Goal: Task Accomplishment & Management: Use online tool/utility

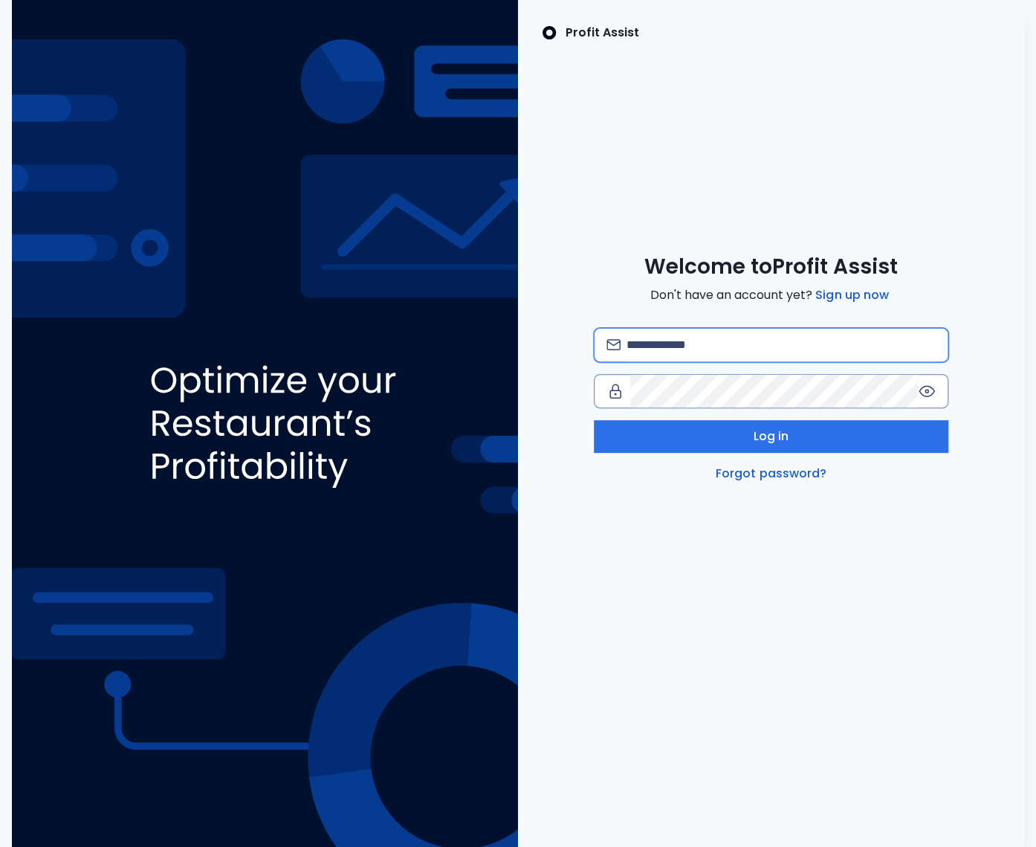
click at [670, 352] on input "email" at bounding box center [781, 345] width 309 height 33
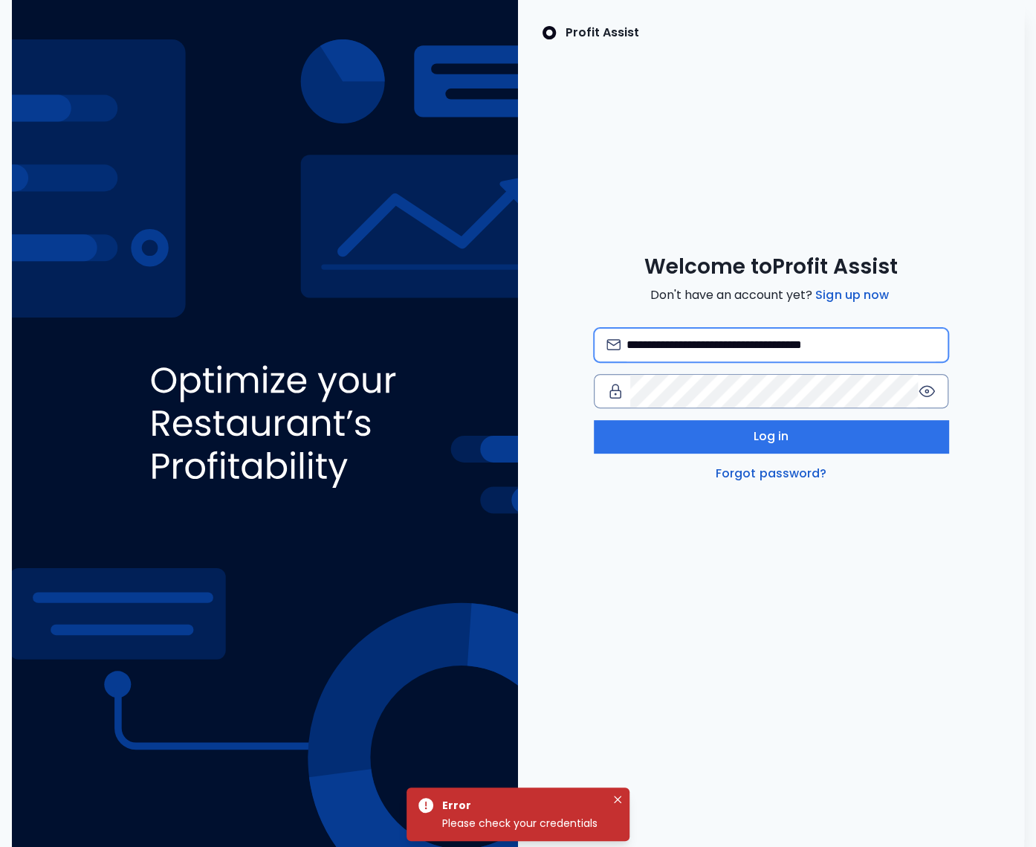
click at [769, 346] on input "**********" at bounding box center [781, 345] width 309 height 33
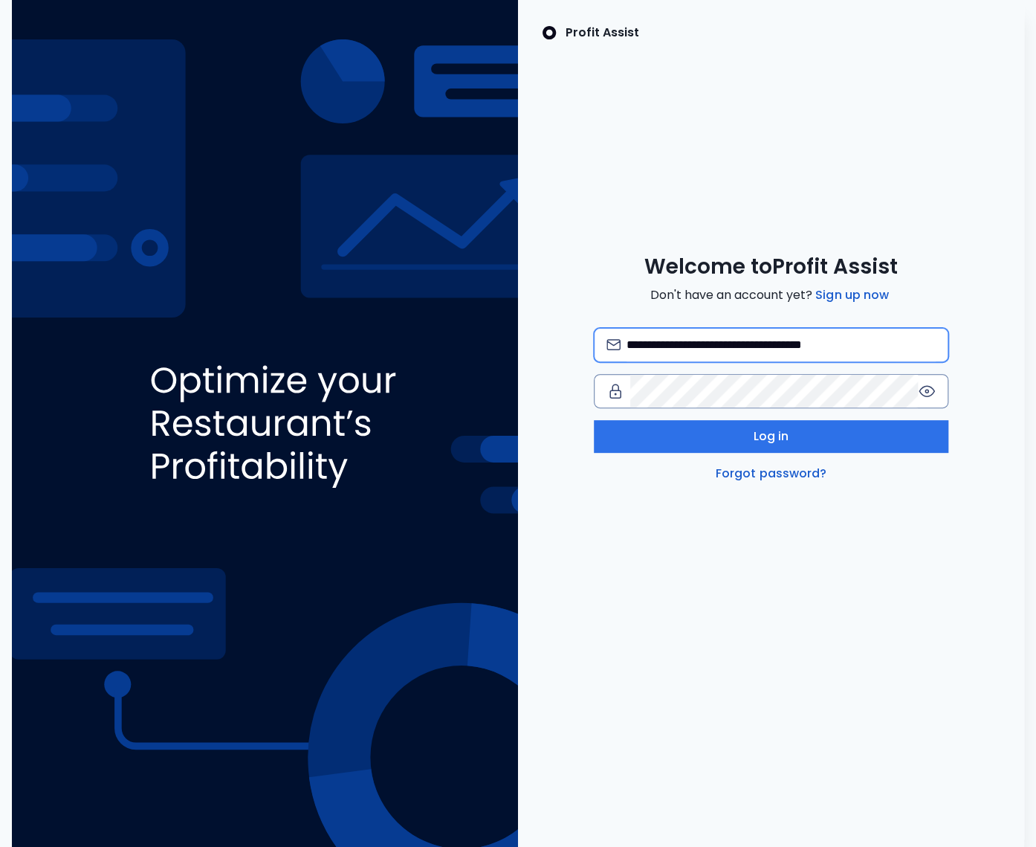
click at [806, 343] on input "**********" at bounding box center [781, 345] width 309 height 33
type input "**********"
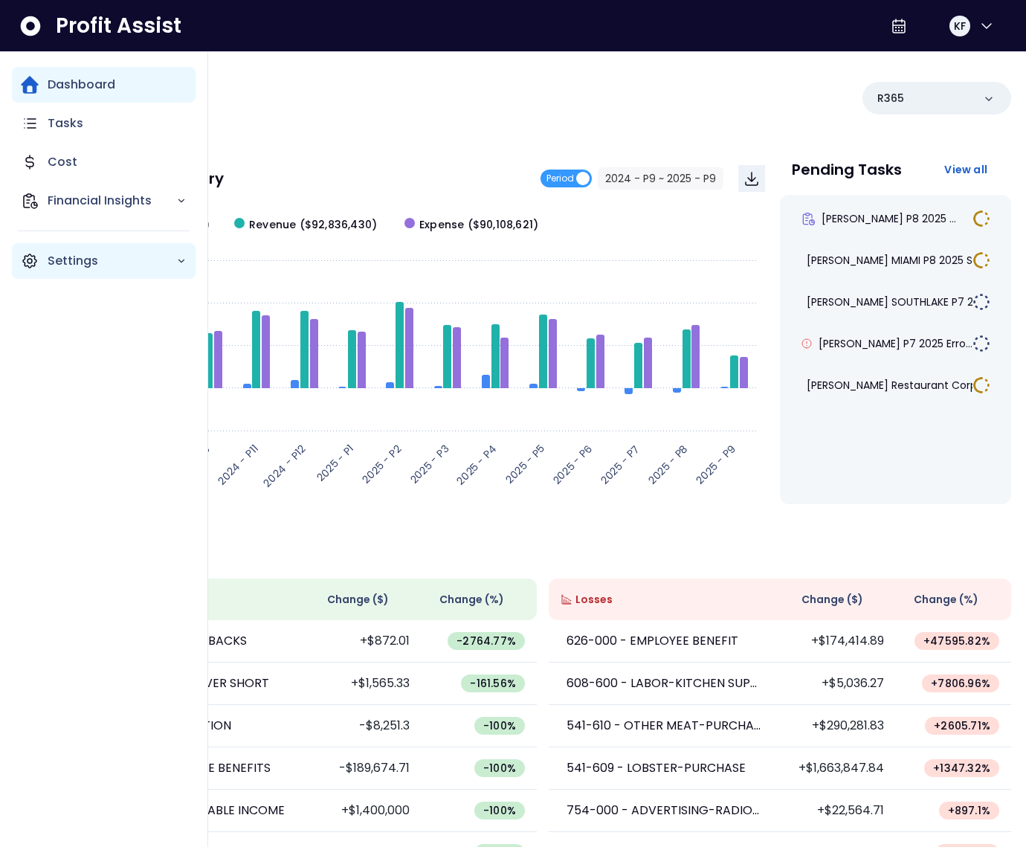
click at [28, 262] on icon "Main navigation" at bounding box center [30, 261] width 4 height 4
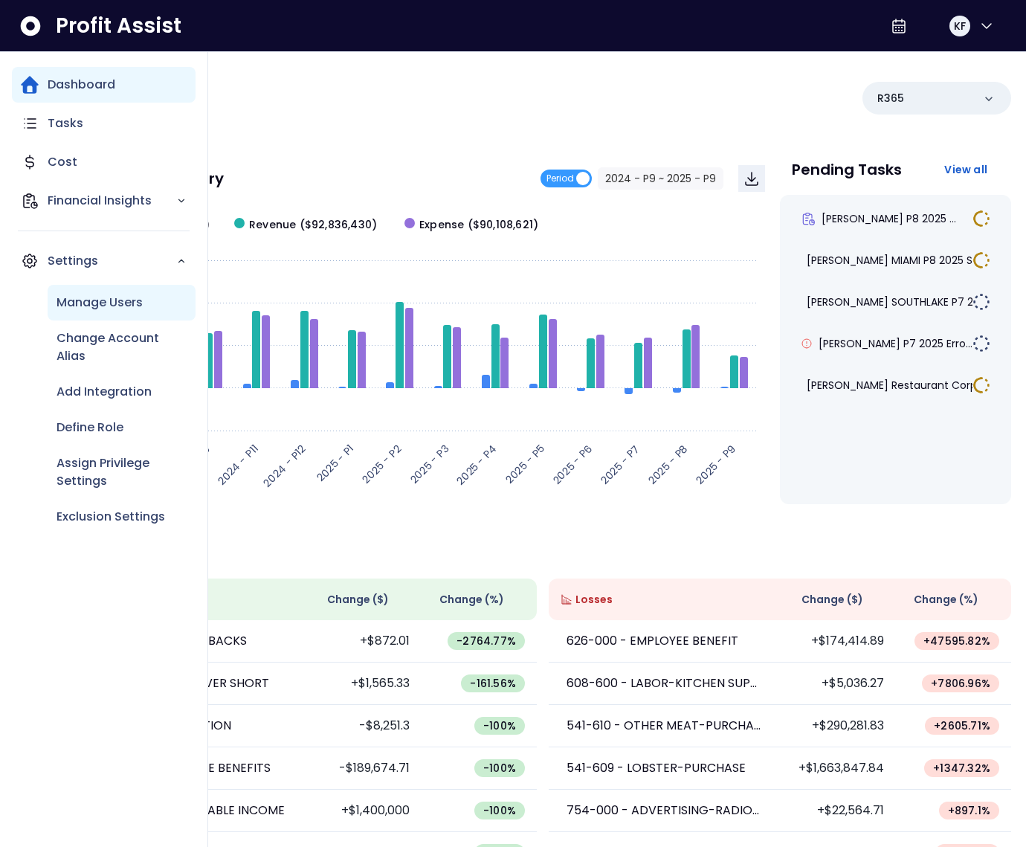
click at [92, 307] on p "Manage Users" at bounding box center [100, 303] width 86 height 18
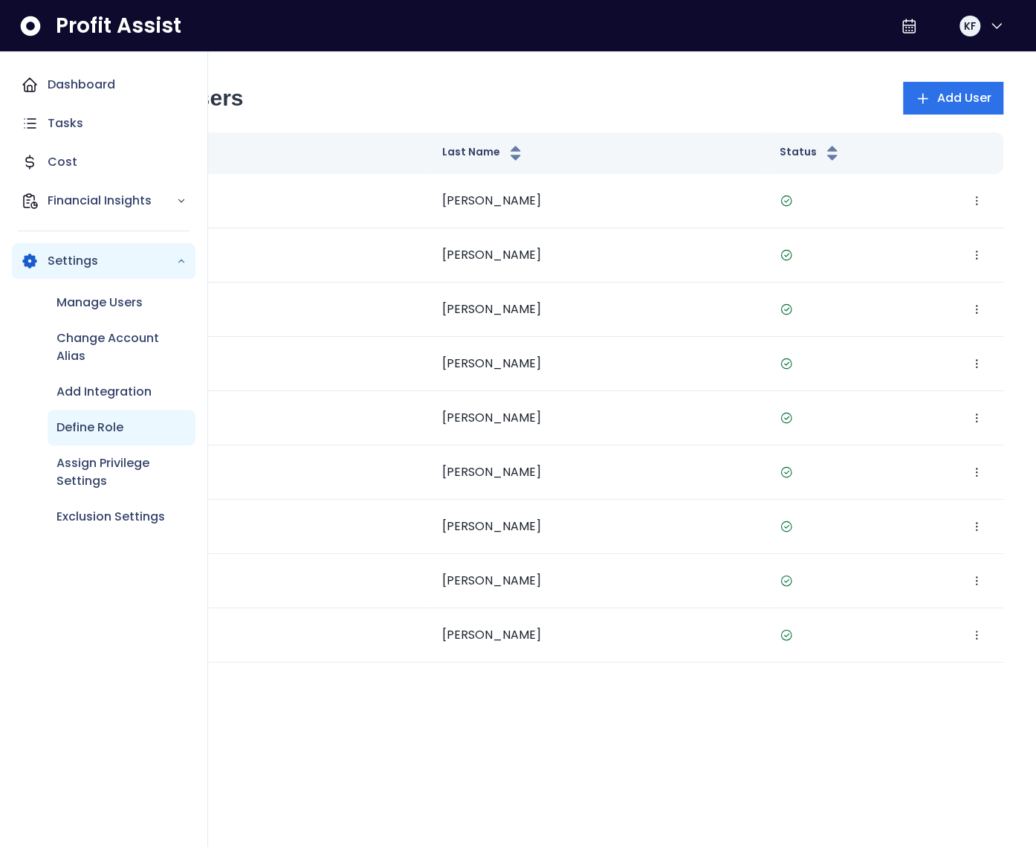
click at [117, 435] on p "Define Role" at bounding box center [90, 428] width 67 height 18
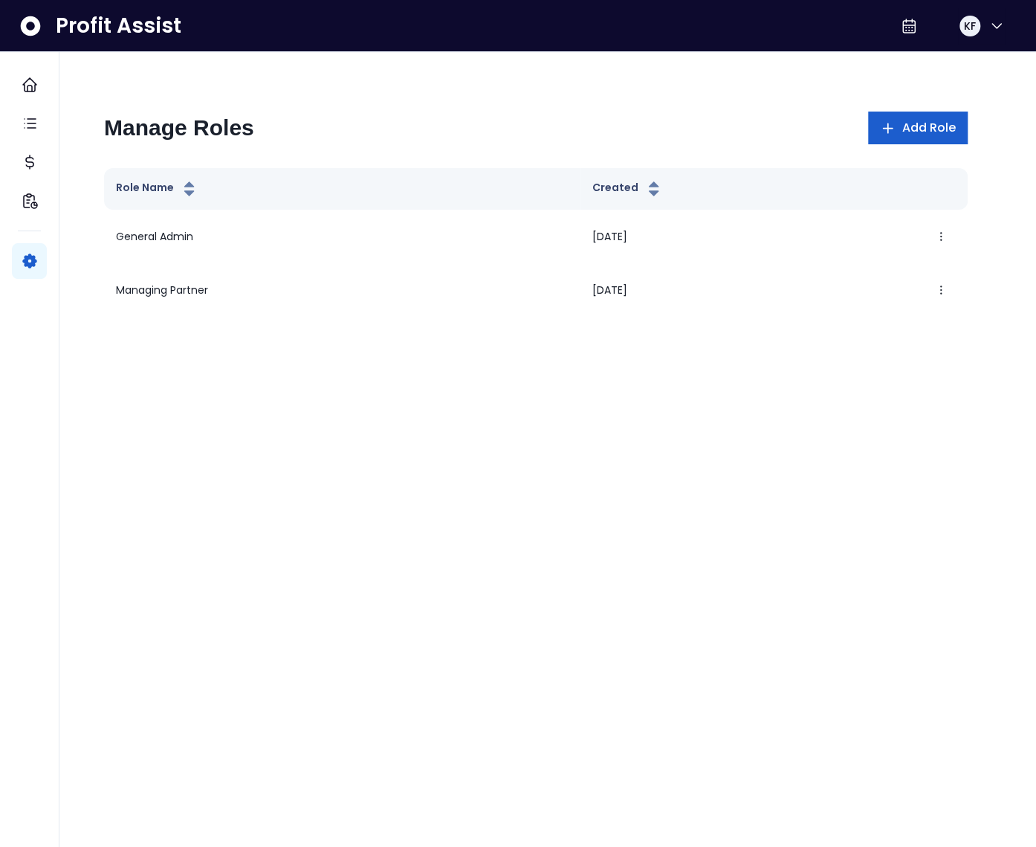
click at [937, 126] on span "Add Role" at bounding box center [929, 128] width 54 height 18
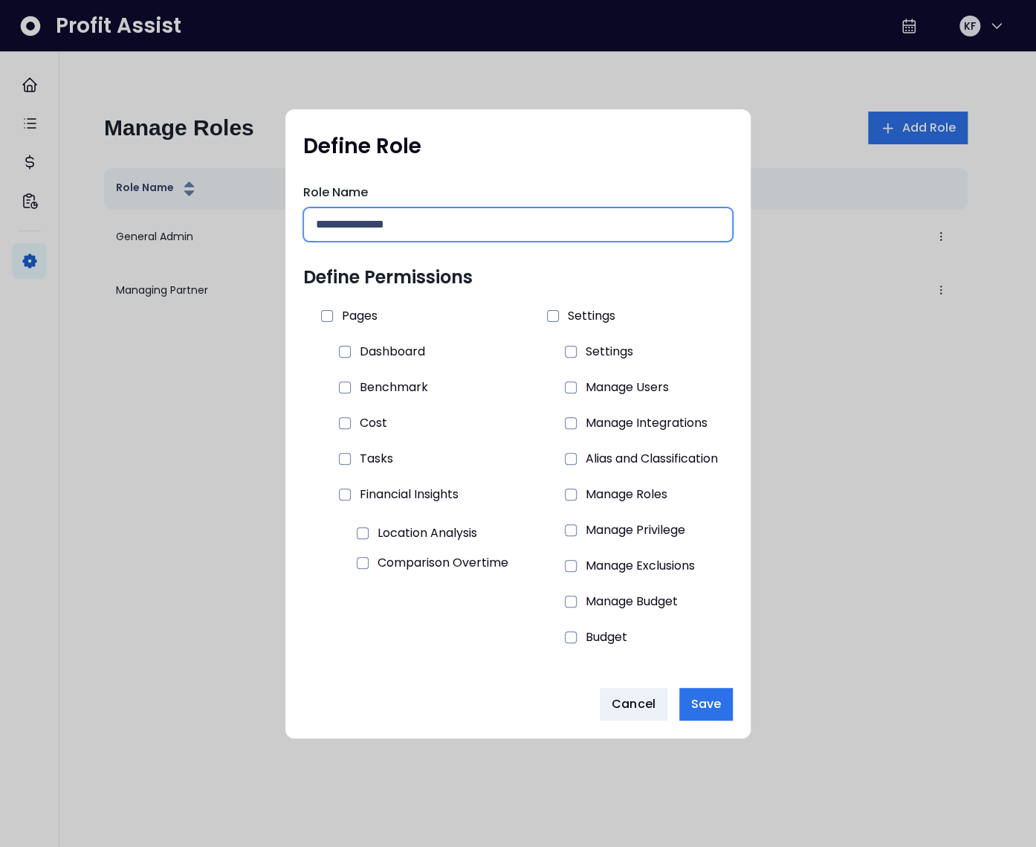
click at [413, 236] on input "text" at bounding box center [518, 224] width 404 height 33
type input "**********"
click at [324, 316] on span at bounding box center [327, 316] width 12 height 12
click at [343, 385] on icon at bounding box center [345, 387] width 7 height 4
click at [710, 699] on span "Save" at bounding box center [706, 704] width 30 height 18
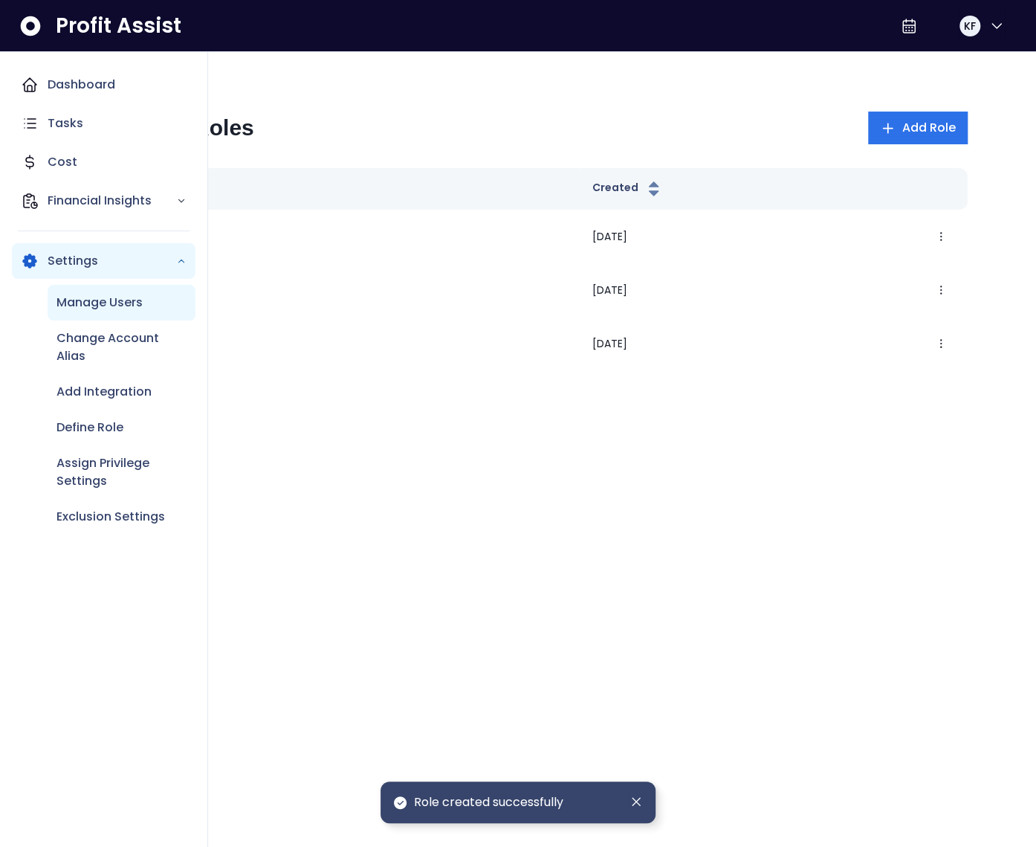
click at [82, 303] on p "Manage Users" at bounding box center [100, 303] width 86 height 18
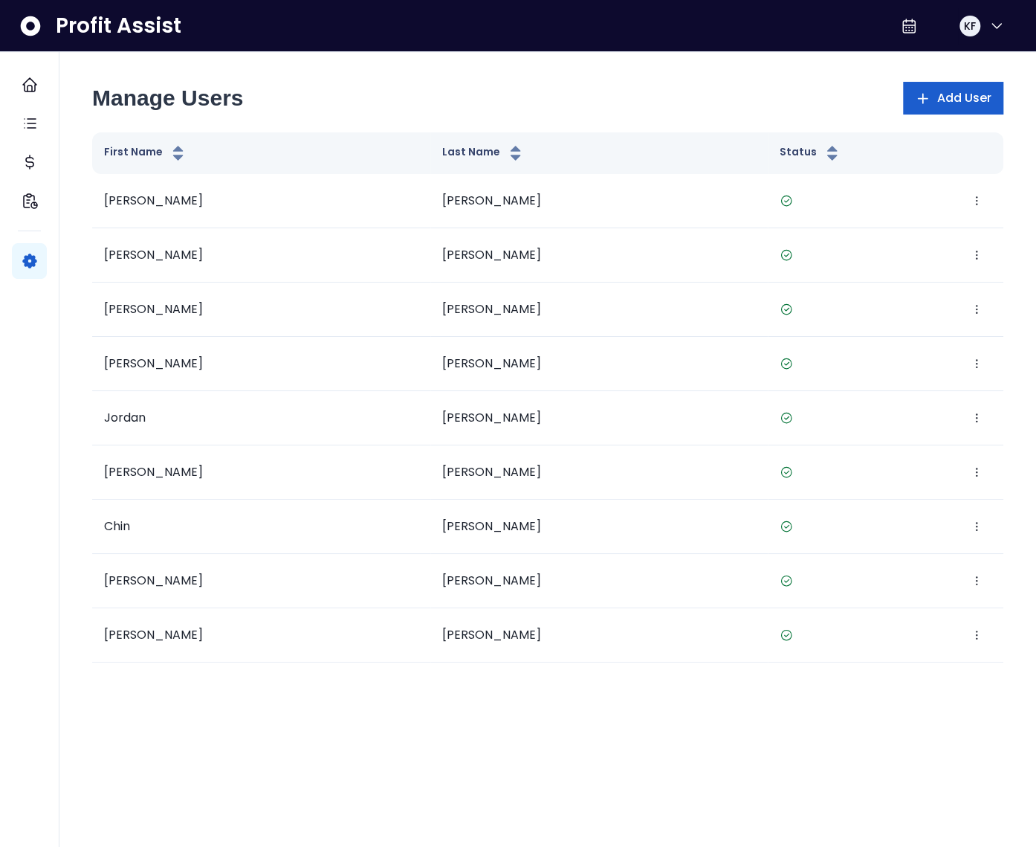
click at [937, 102] on span "Add User" at bounding box center [964, 98] width 55 height 18
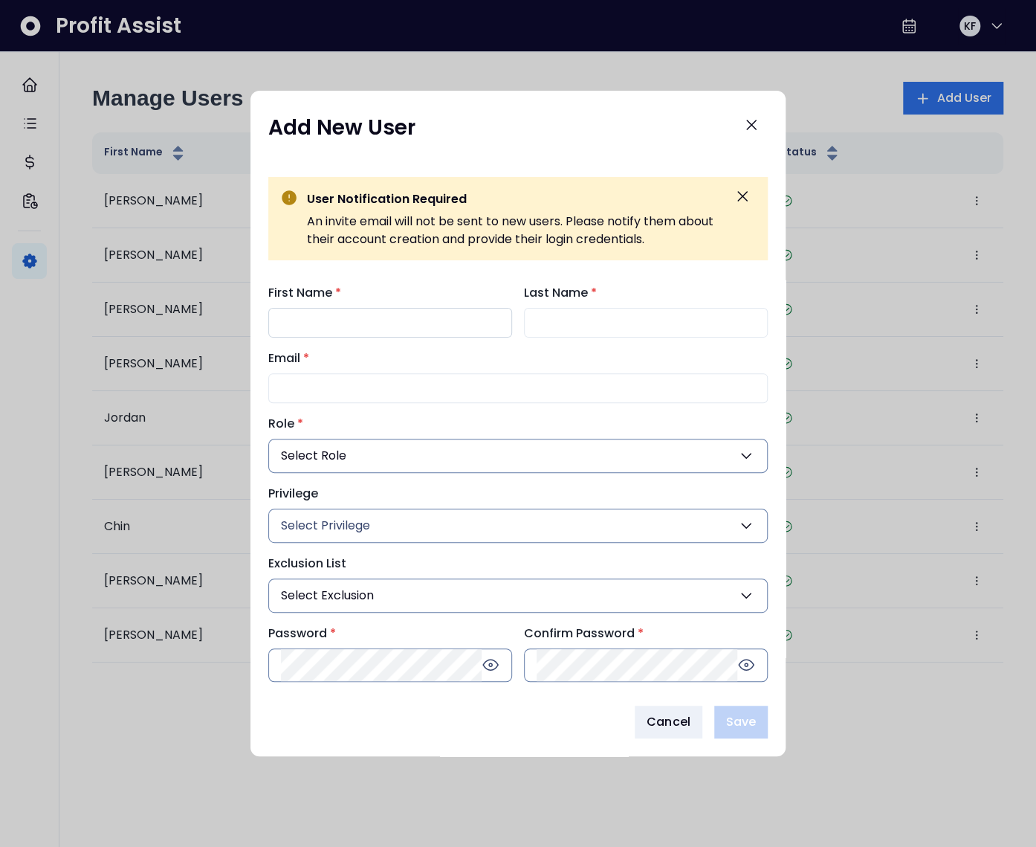
click at [378, 326] on input "First Name *" at bounding box center [390, 323] width 244 height 30
type input "******"
type input "********"
click at [556, 318] on input "******" at bounding box center [646, 323] width 244 height 30
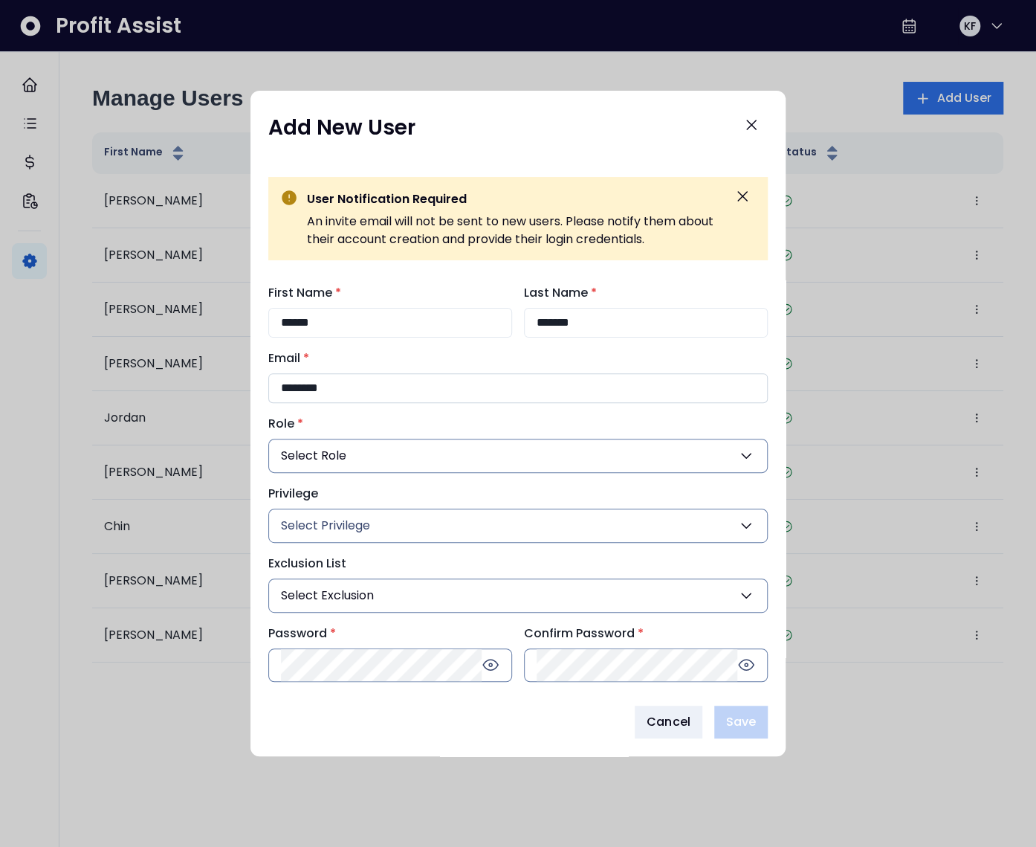
type input "*******"
click at [395, 399] on input "********" at bounding box center [518, 388] width 500 height 30
type input "**********"
click at [381, 448] on button "Select Role" at bounding box center [518, 456] width 500 height 34
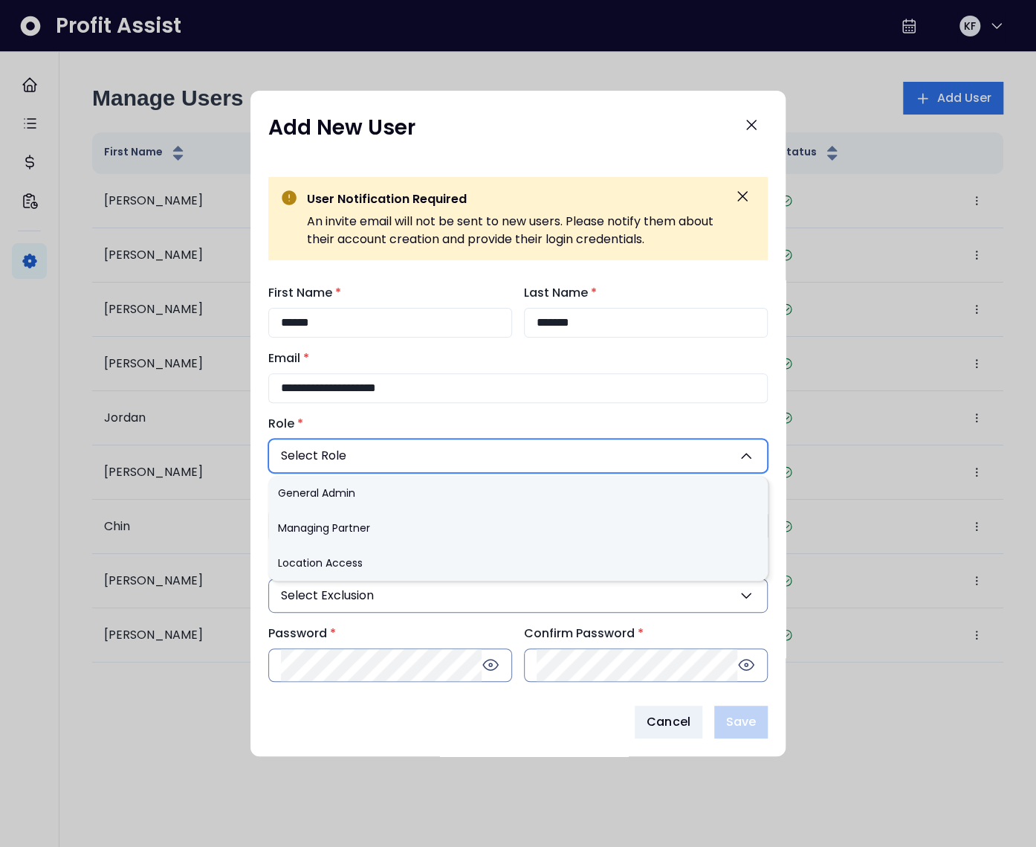
click at [428, 413] on div "**********" at bounding box center [518, 483] width 500 height 399
click at [407, 410] on div "**********" at bounding box center [518, 483] width 500 height 399
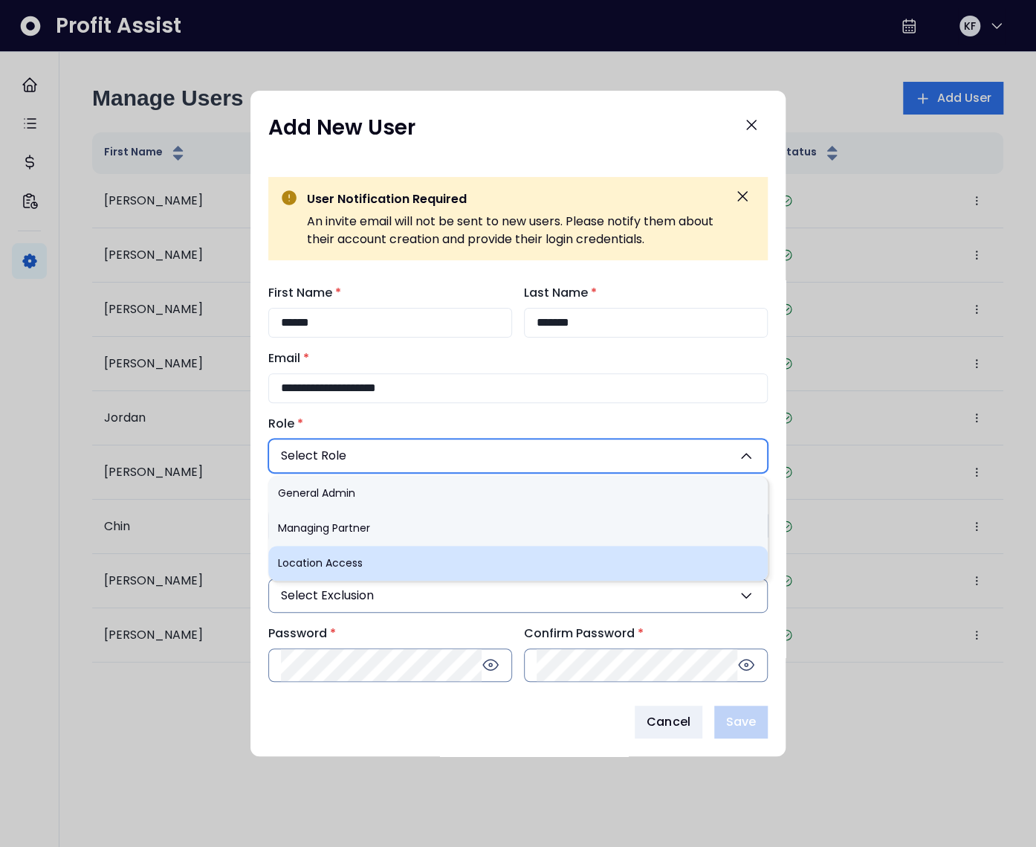
click at [346, 560] on li "Location Access" at bounding box center [518, 563] width 500 height 35
type input "***"
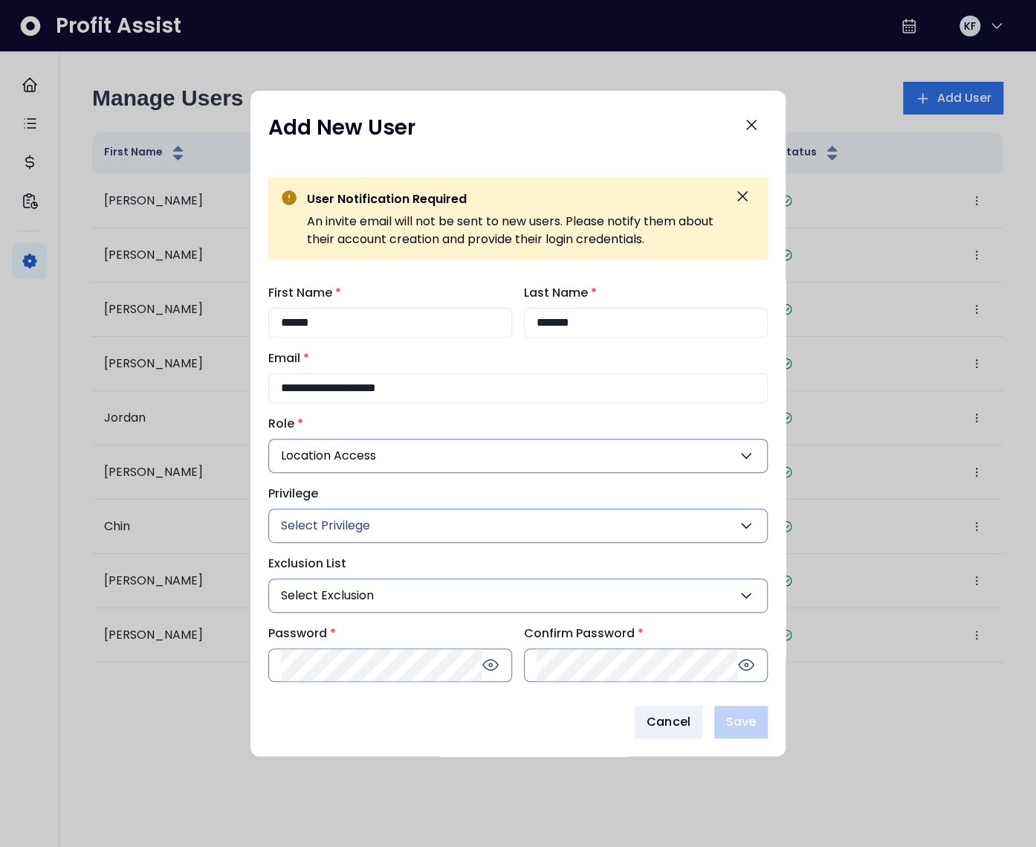
click at [357, 522] on span "Select Privilege" at bounding box center [325, 526] width 89 height 18
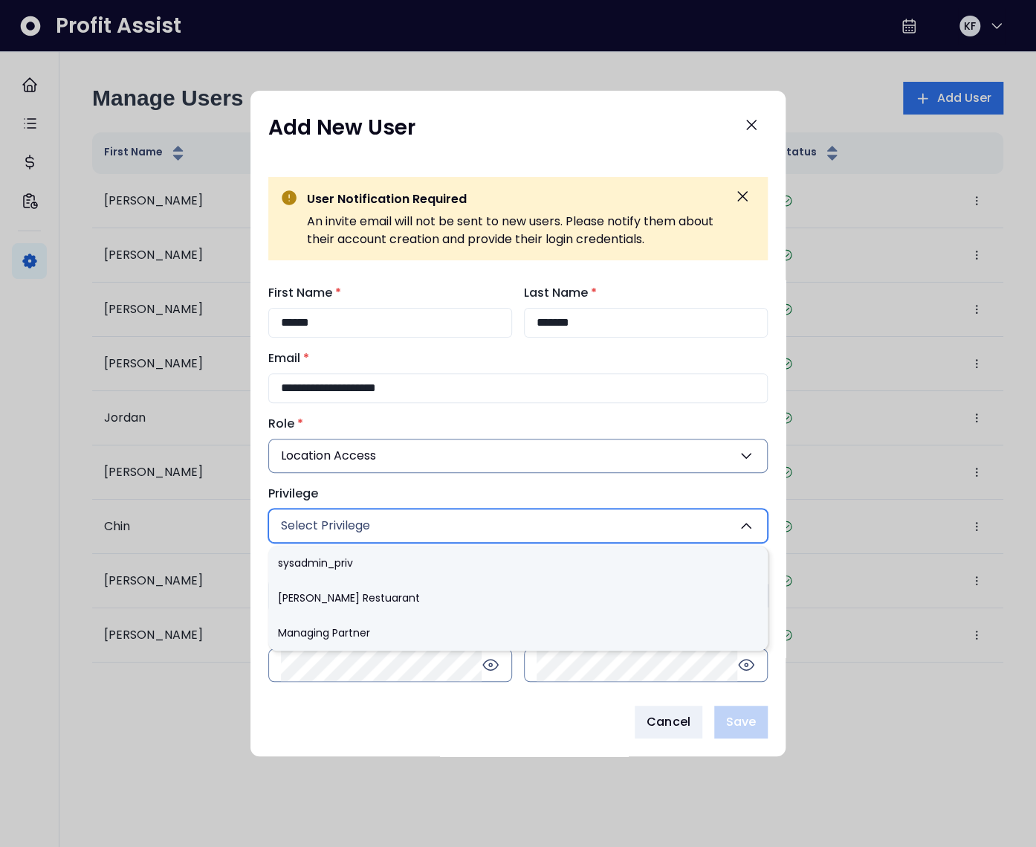
click at [372, 457] on span "Location Access" at bounding box center [328, 456] width 95 height 18
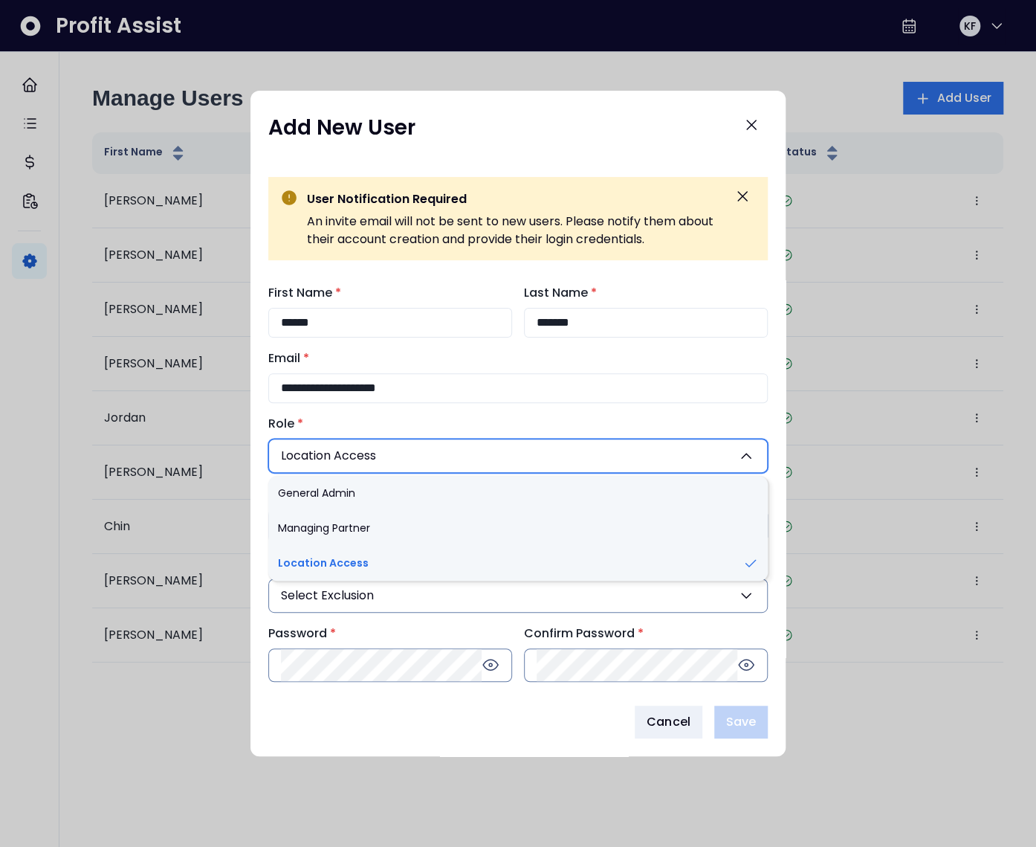
click at [367, 456] on span "Location Access" at bounding box center [328, 456] width 95 height 18
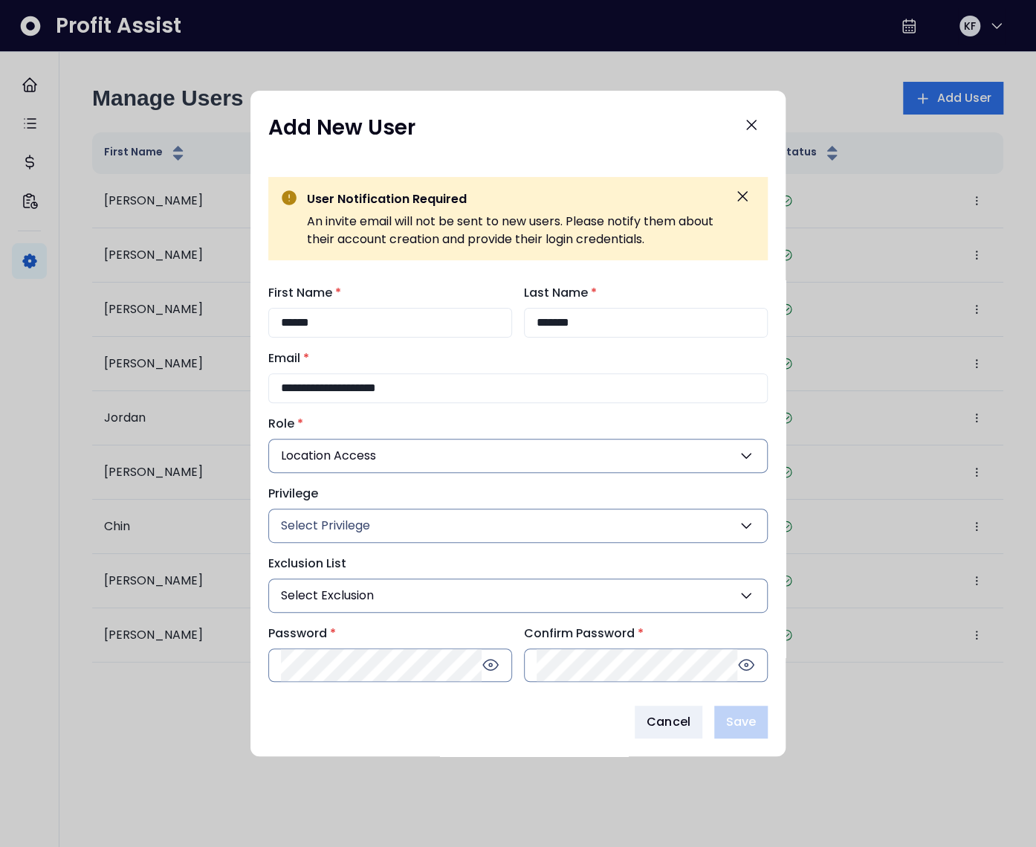
click at [363, 534] on span "Select Privilege" at bounding box center [325, 526] width 89 height 18
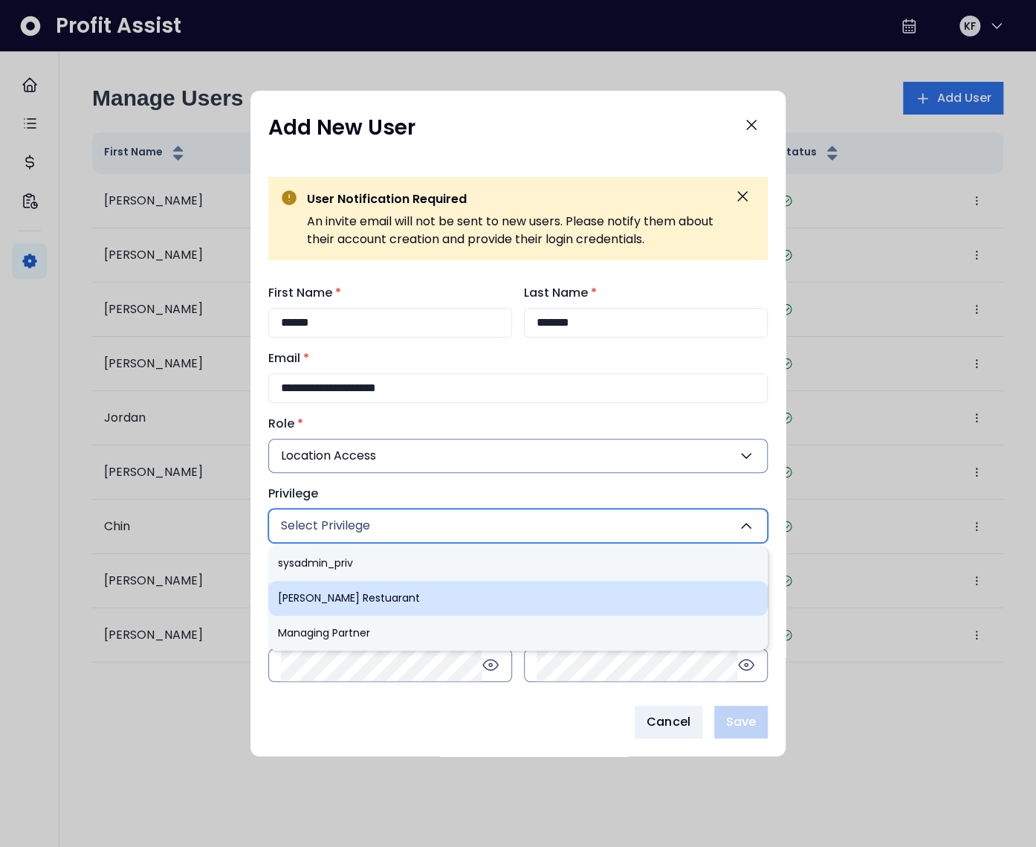
click at [354, 596] on li "[PERSON_NAME] Restuarant" at bounding box center [518, 598] width 500 height 35
type input "***"
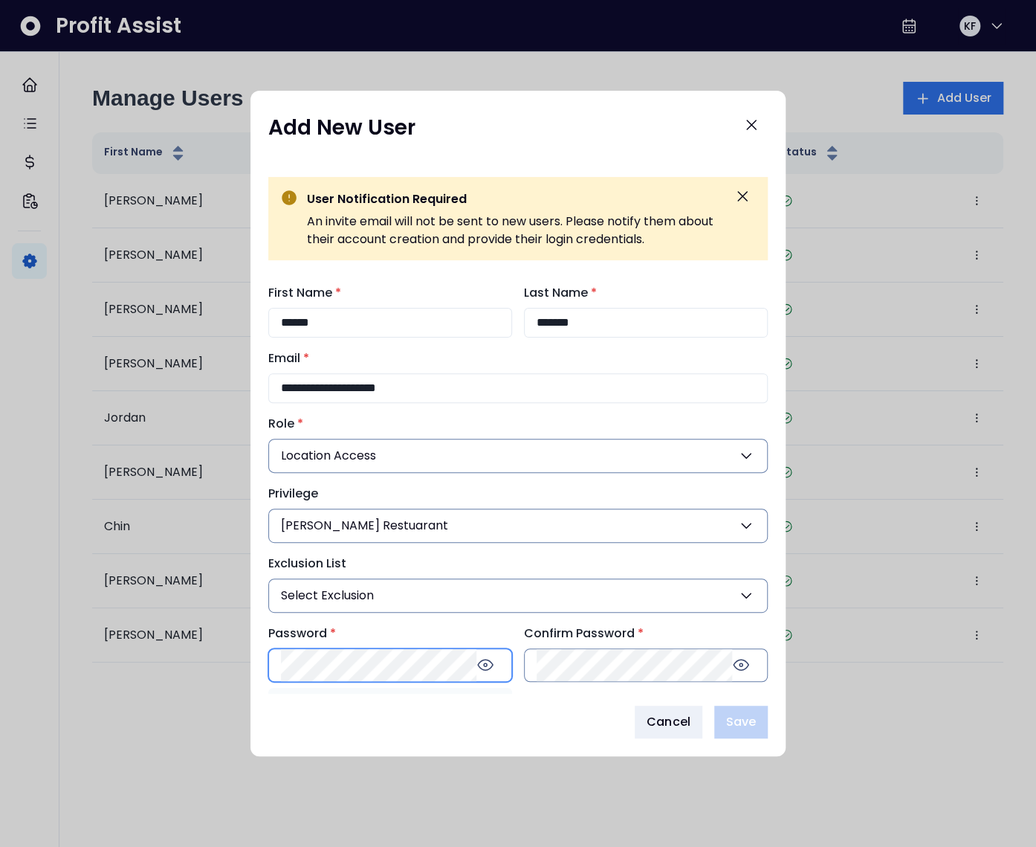
click at [346, 654] on div "Password * 8 characters Uppercase Lowercase Number" at bounding box center [390, 654] width 244 height 58
click at [410, 711] on div "Cancel Save" at bounding box center [518, 722] width 500 height 33
click at [429, 390] on input "**********" at bounding box center [518, 388] width 500 height 30
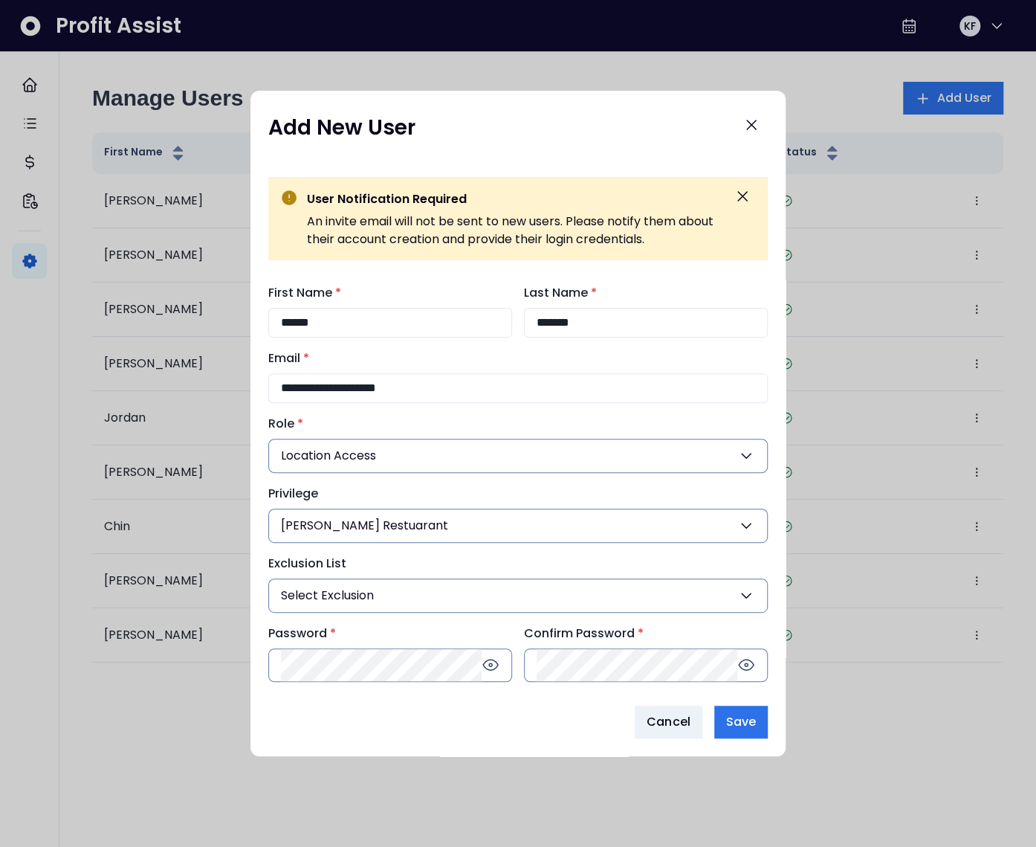
paste input "**"
type input "**********"
click at [746, 717] on span "Save" at bounding box center [741, 722] width 30 height 18
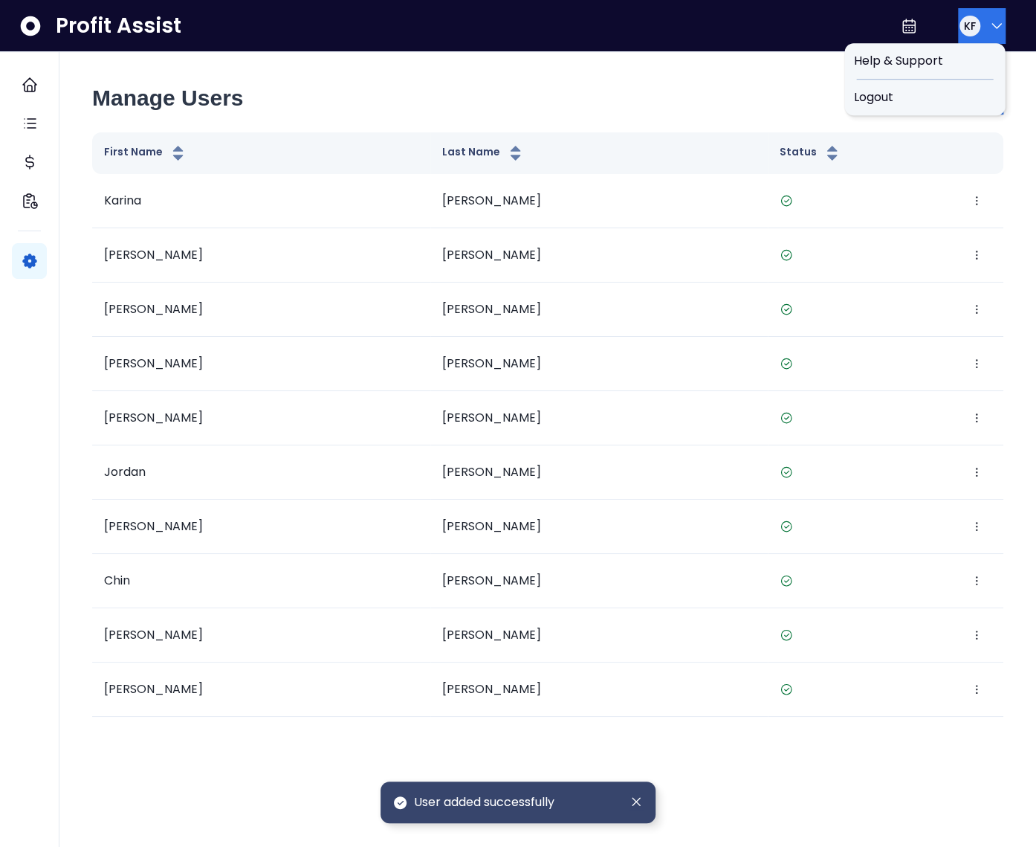
click at [988, 17] on icon "button" at bounding box center [997, 26] width 18 height 18
click at [939, 86] on div "Logout" at bounding box center [925, 98] width 161 height 36
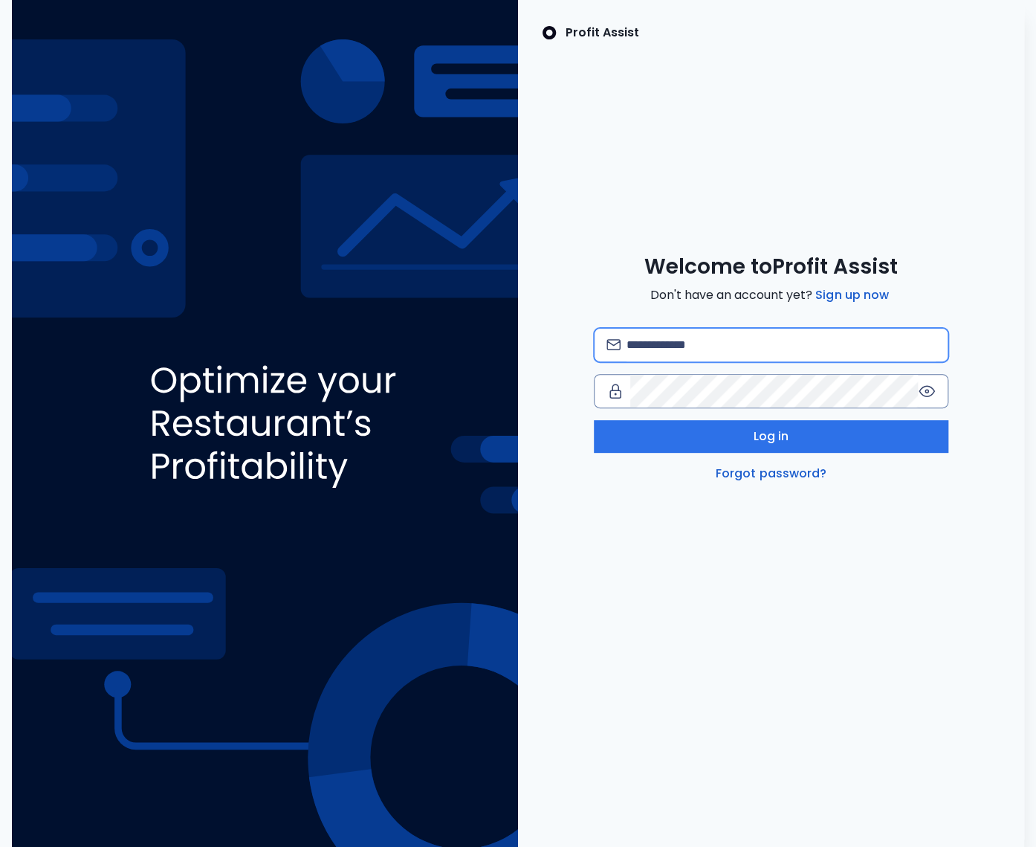
click at [707, 346] on input "email" at bounding box center [781, 345] width 309 height 33
type input "**********"
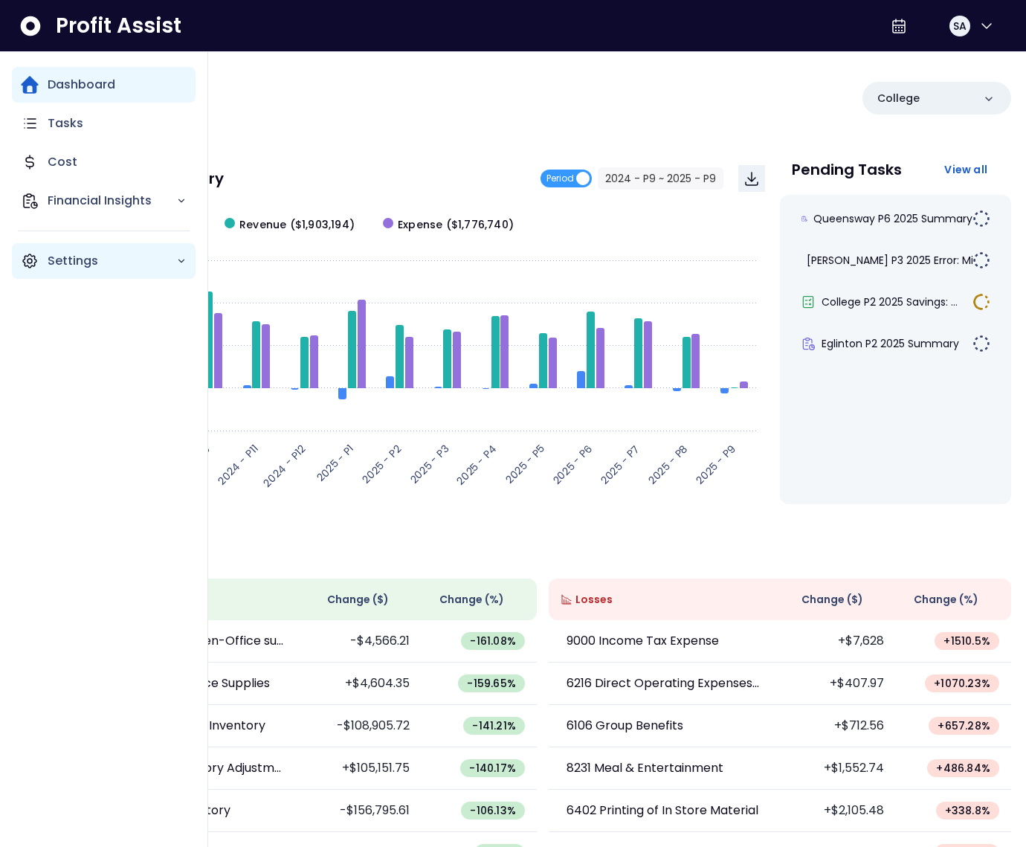
click at [59, 262] on p "Settings" at bounding box center [112, 261] width 129 height 18
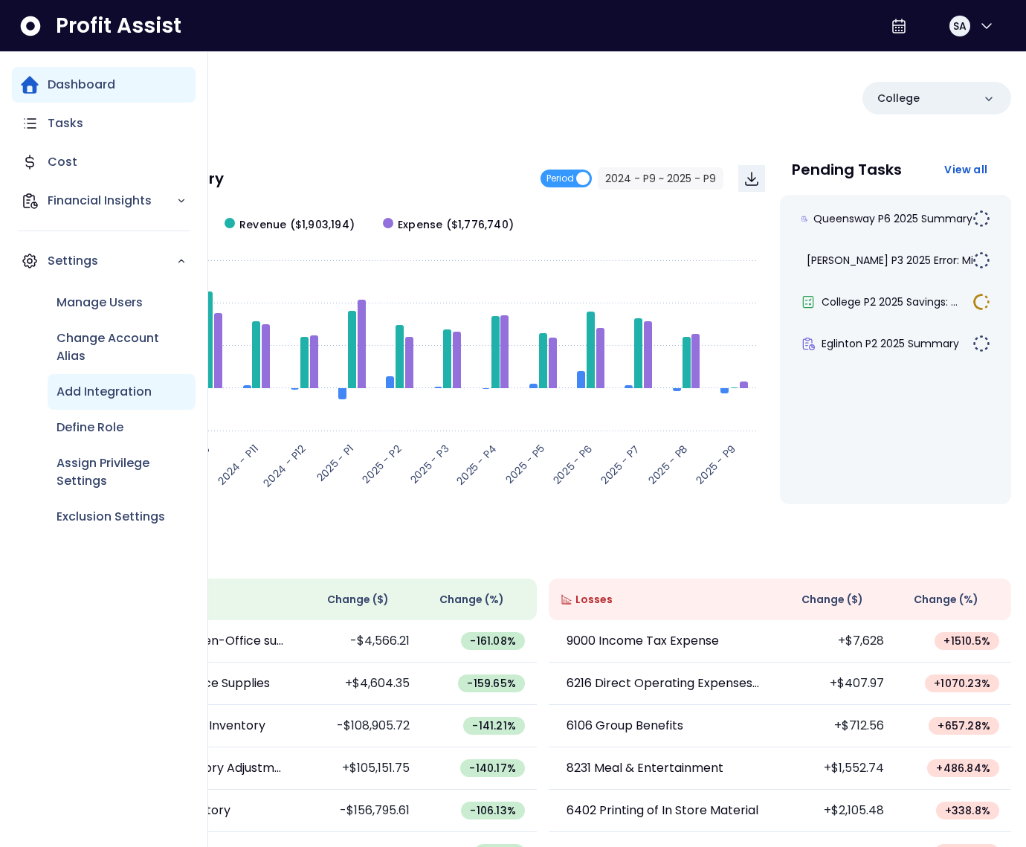
click at [101, 396] on p "Add Integration" at bounding box center [104, 392] width 95 height 18
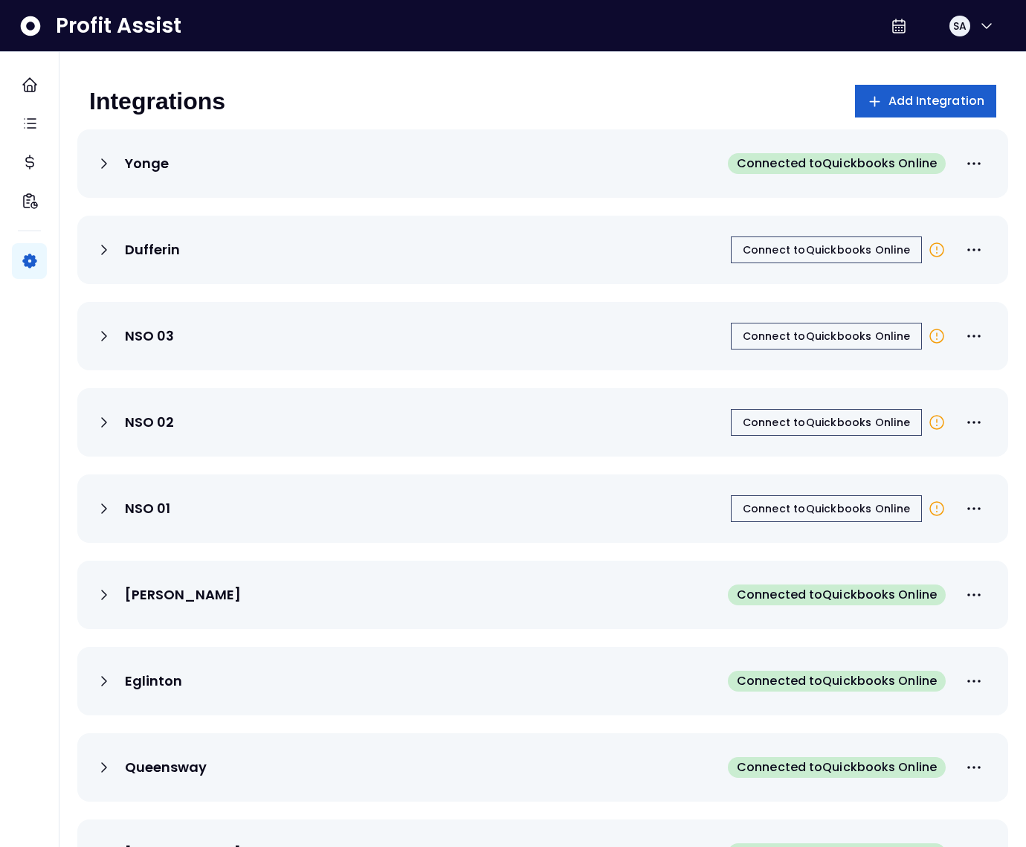
click at [925, 102] on span "Add Integration" at bounding box center [936, 101] width 97 height 18
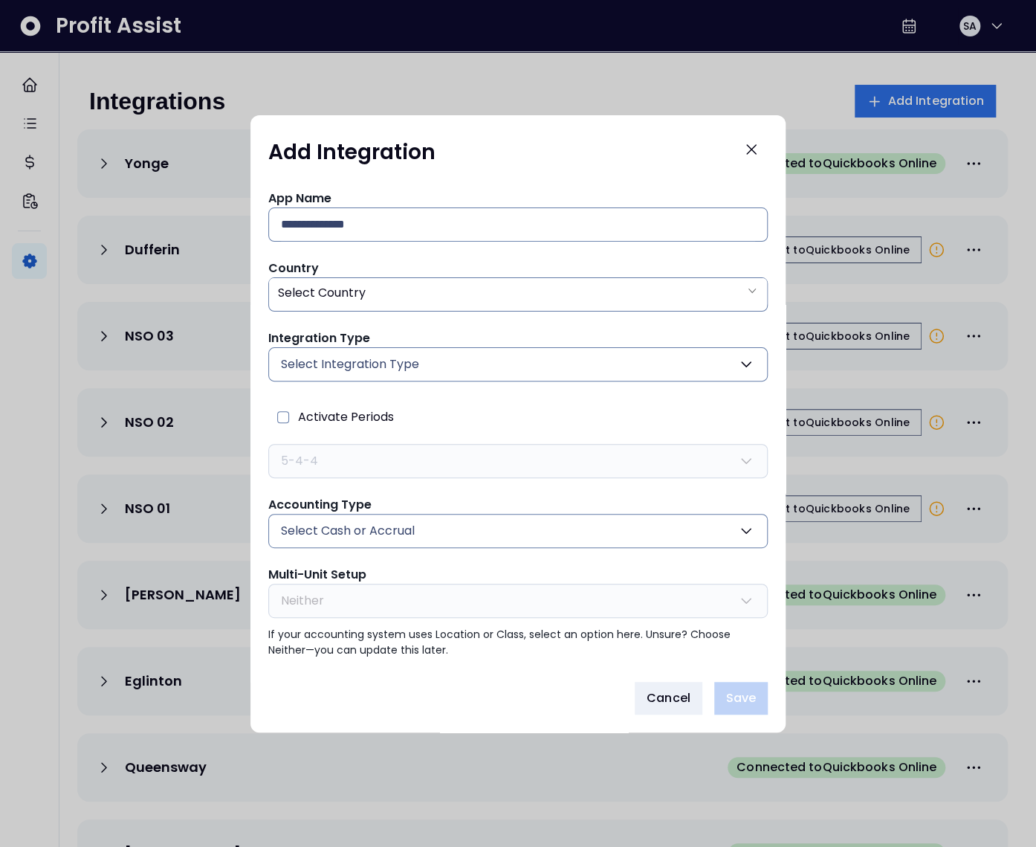
click at [450, 358] on button "Select Integration Type" at bounding box center [518, 364] width 500 height 34
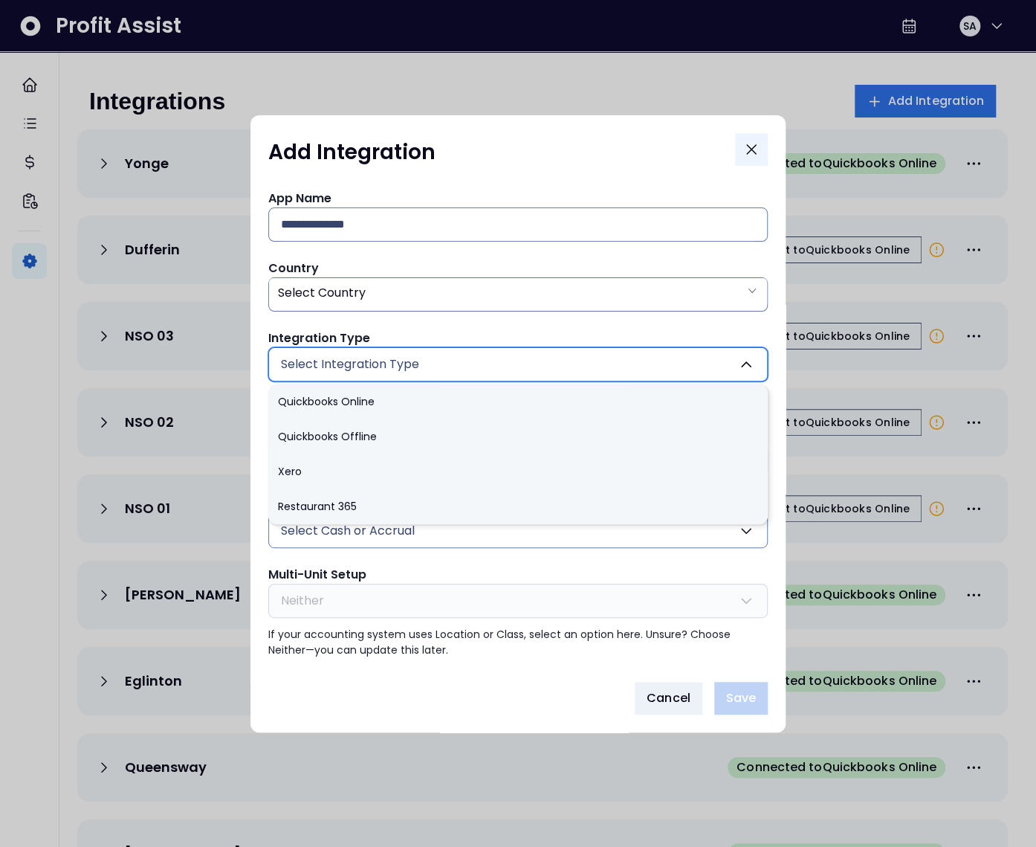
click at [752, 149] on icon "Close" at bounding box center [752, 150] width 18 height 18
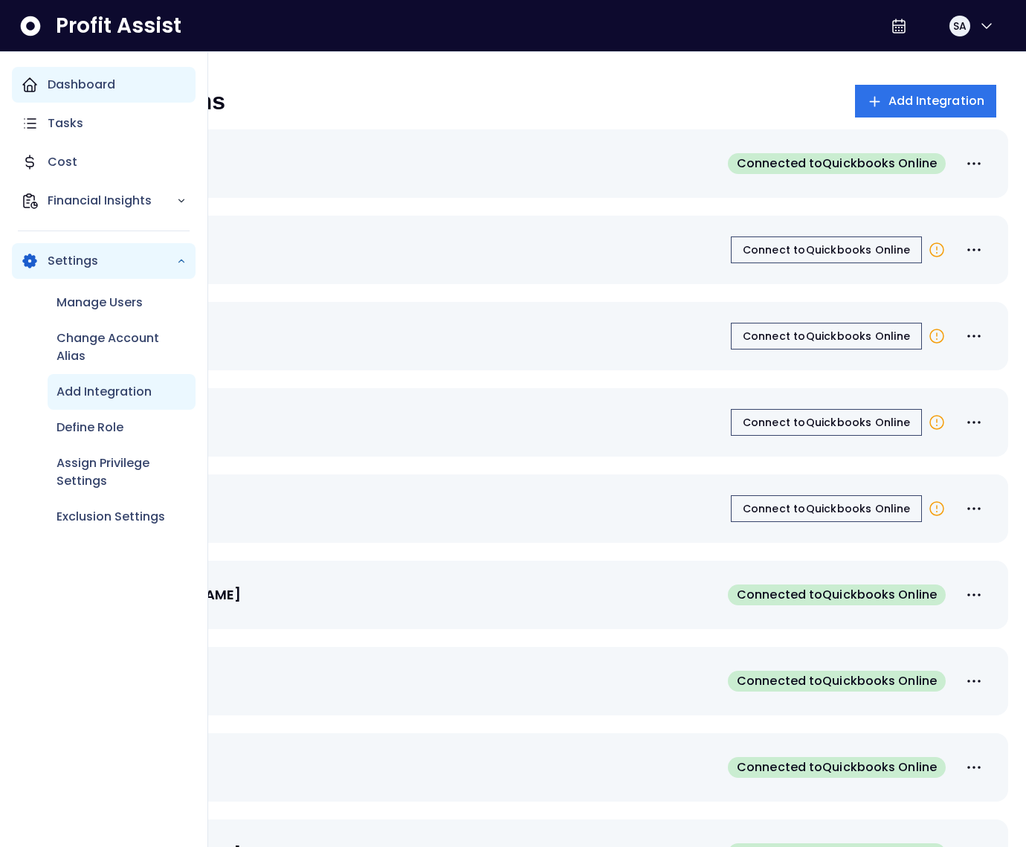
click at [40, 88] on div "Dashboard" at bounding box center [104, 85] width 184 height 36
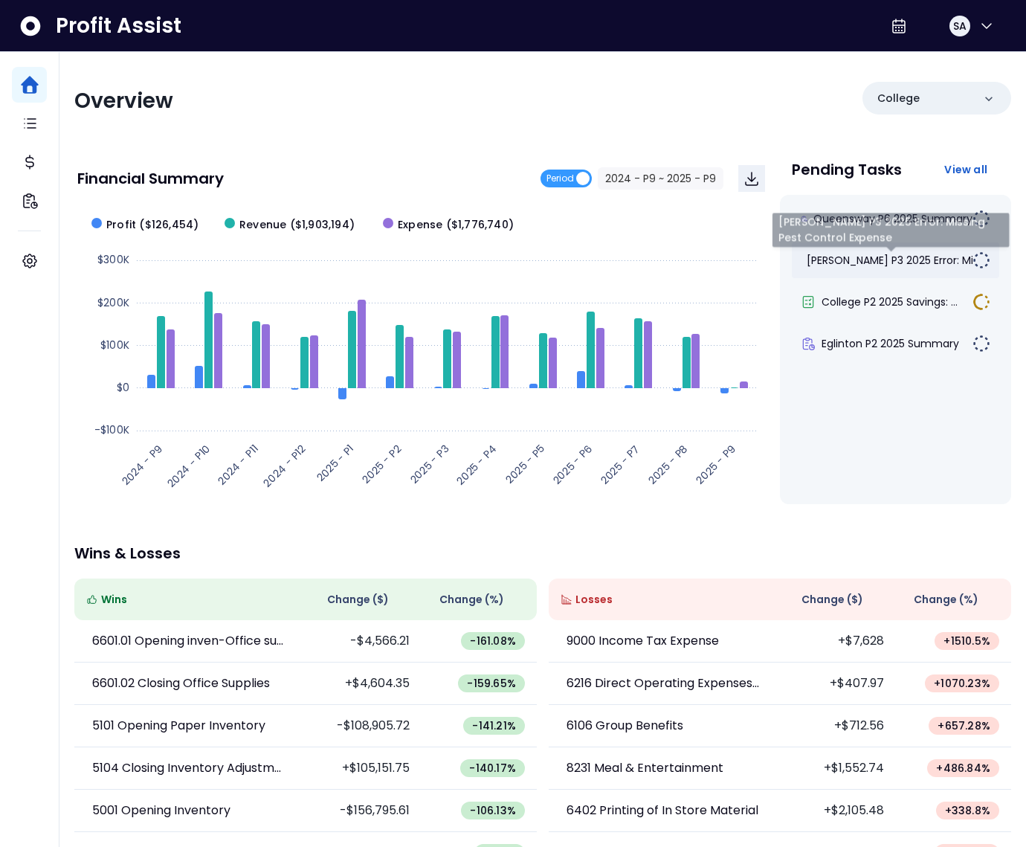
click at [897, 256] on span "[PERSON_NAME] P3 2025 Error: Mis..." at bounding box center [896, 260] width 178 height 15
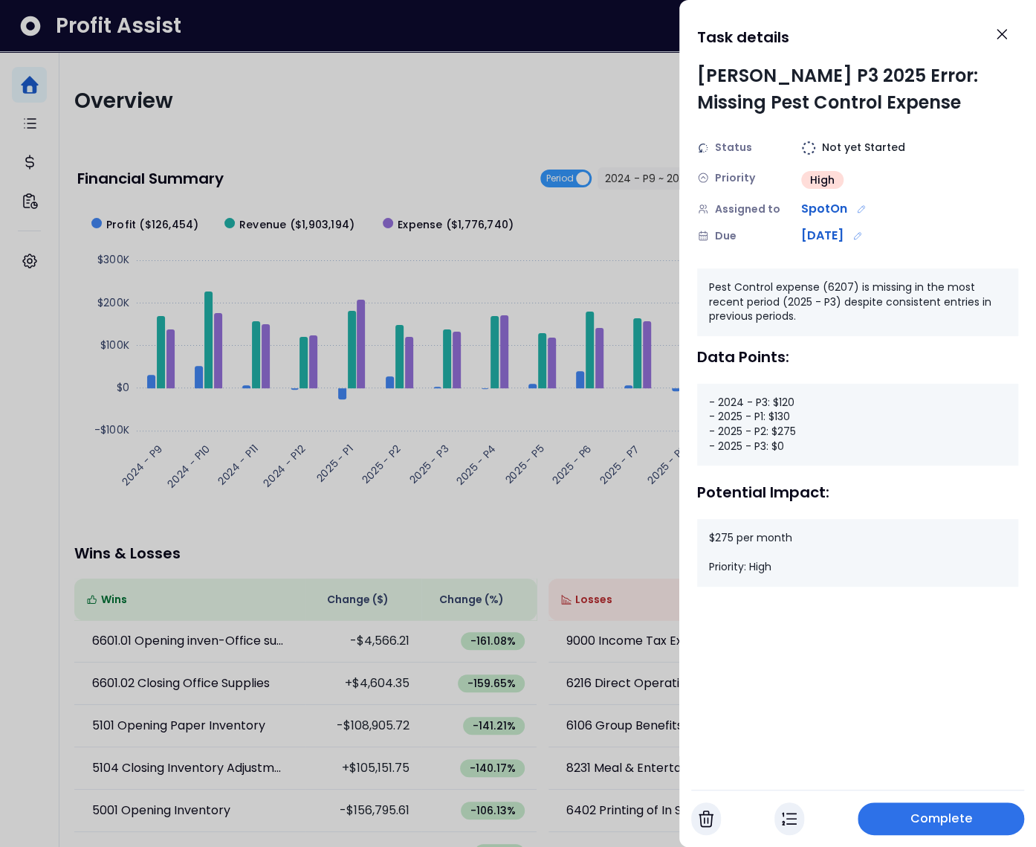
click at [622, 217] on div at bounding box center [518, 423] width 1036 height 847
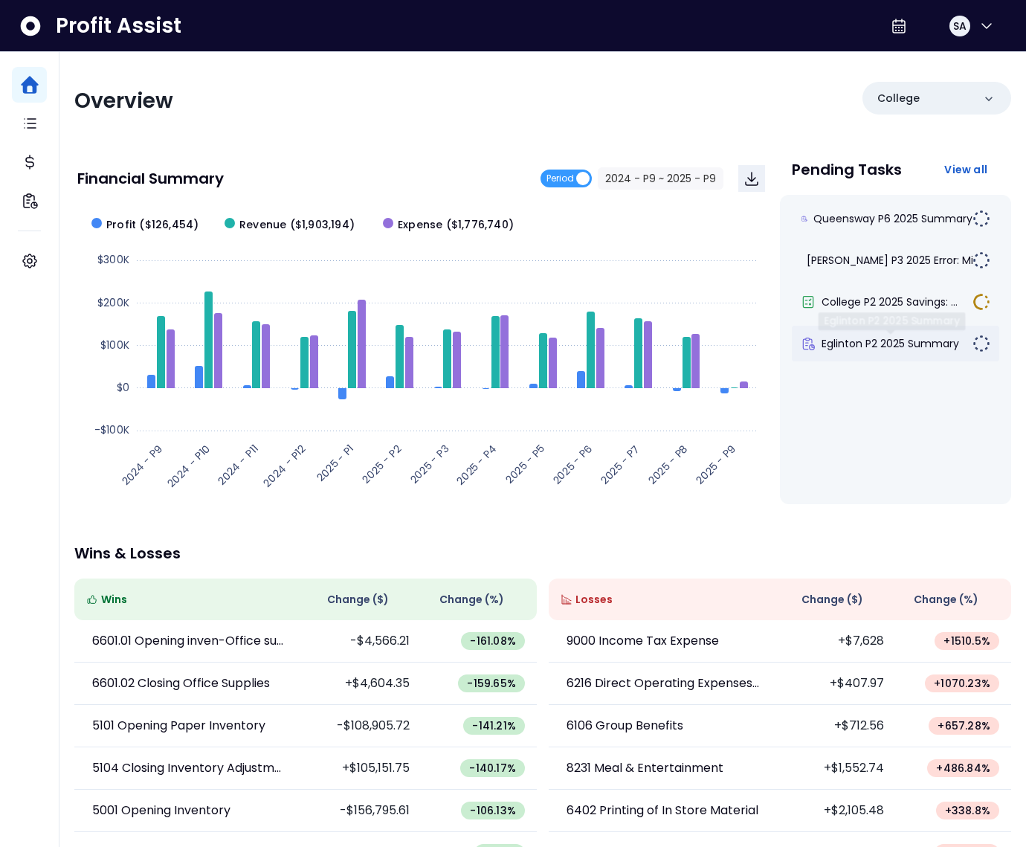
click at [887, 338] on span "Eglinton P2 2025 Summary" at bounding box center [891, 343] width 138 height 15
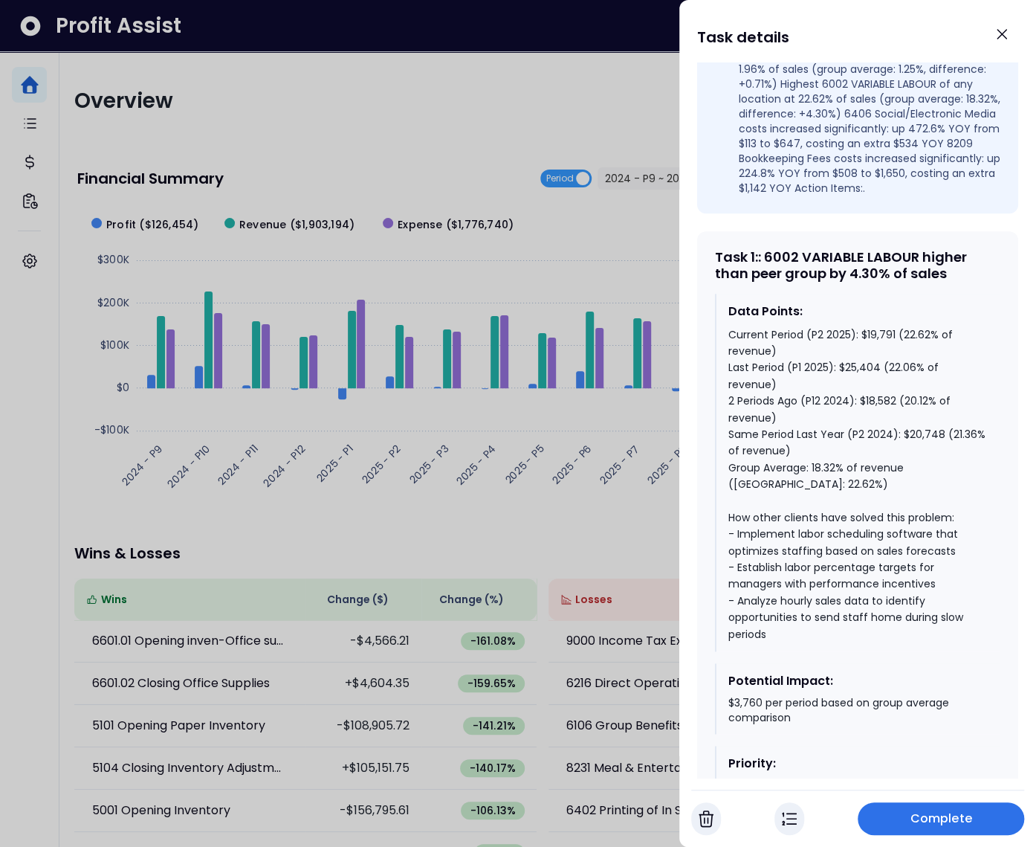
scroll to position [720, 0]
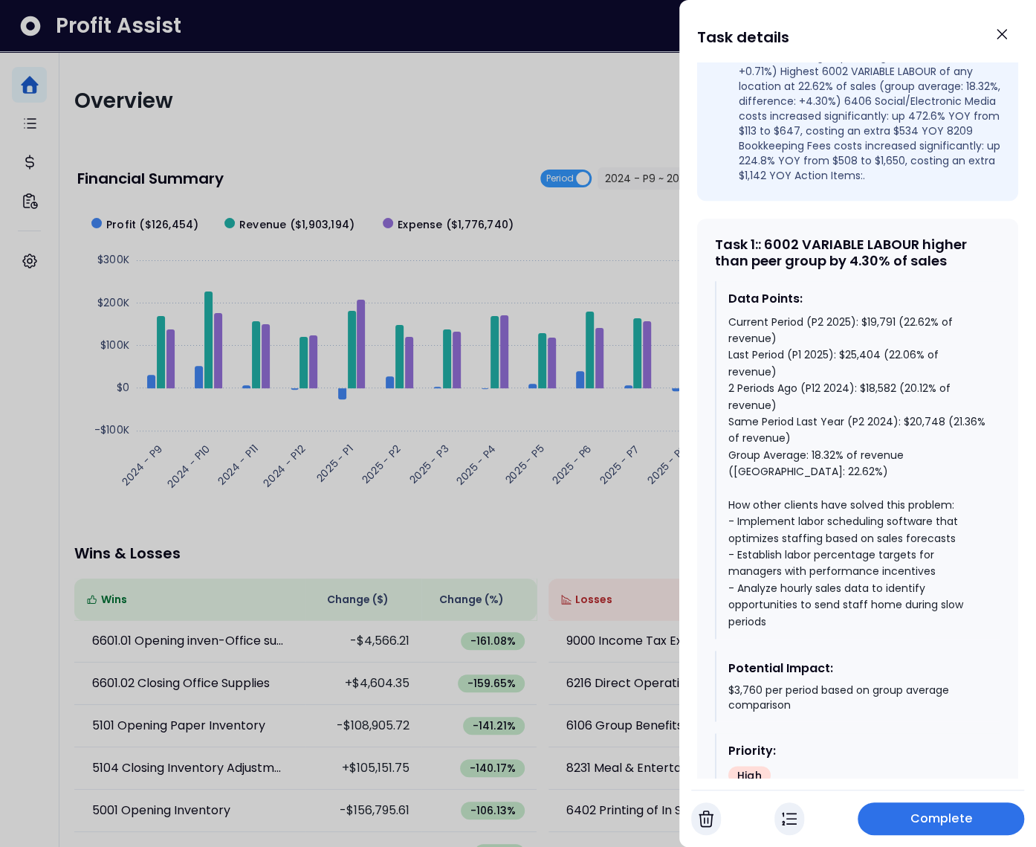
click at [599, 437] on div at bounding box center [518, 423] width 1036 height 847
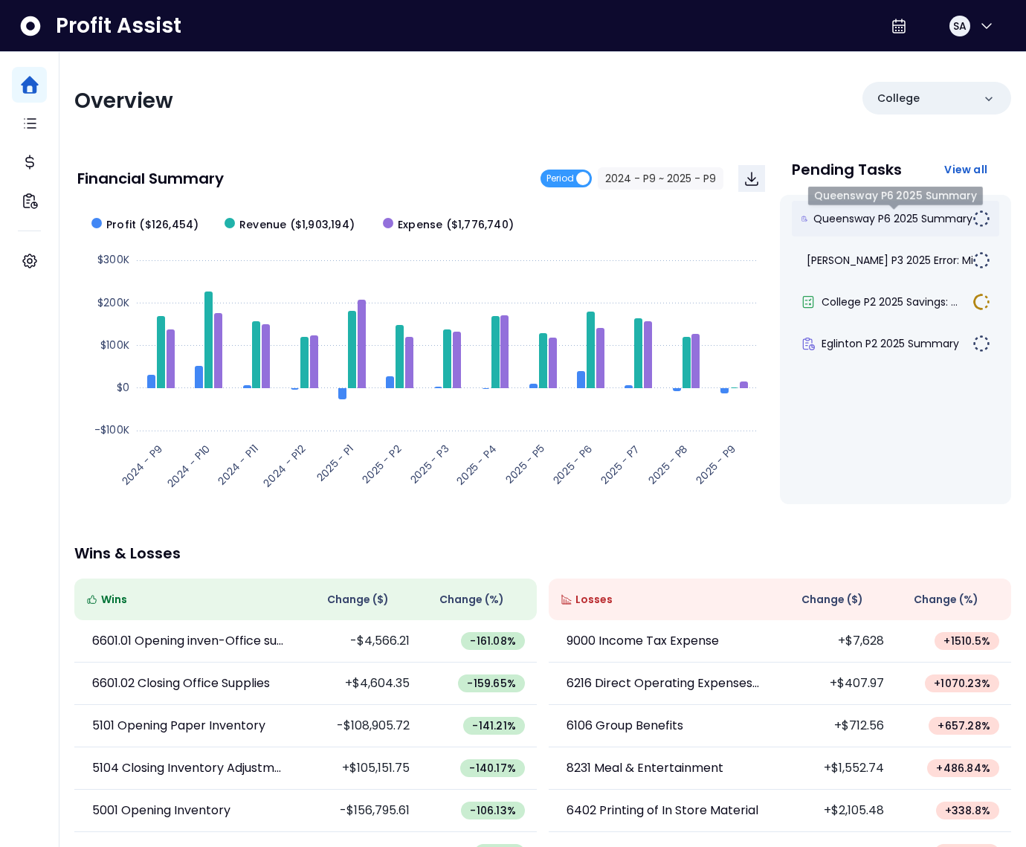
click at [880, 224] on span "Queensway P6 2025 Summary" at bounding box center [892, 218] width 159 height 15
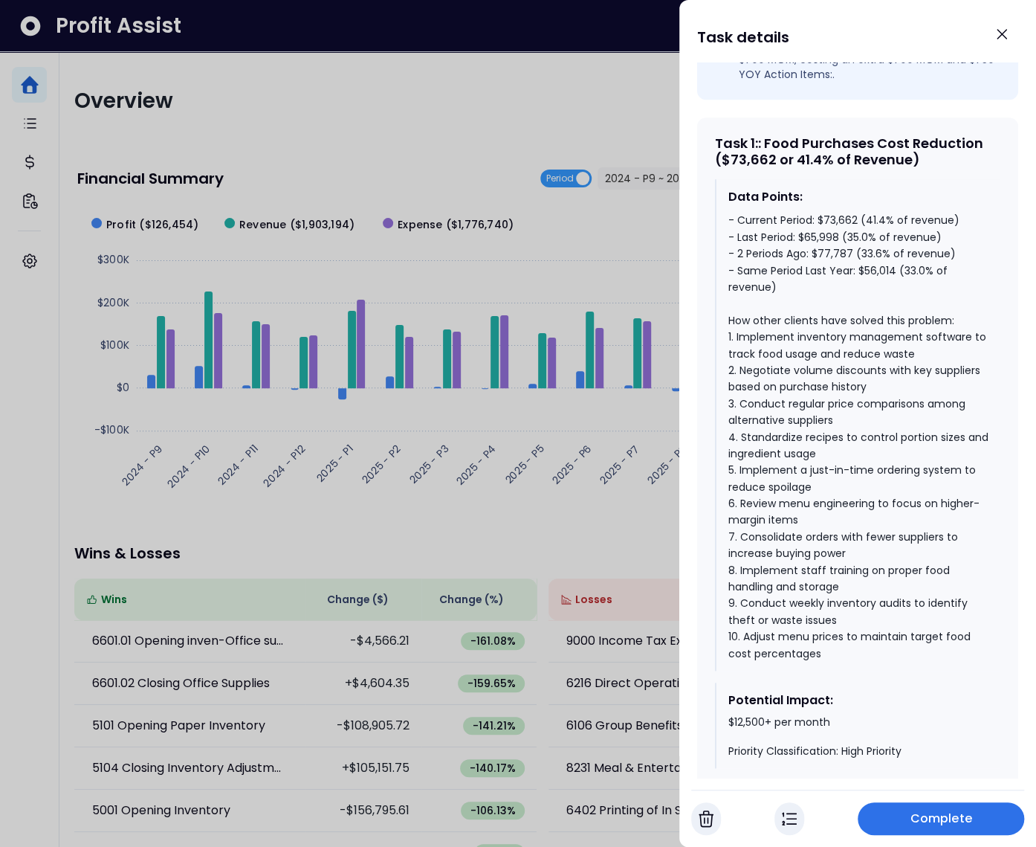
scroll to position [541, 0]
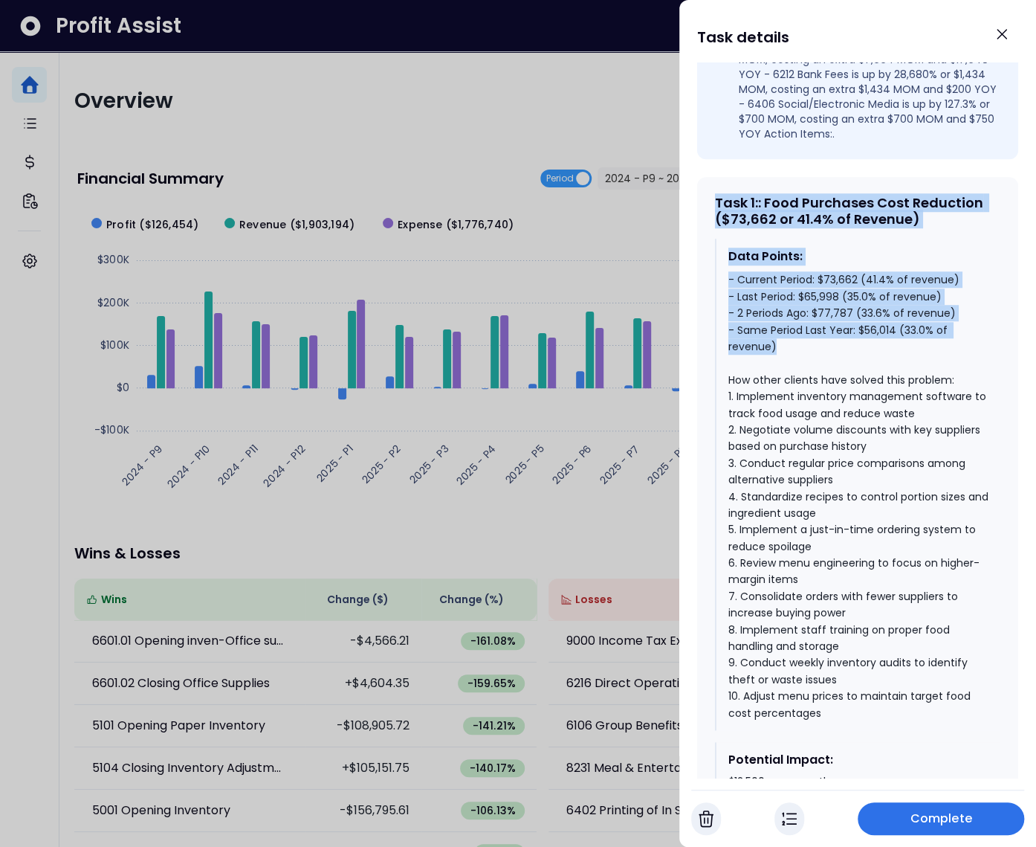
drag, startPoint x: 712, startPoint y: 214, endPoint x: 946, endPoint y: 355, distance: 273.5
click at [946, 355] on div "Task 1 : : Food Purchases Cost Reduction ($73,662 or 41.4% of Revenue) Data Poi…" at bounding box center [857, 517] width 321 height 680
click at [865, 324] on div "- Current Period: $73,662 (41.4% of revenue) - Last Period: $65,998 (35.0% of r…" at bounding box center [859, 496] width 260 height 450
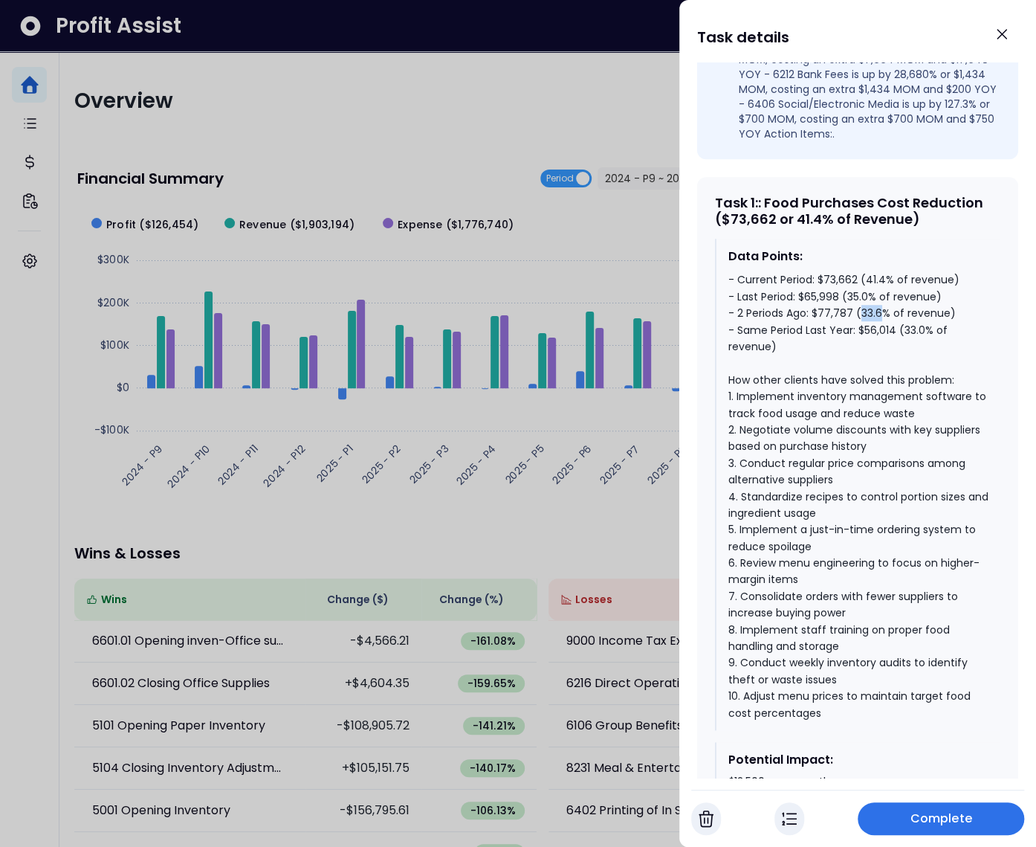
click at [865, 324] on div "- Current Period: $73,662 (41.4% of revenue) - Last Period: $65,998 (35.0% of r…" at bounding box center [859, 496] width 260 height 450
click at [857, 310] on div "- Current Period: $73,662 (41.4% of revenue) - Last Period: $65,998 (35.0% of r…" at bounding box center [859, 496] width 260 height 450
click at [874, 294] on div "- Current Period: $73,662 (41.4% of revenue) - Last Period: $65,998 (35.0% of r…" at bounding box center [859, 496] width 260 height 450
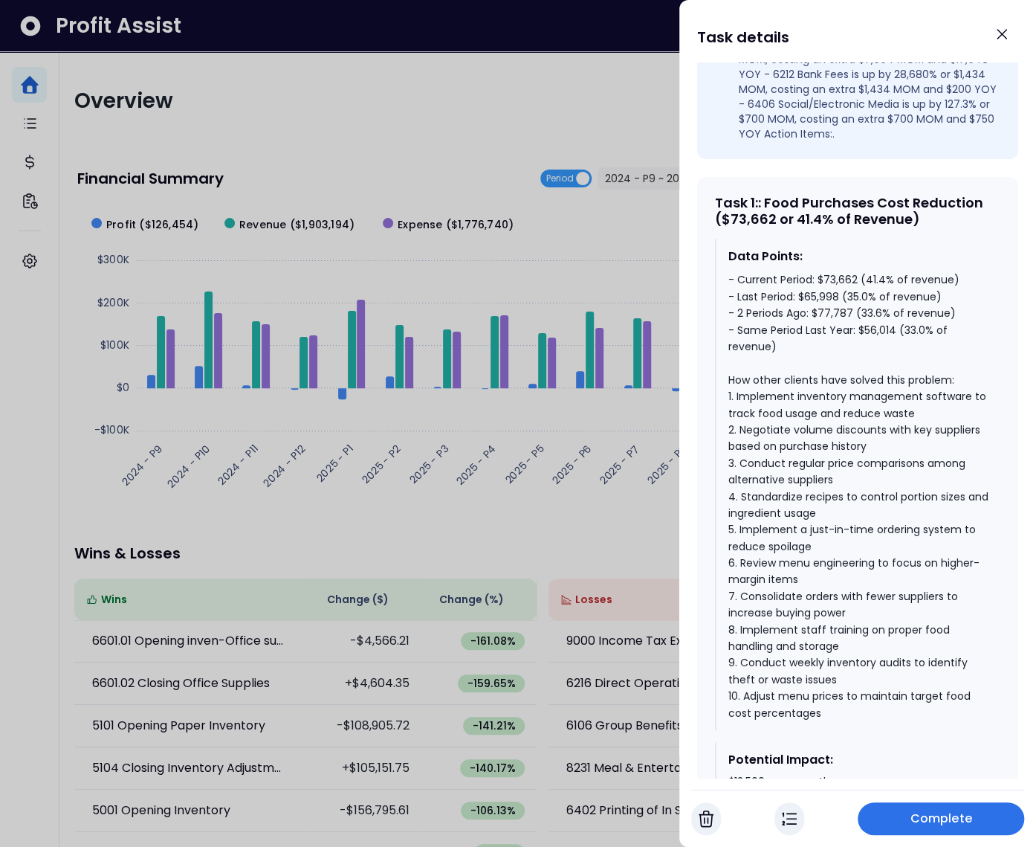
click at [289, 156] on div at bounding box center [518, 423] width 1036 height 847
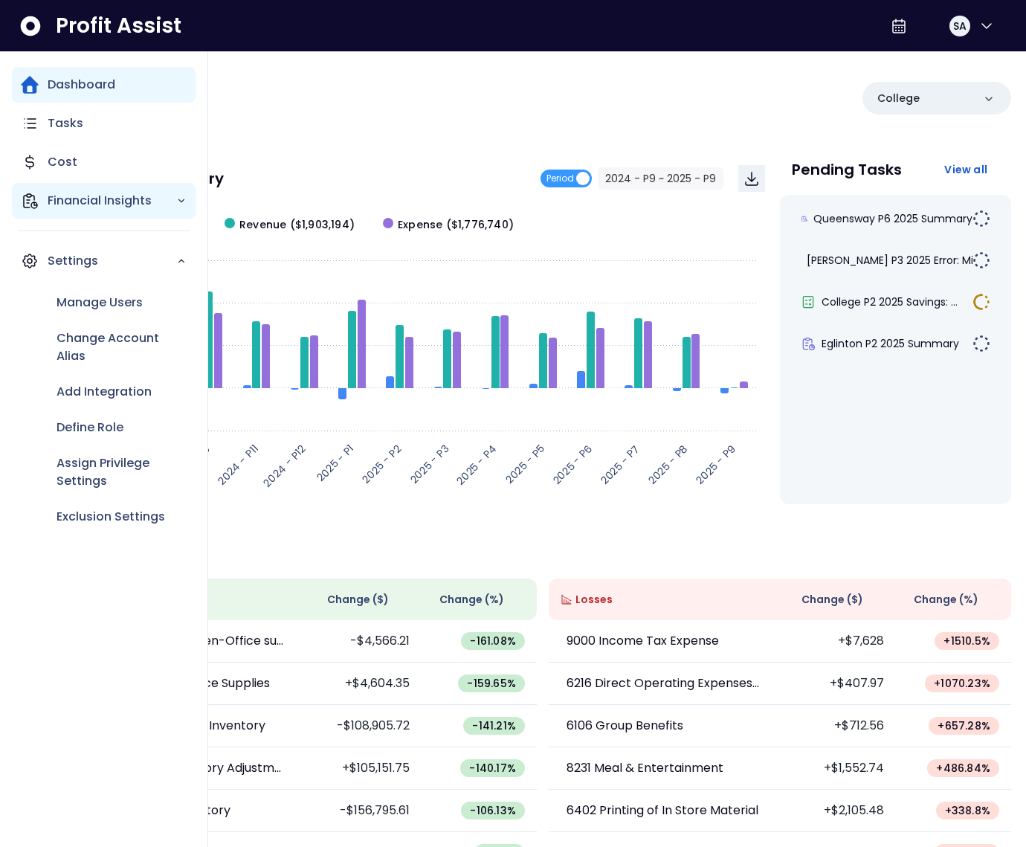
click at [103, 195] on p "Financial Insights" at bounding box center [112, 201] width 129 height 18
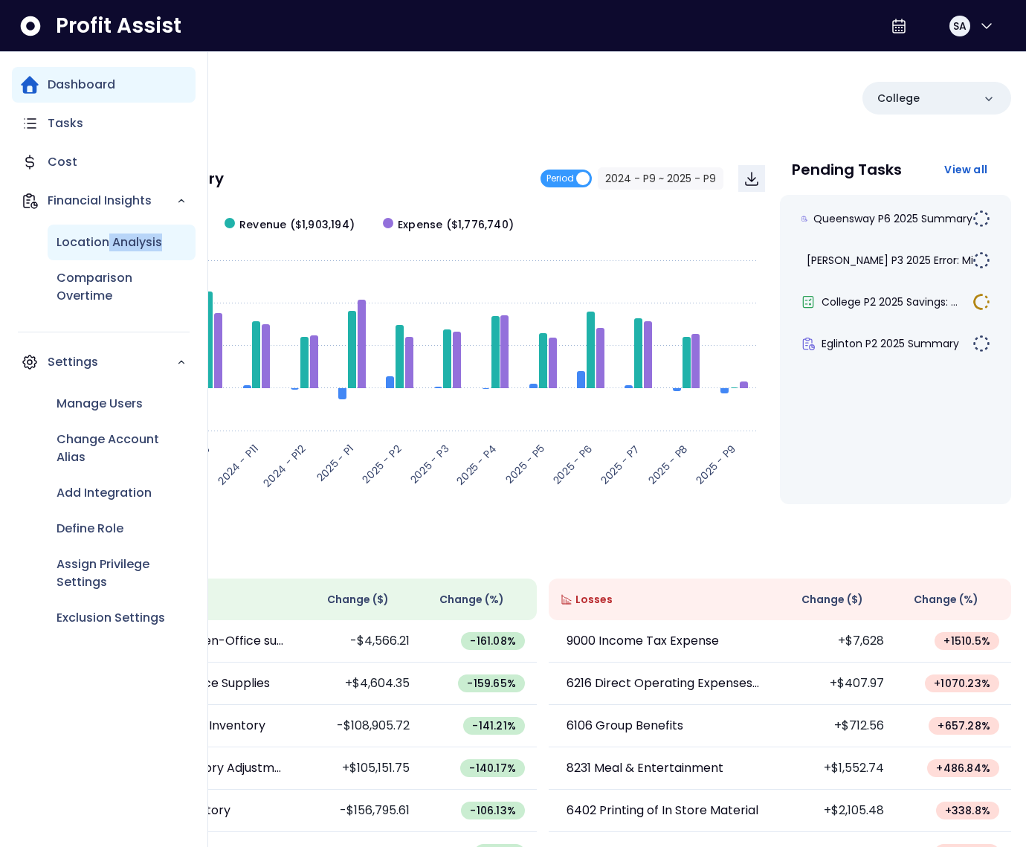
click at [106, 249] on div "Location Analysis" at bounding box center [122, 243] width 148 height 36
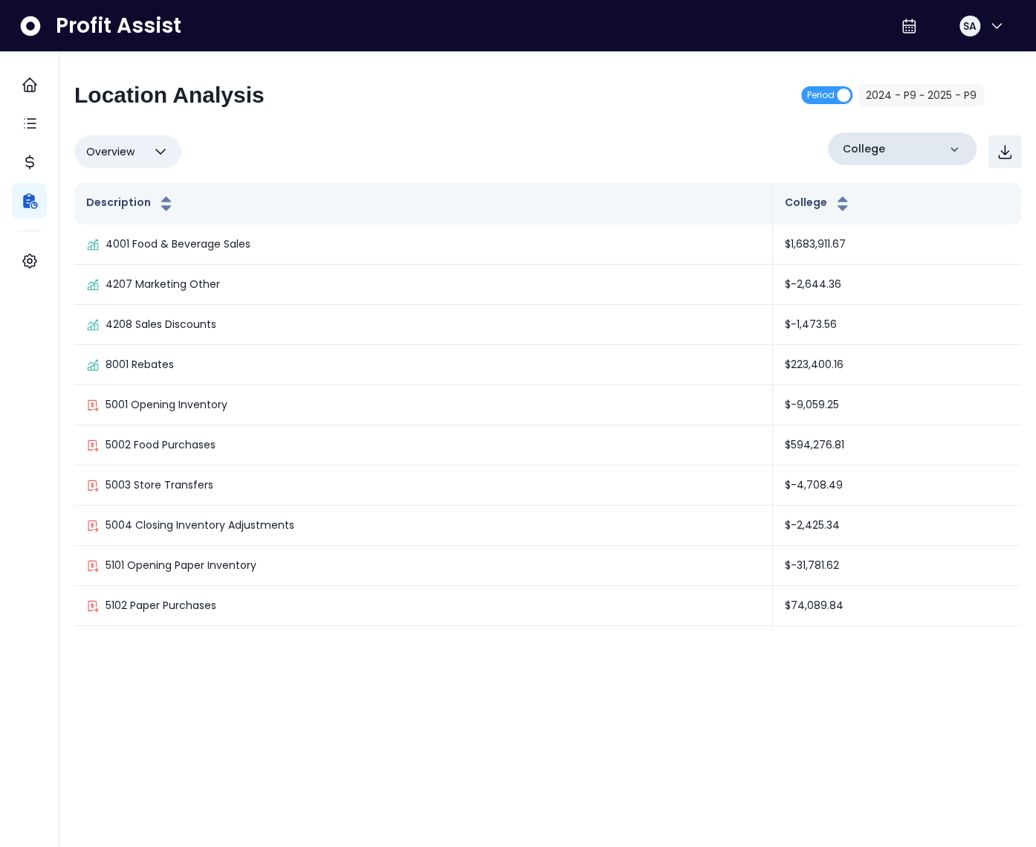
click at [877, 135] on div "College" at bounding box center [902, 148] width 149 height 33
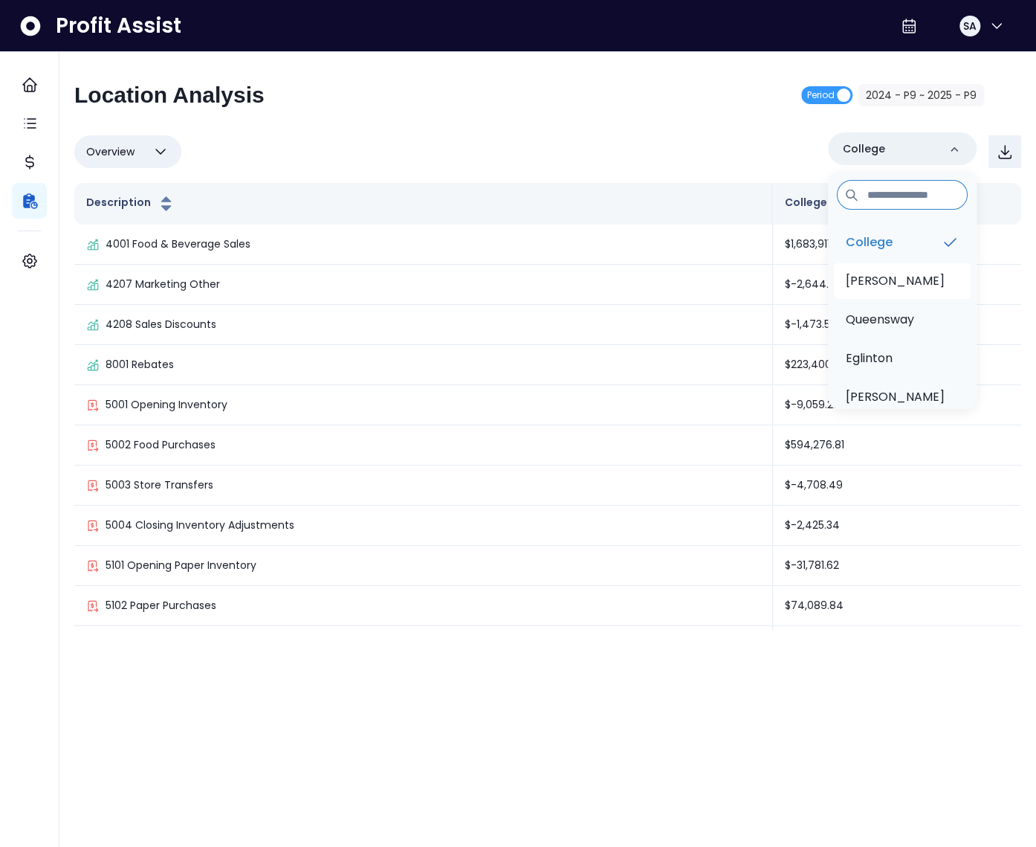
click at [883, 265] on li "Duncan" at bounding box center [902, 281] width 137 height 36
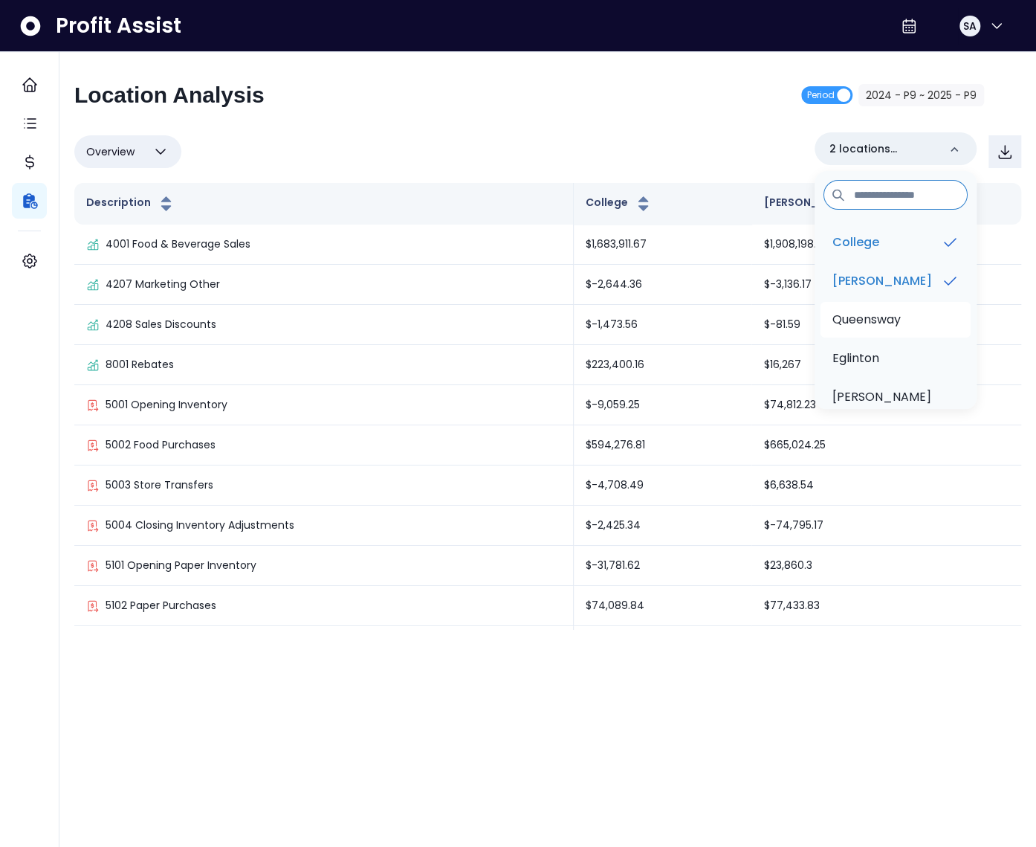
click at [880, 315] on p "Queensway" at bounding box center [867, 320] width 68 height 18
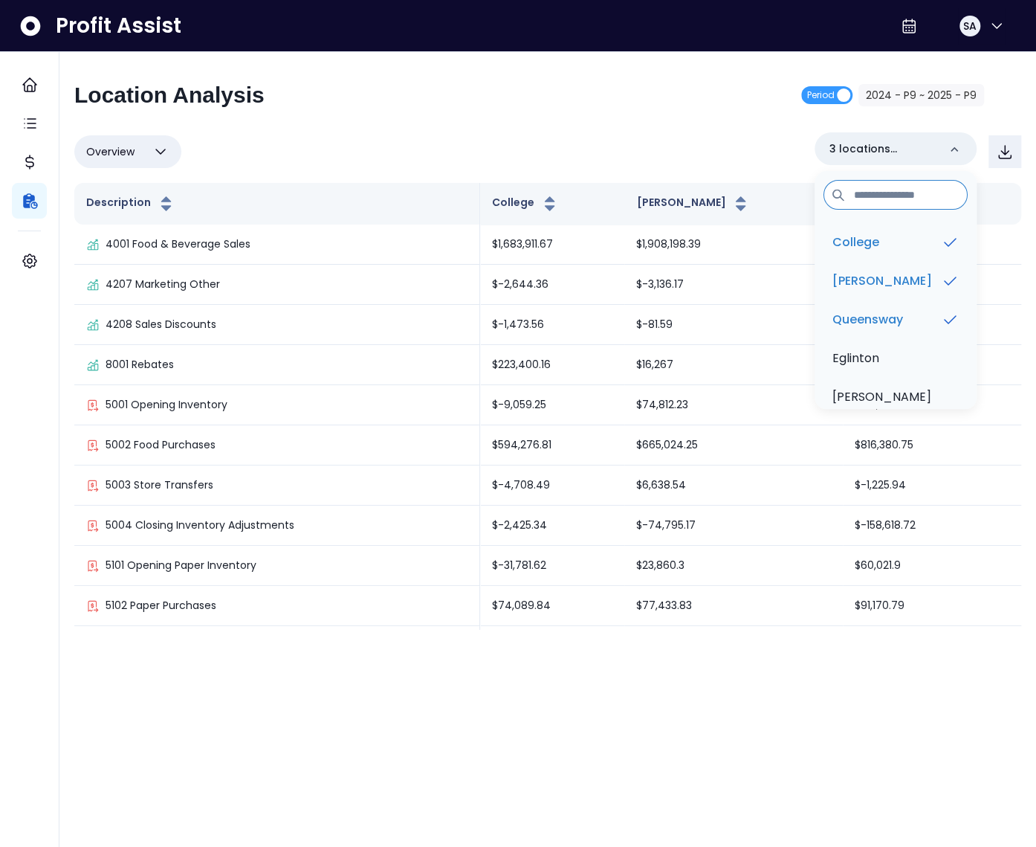
drag, startPoint x: 646, startPoint y: 149, endPoint x: 521, endPoint y: 152, distance: 124.9
click at [646, 148] on div "Overview Overview % of cost % of sales % of budget ******** 3 locations selecte…" at bounding box center [547, 151] width 947 height 39
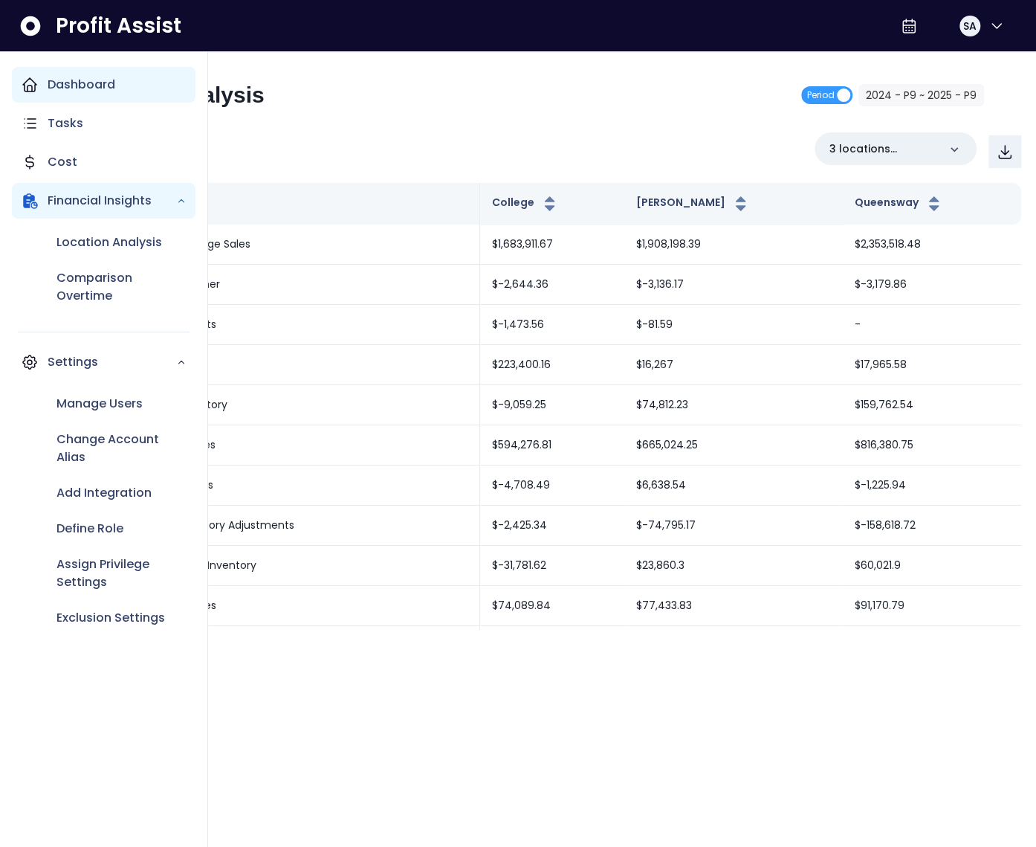
click at [34, 97] on div "Dashboard" at bounding box center [104, 85] width 184 height 36
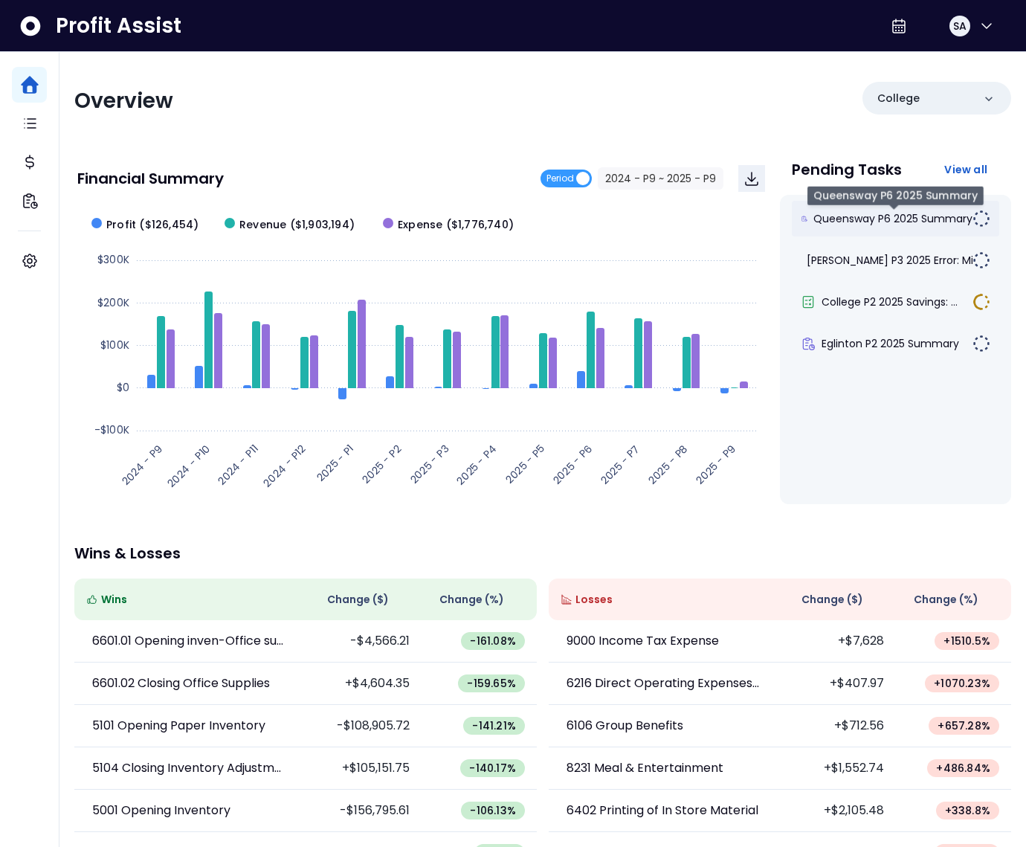
click at [877, 219] on span "Queensway P6 2025 Summary" at bounding box center [892, 218] width 159 height 15
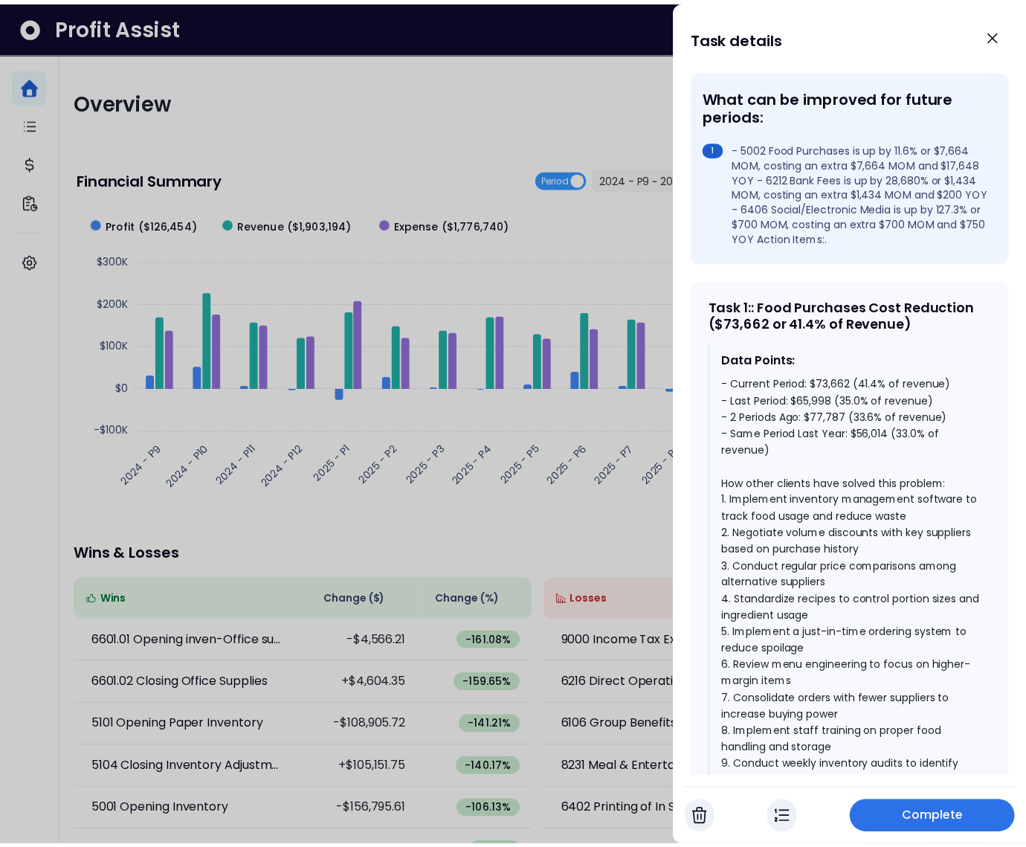
scroll to position [436, 0]
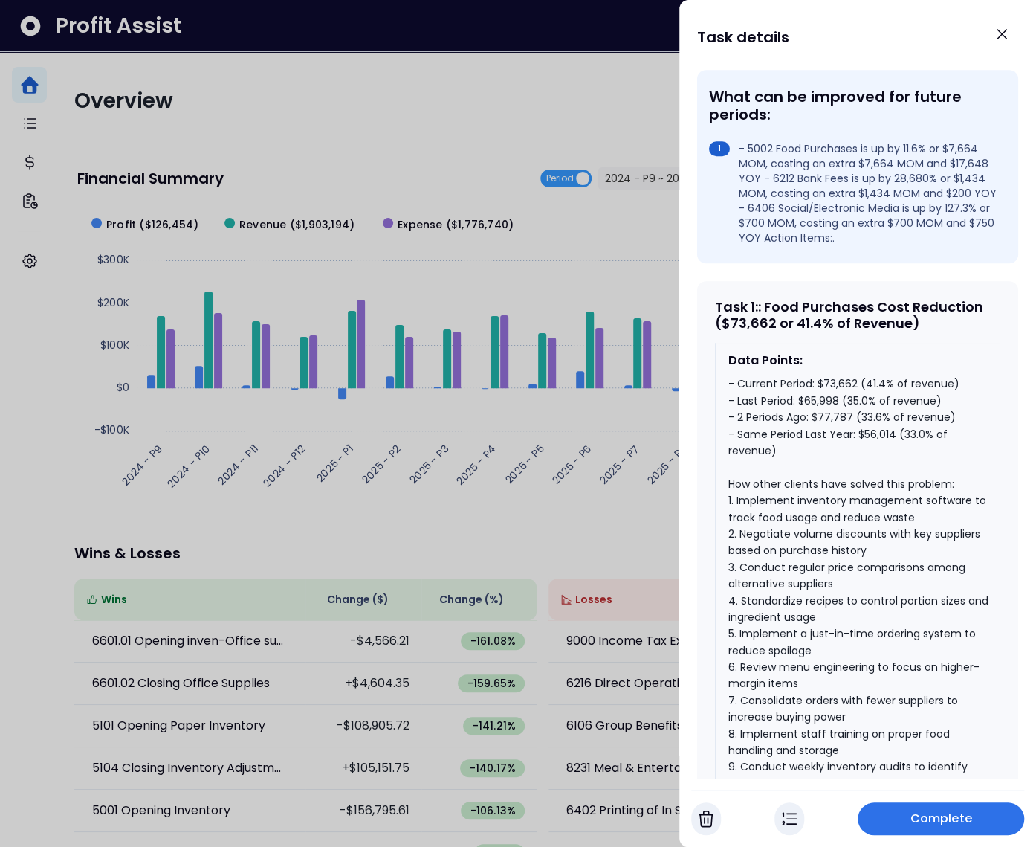
click at [523, 196] on div at bounding box center [518, 423] width 1036 height 847
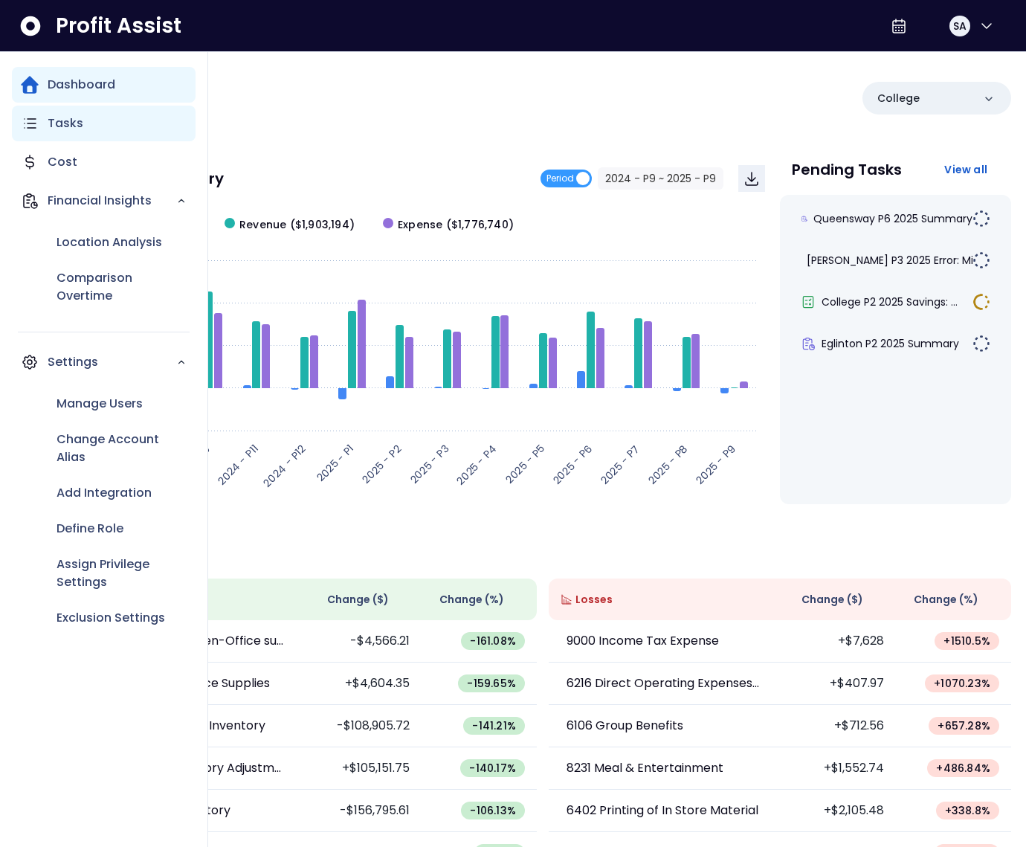
click at [33, 128] on icon "Main navigation" at bounding box center [30, 123] width 11 height 9
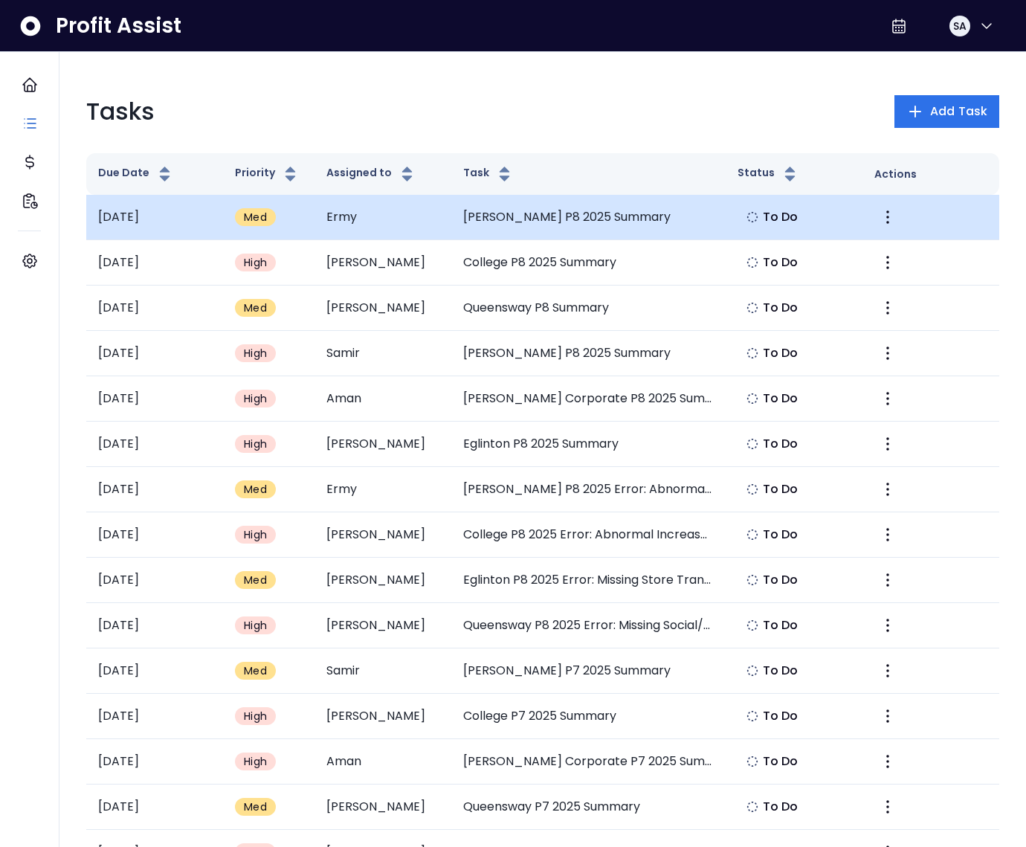
click at [471, 216] on td "Danforth P8 2025 Summary" at bounding box center [588, 217] width 274 height 45
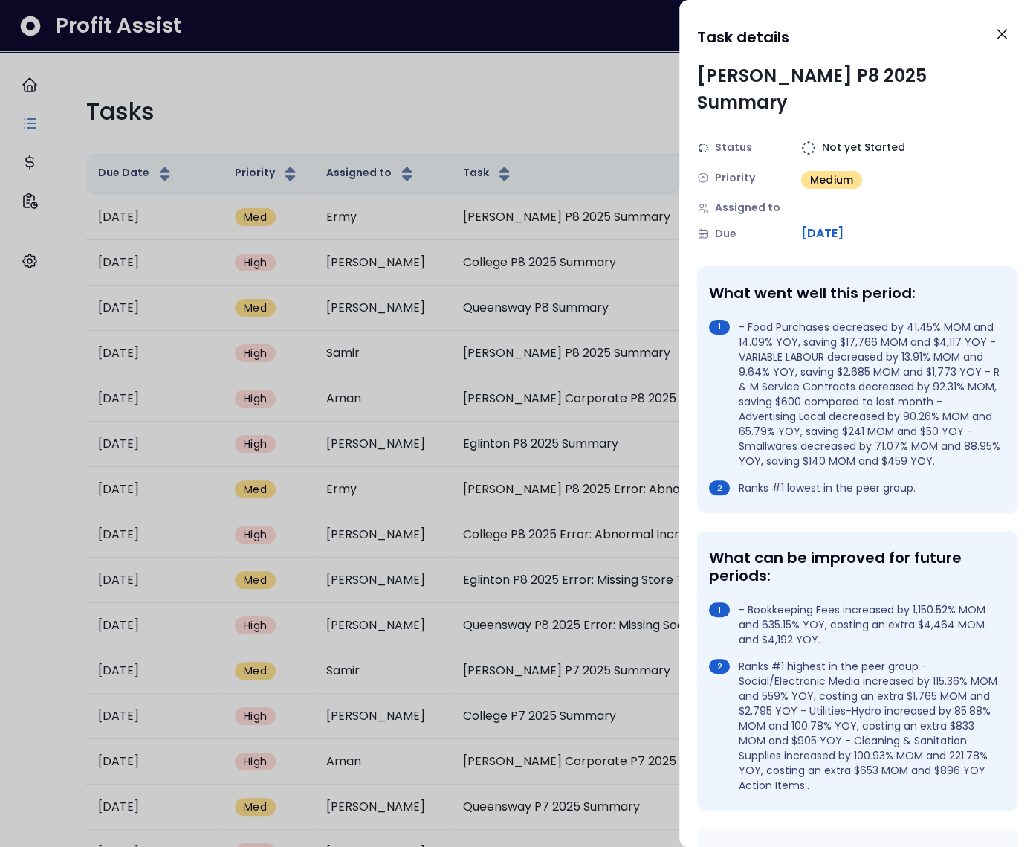
click at [551, 97] on div at bounding box center [518, 423] width 1036 height 847
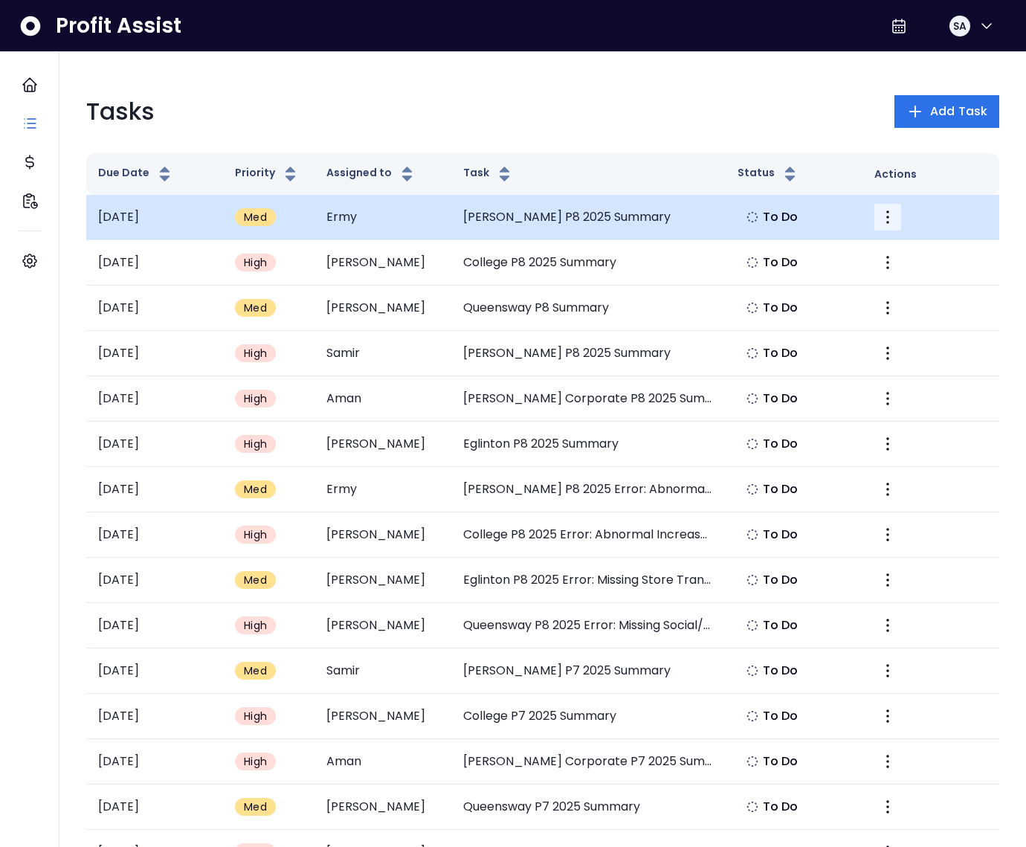
click at [891, 226] on button "More" at bounding box center [887, 217] width 27 height 27
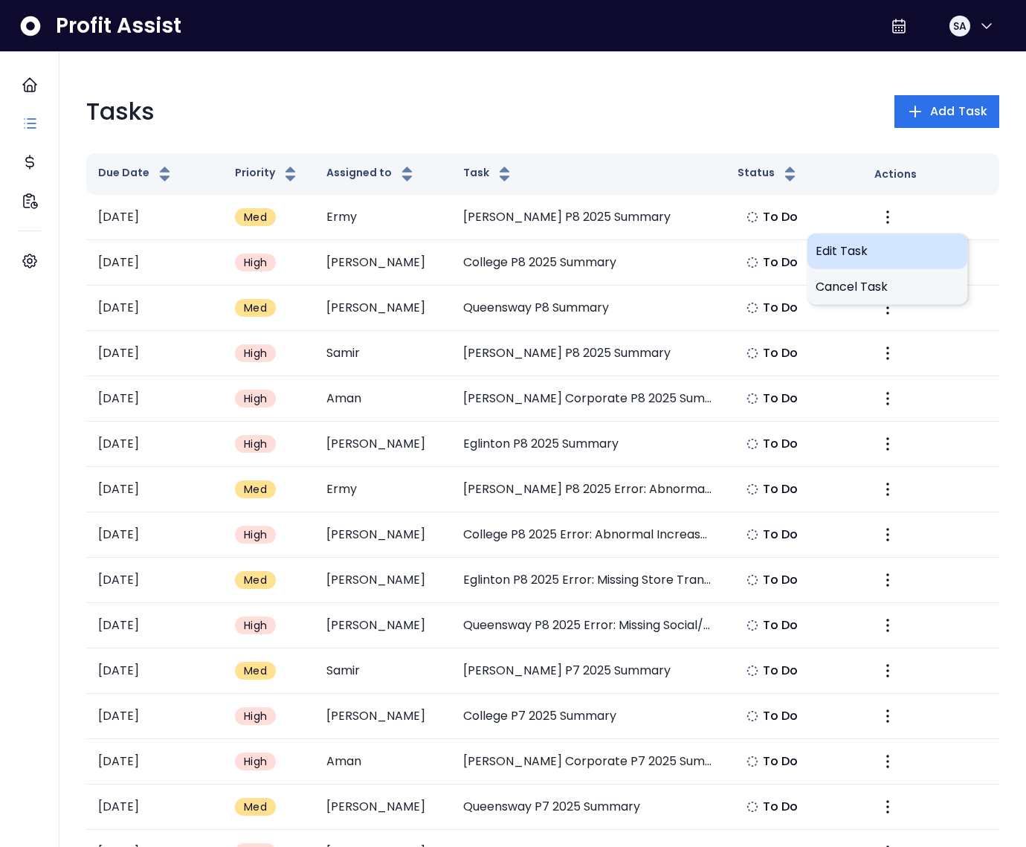
click at [877, 259] on span "Edit Task" at bounding box center [887, 251] width 143 height 18
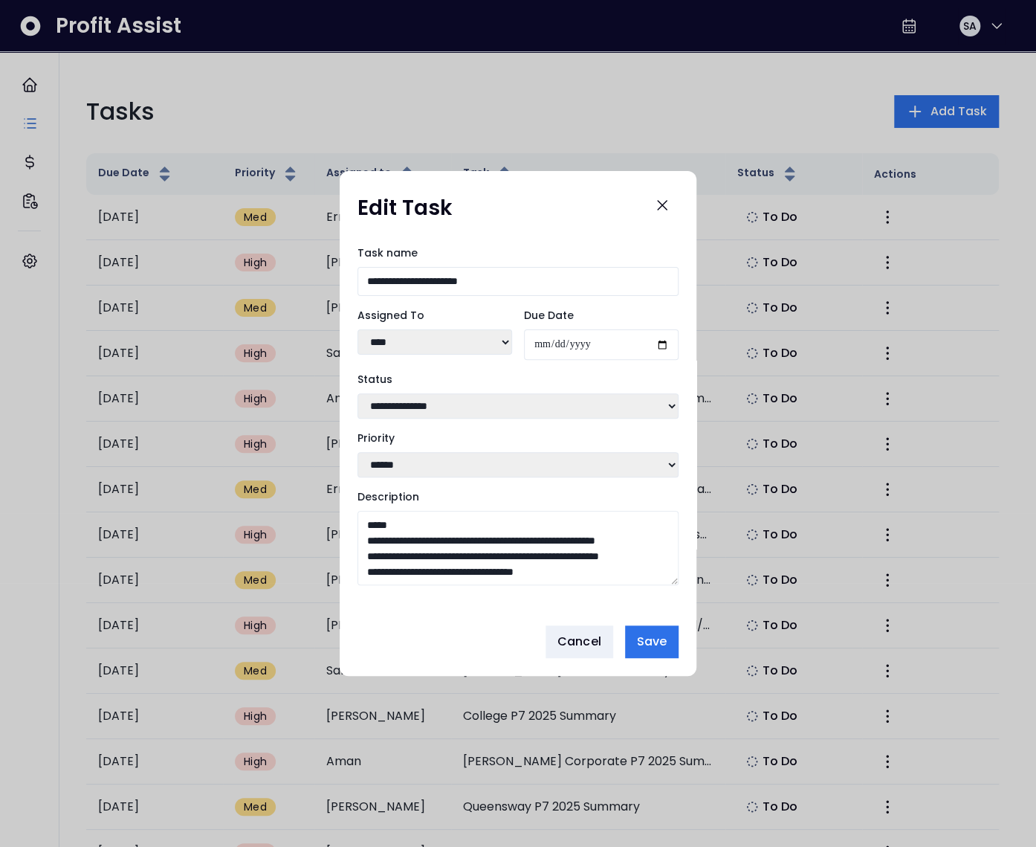
click at [429, 338] on select "**********" at bounding box center [435, 341] width 155 height 25
click at [599, 634] on button "Cancel" at bounding box center [580, 641] width 68 height 33
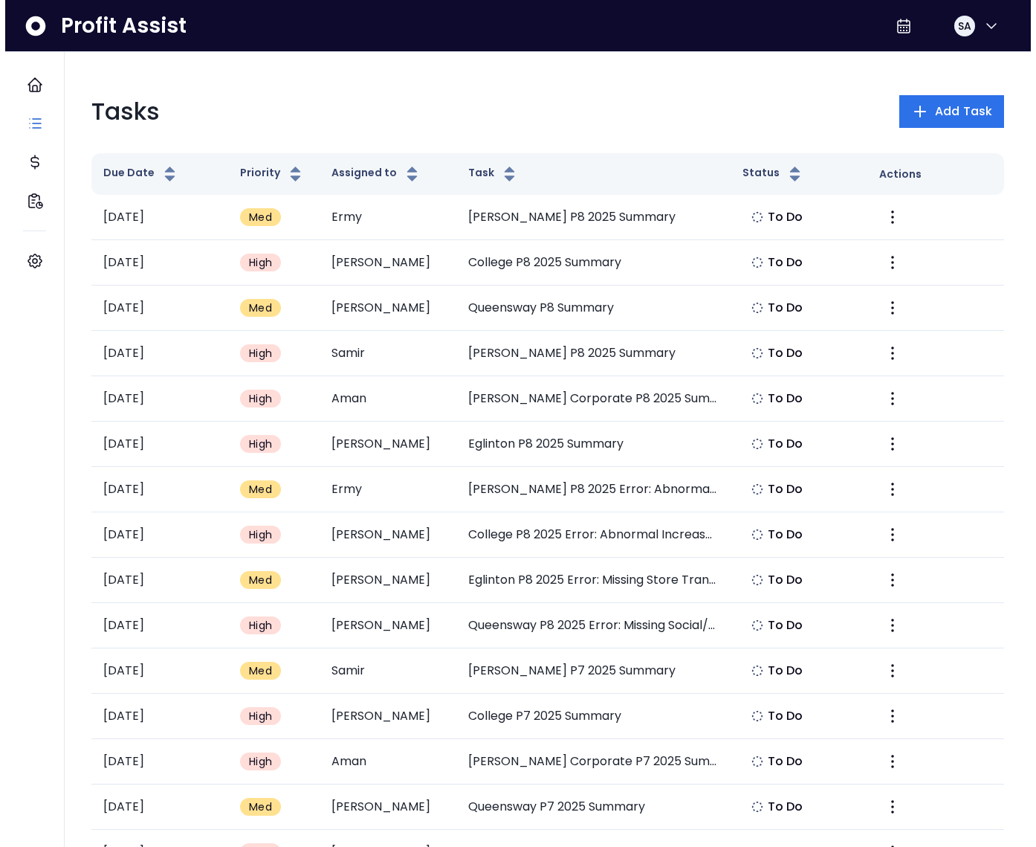
scroll to position [878, 0]
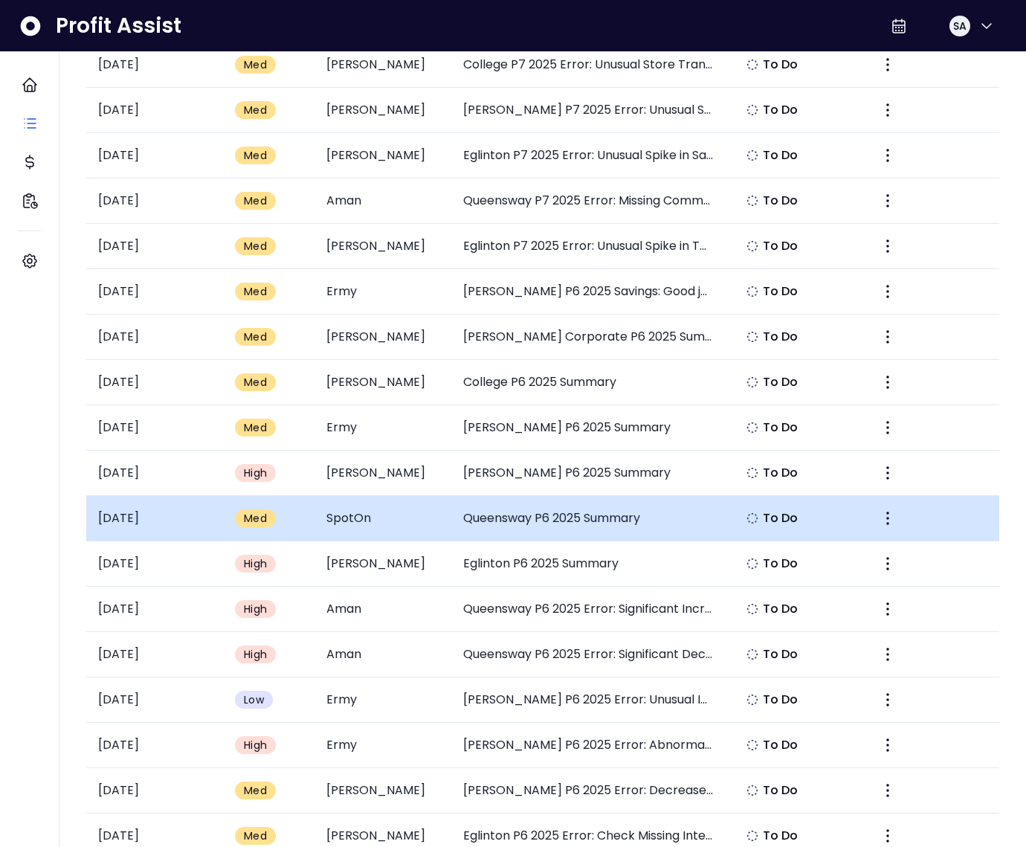
click at [593, 500] on td "Queensway P6 2025 Summary" at bounding box center [588, 518] width 274 height 45
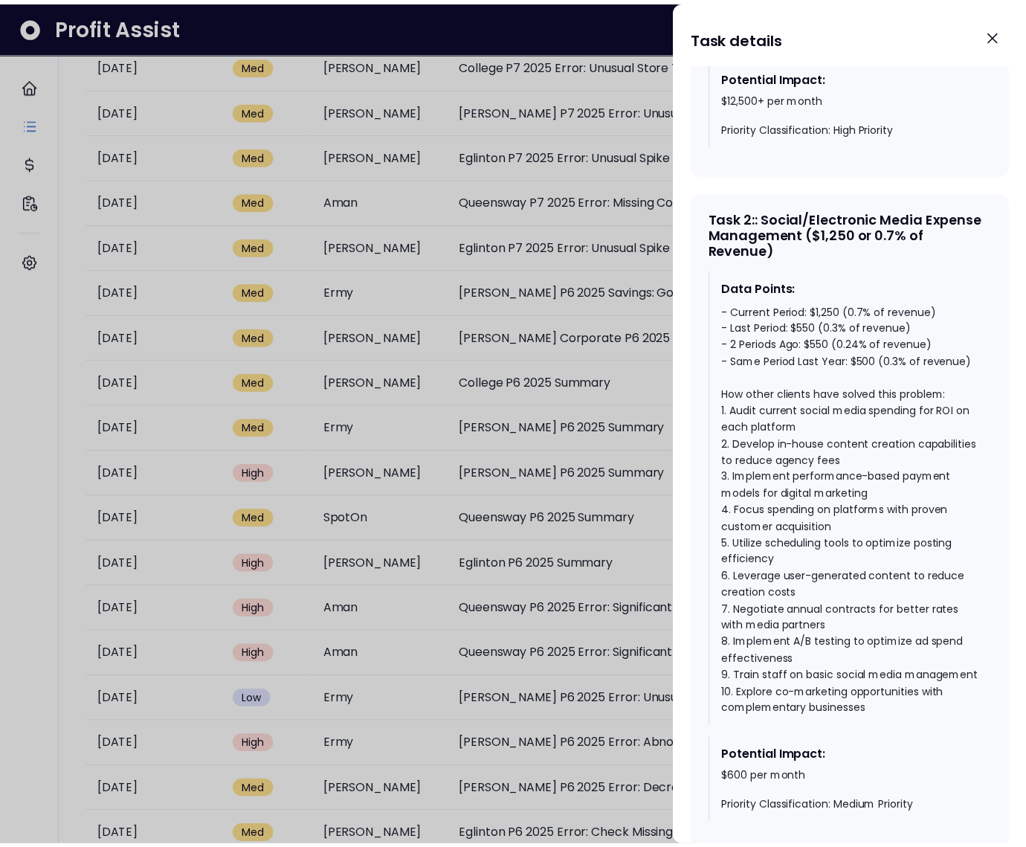
scroll to position [1290, 0]
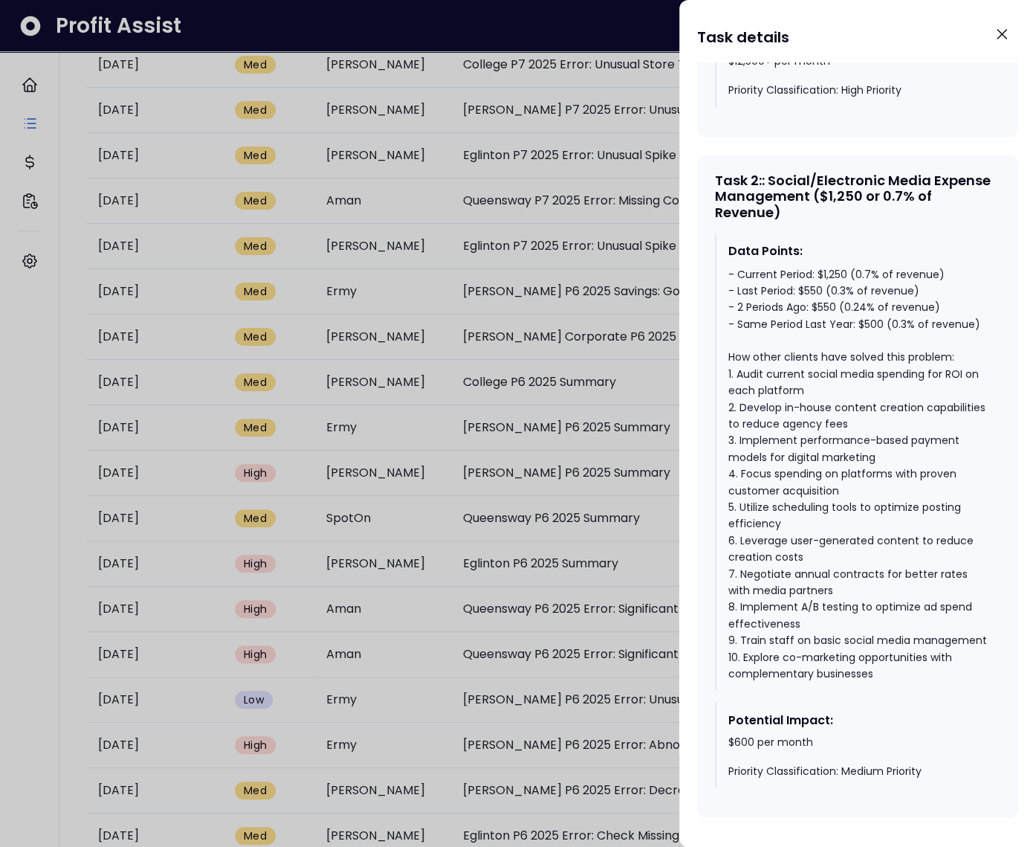
click at [491, 449] on div at bounding box center [518, 423] width 1036 height 847
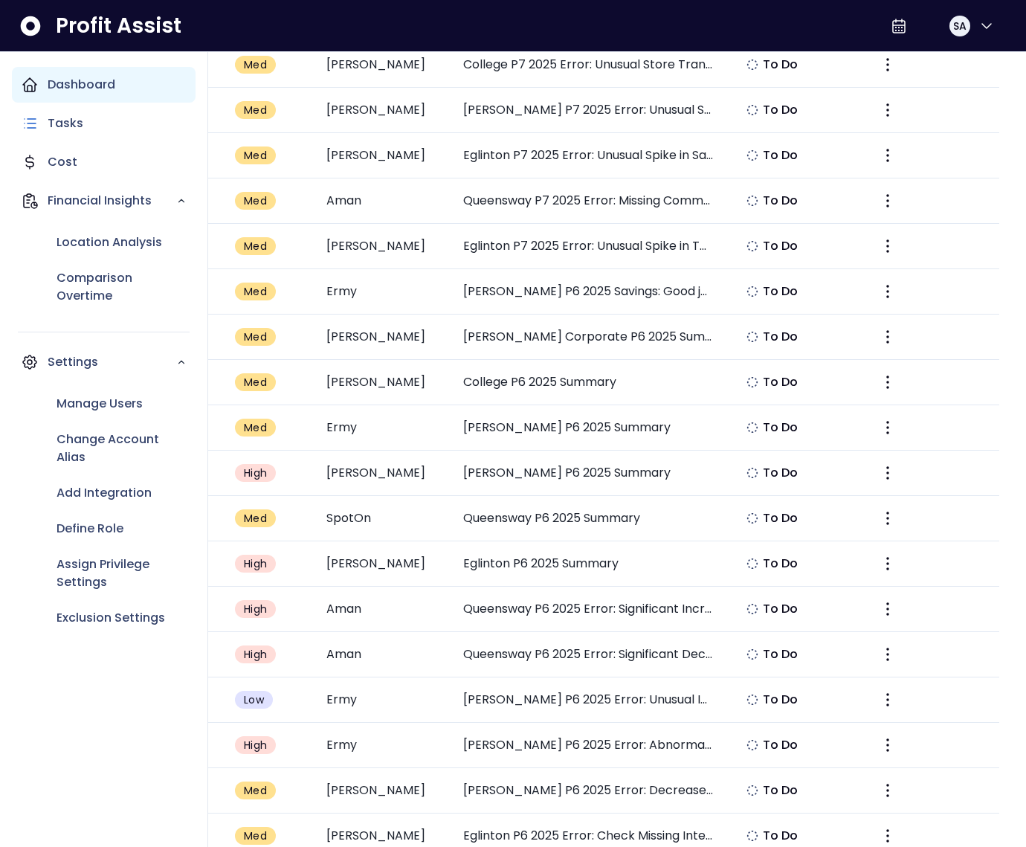
click at [24, 89] on icon "Main navigation" at bounding box center [29, 84] width 13 height 13
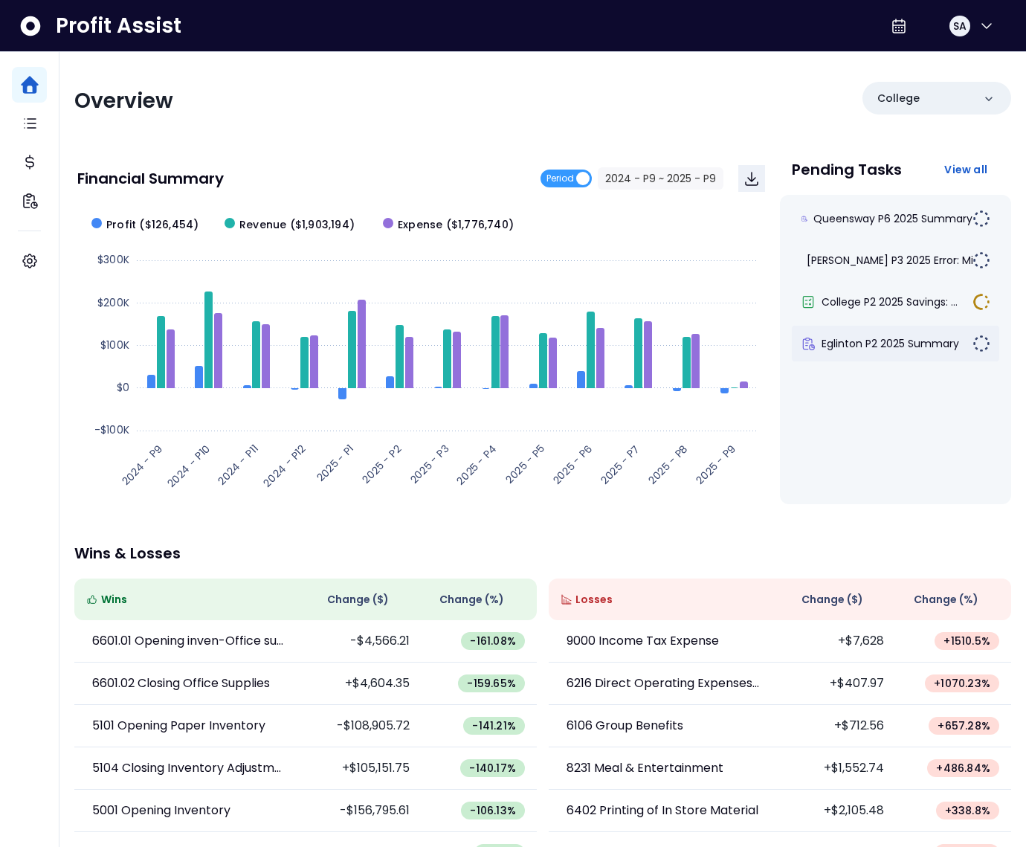
click at [899, 326] on div "Eglinton P2 2025 Summary" at bounding box center [895, 344] width 207 height 36
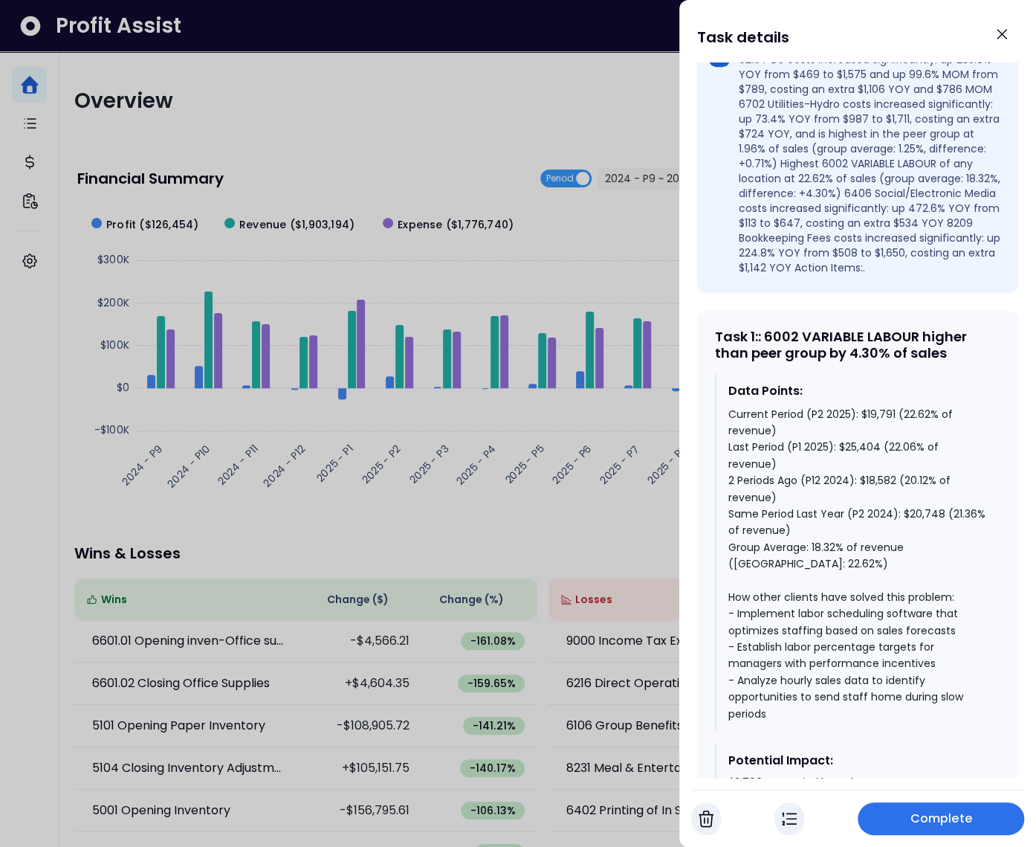
scroll to position [824, 0]
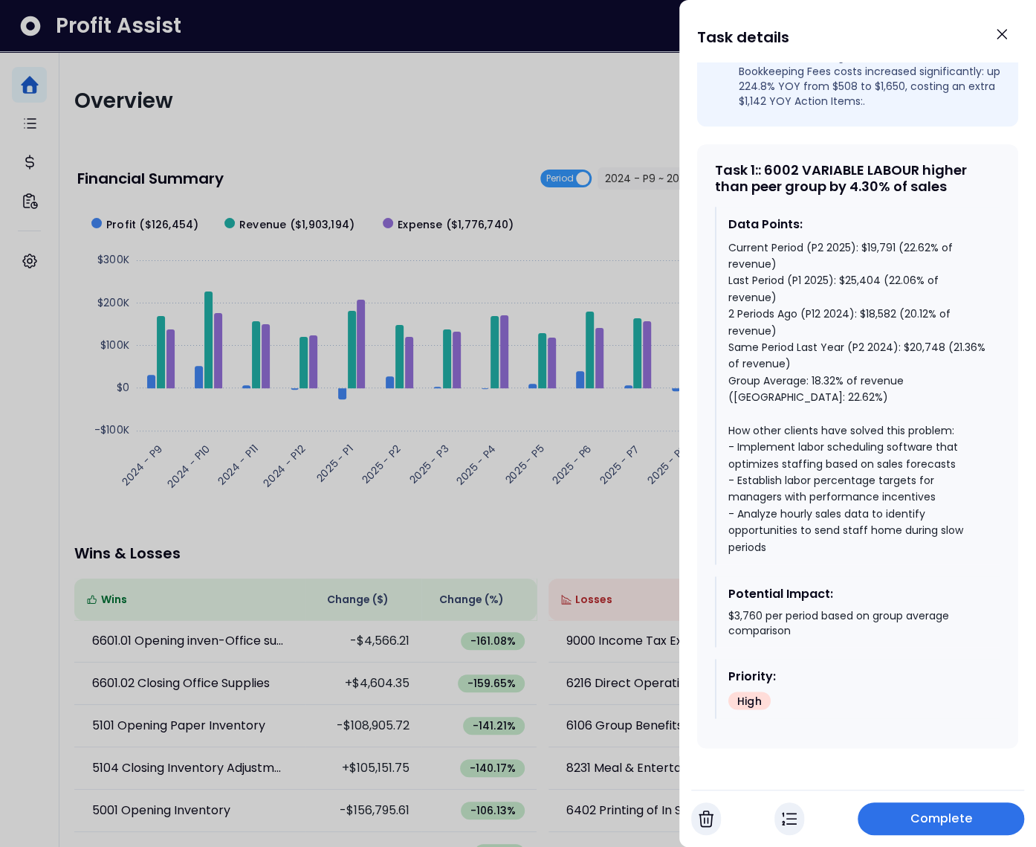
click at [135, 332] on div at bounding box center [518, 423] width 1036 height 847
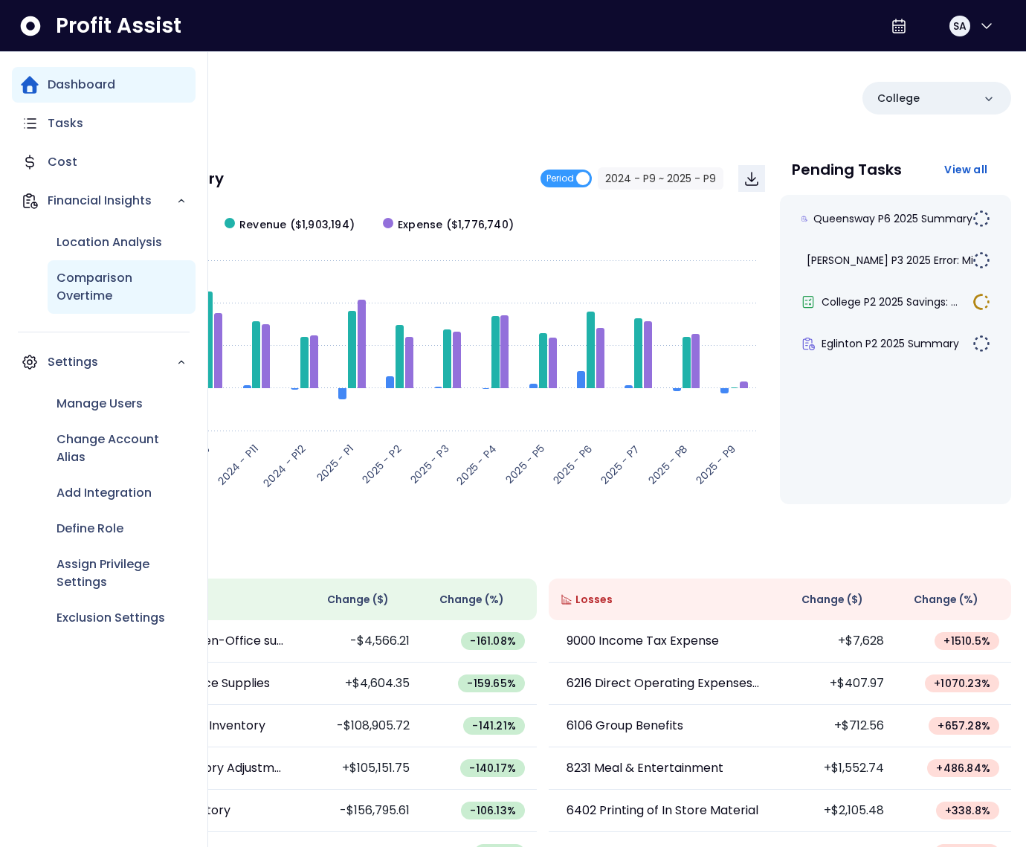
click at [103, 273] on p "Comparison Overtime" at bounding box center [122, 287] width 130 height 36
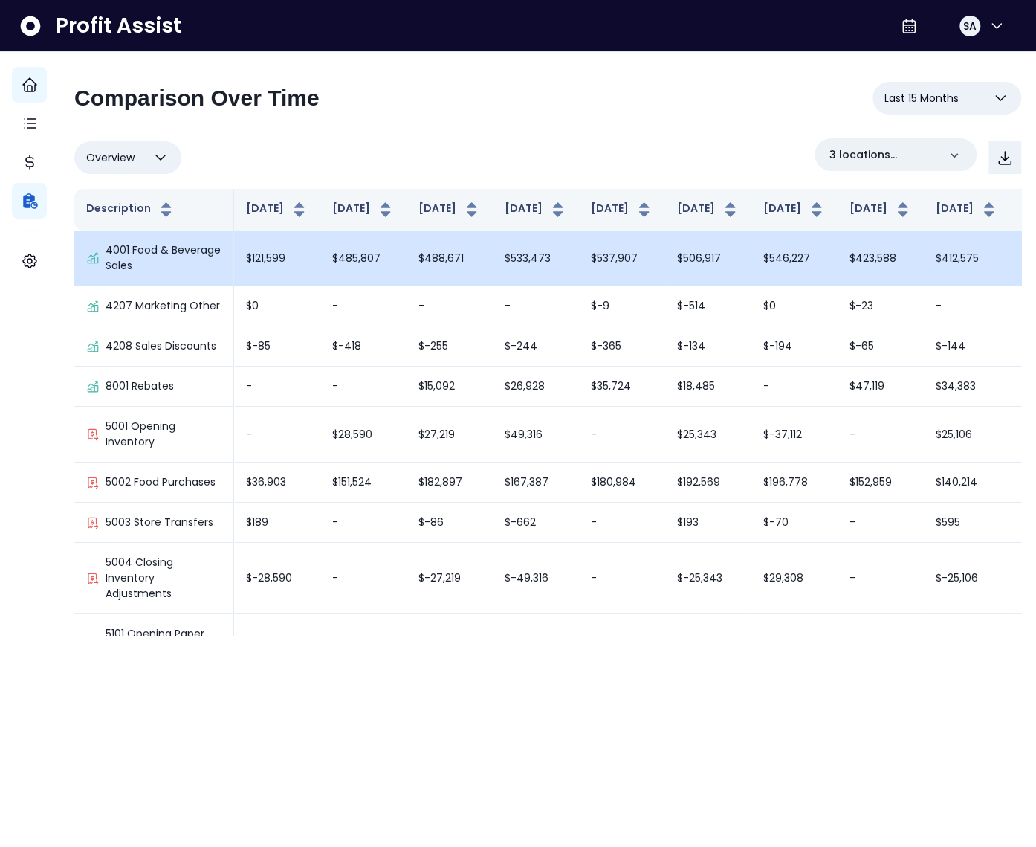
click at [579, 273] on td "$537,907" at bounding box center [622, 258] width 86 height 56
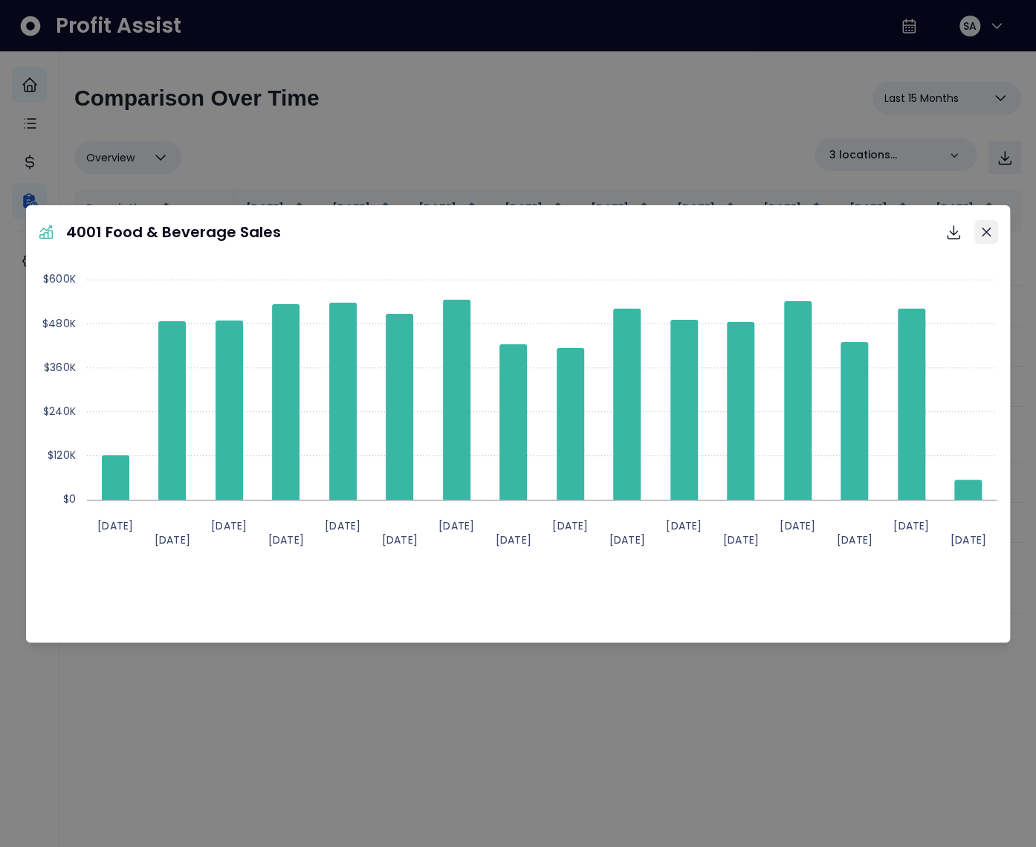
click at [990, 225] on button "Close" at bounding box center [987, 232] width 24 height 24
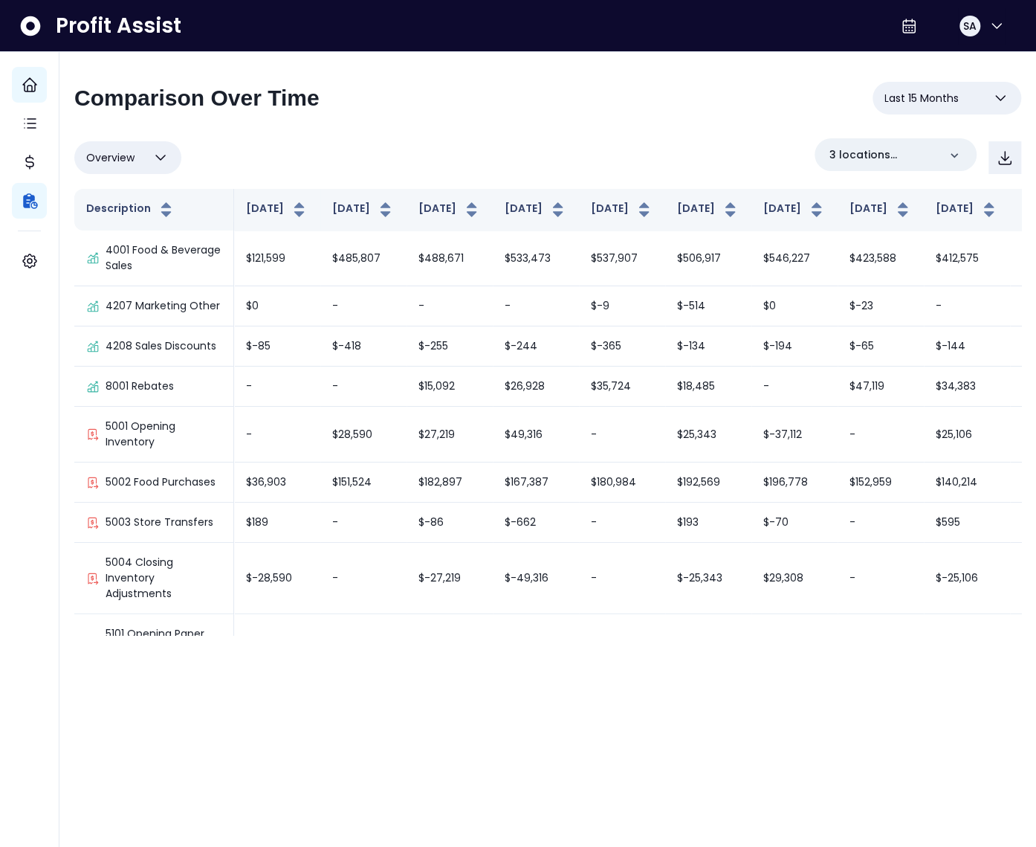
click at [141, 158] on button "Overview" at bounding box center [127, 157] width 107 height 33
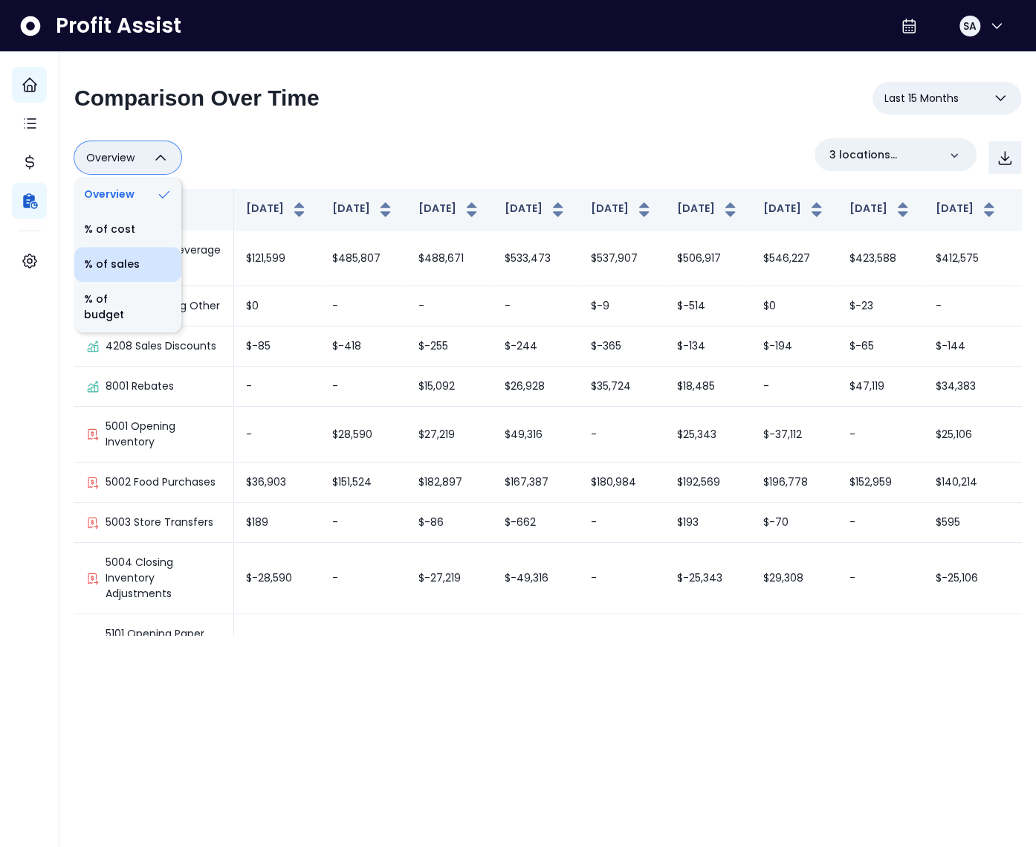
click at [134, 271] on li "% of sales" at bounding box center [127, 264] width 107 height 35
type input "*********"
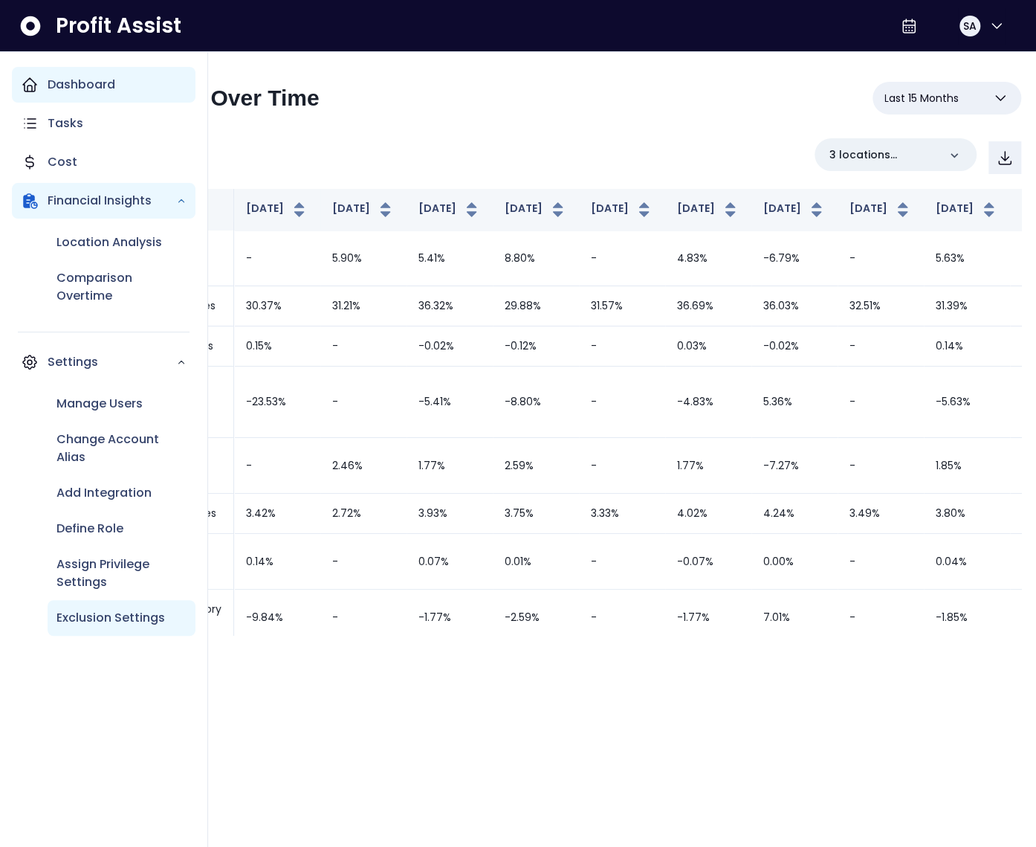
click at [124, 609] on p "Exclusion Settings" at bounding box center [111, 618] width 109 height 18
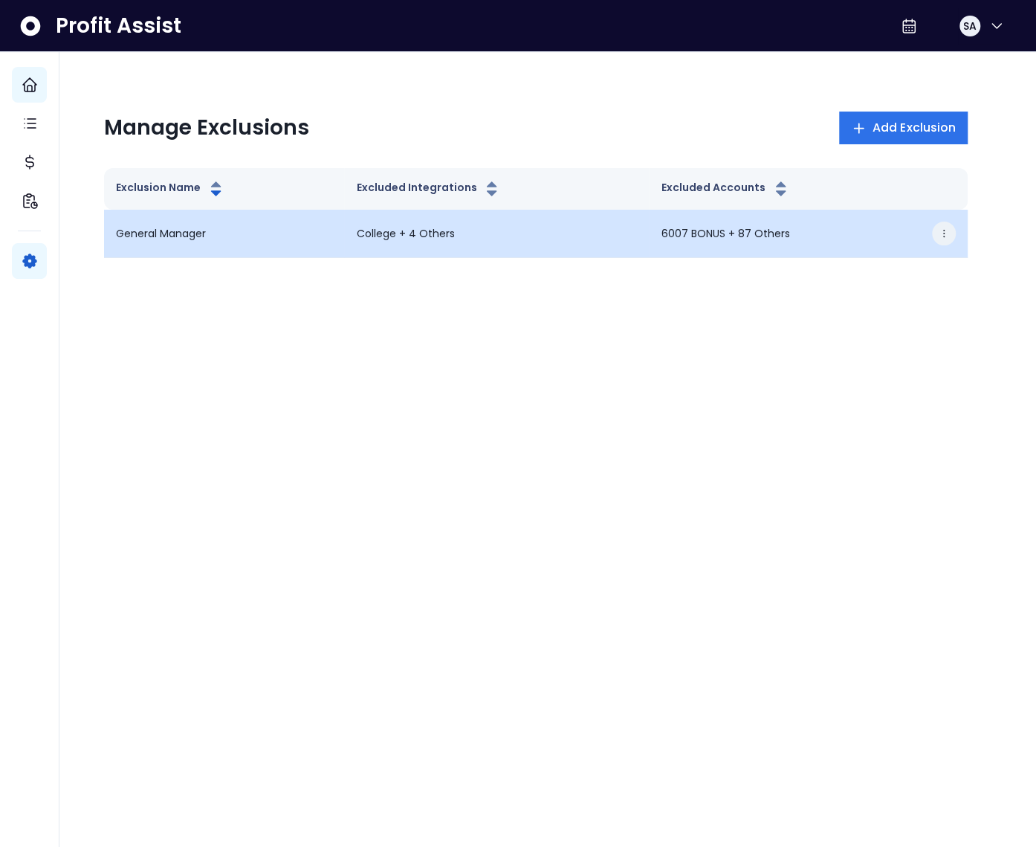
click at [939, 236] on icon "button" at bounding box center [944, 233] width 10 height 10
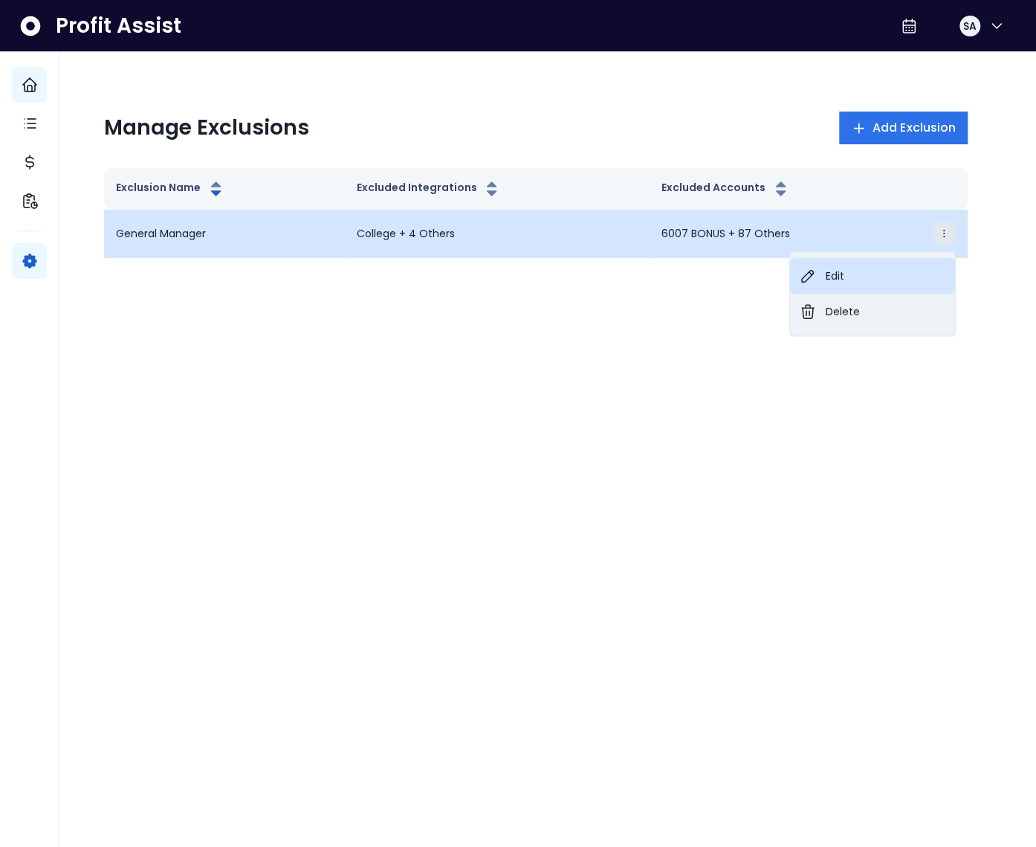
click at [899, 274] on button "Edit" at bounding box center [872, 276] width 165 height 36
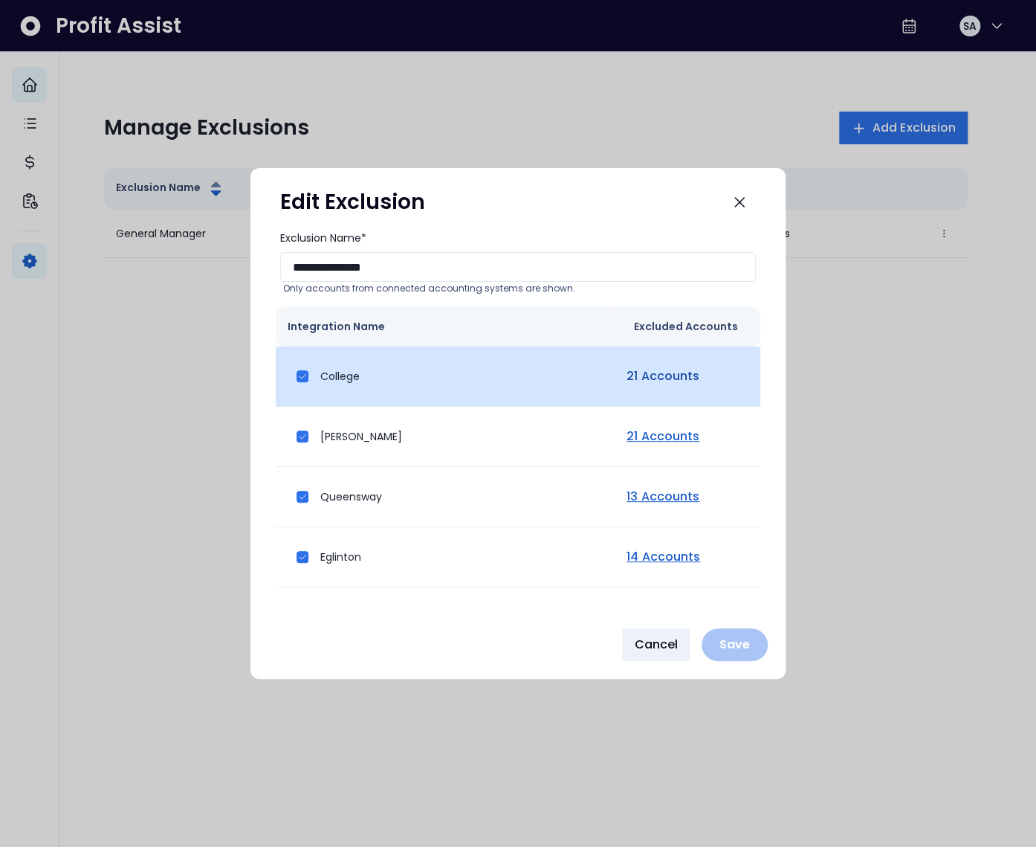
click at [638, 367] on link "21 Accounts" at bounding box center [663, 376] width 79 height 18
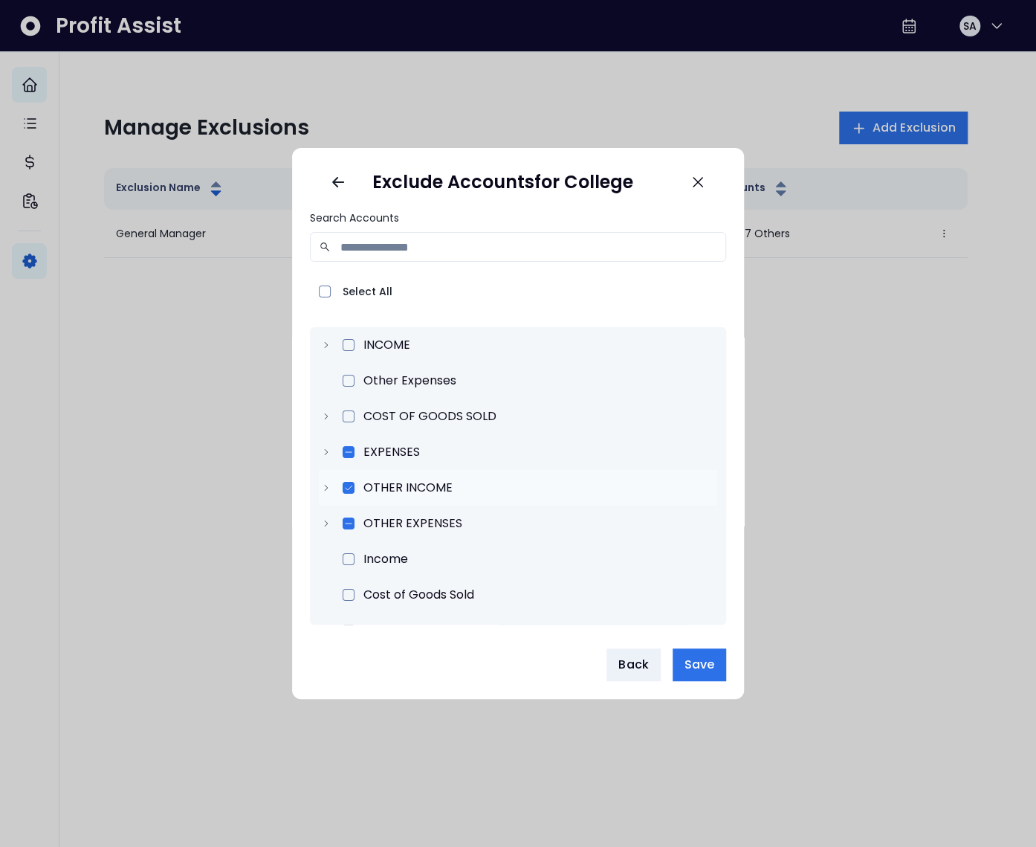
click at [319, 486] on div at bounding box center [326, 488] width 15 height 10
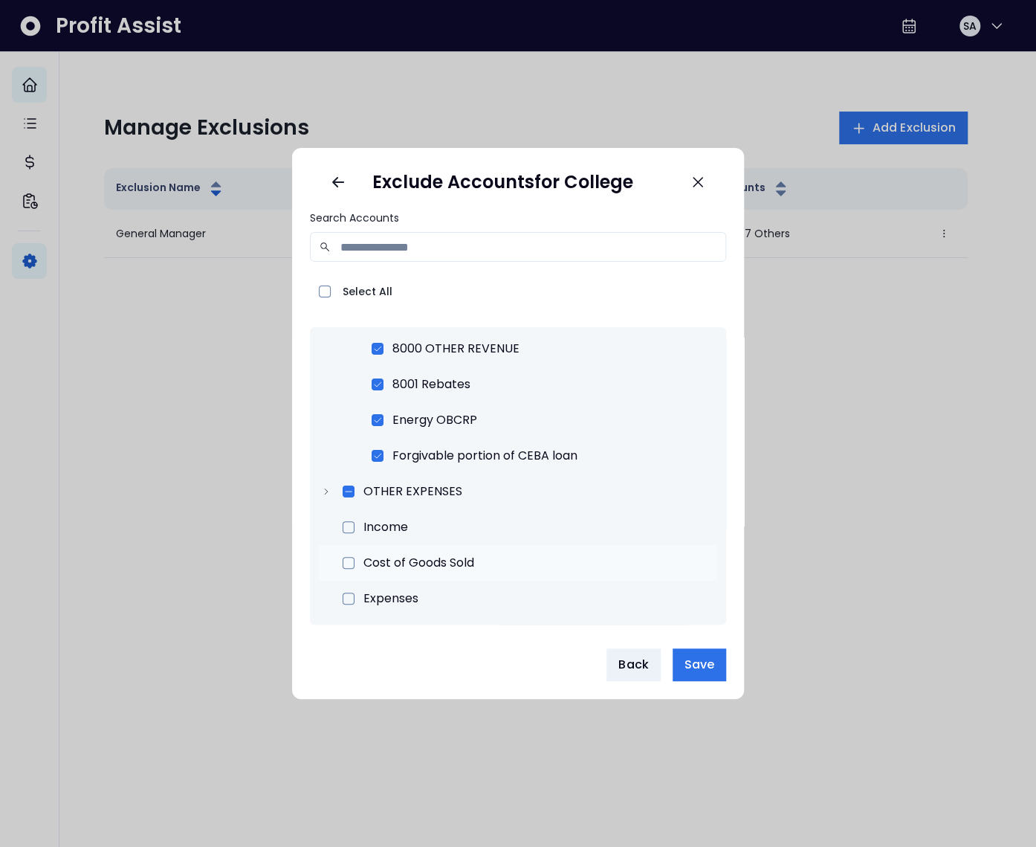
scroll to position [203, 0]
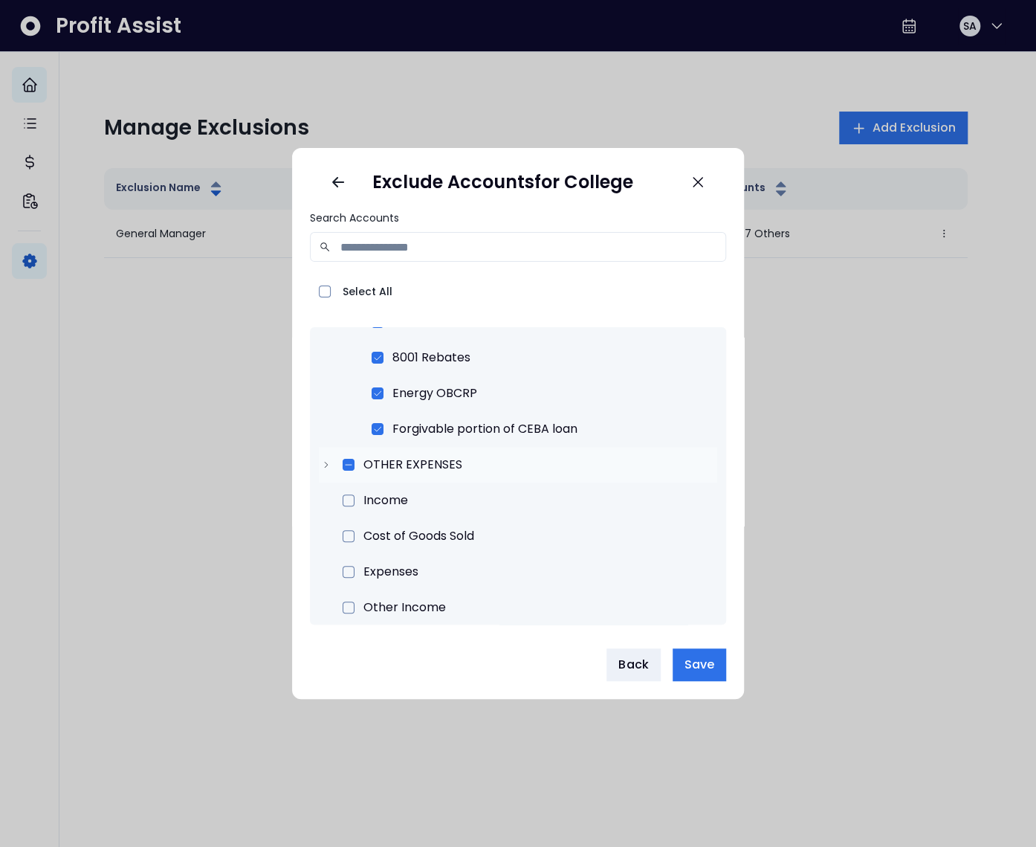
click at [324, 464] on icon at bounding box center [326, 464] width 10 height 10
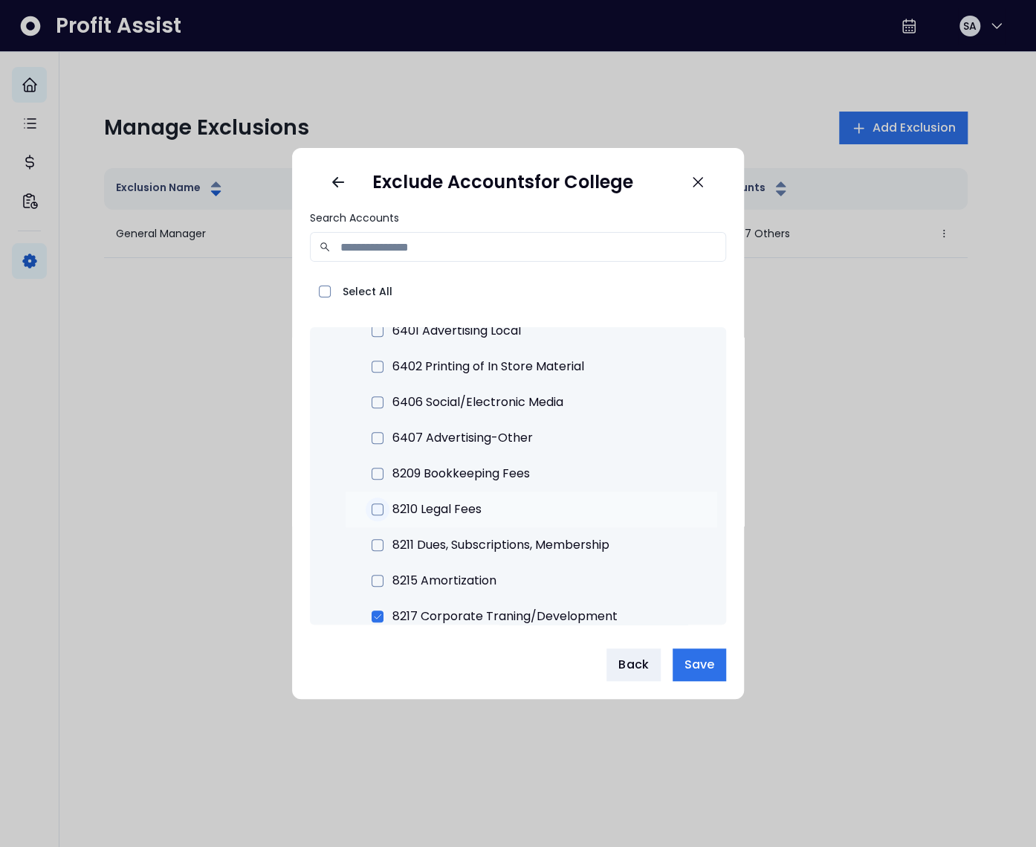
scroll to position [691, 0]
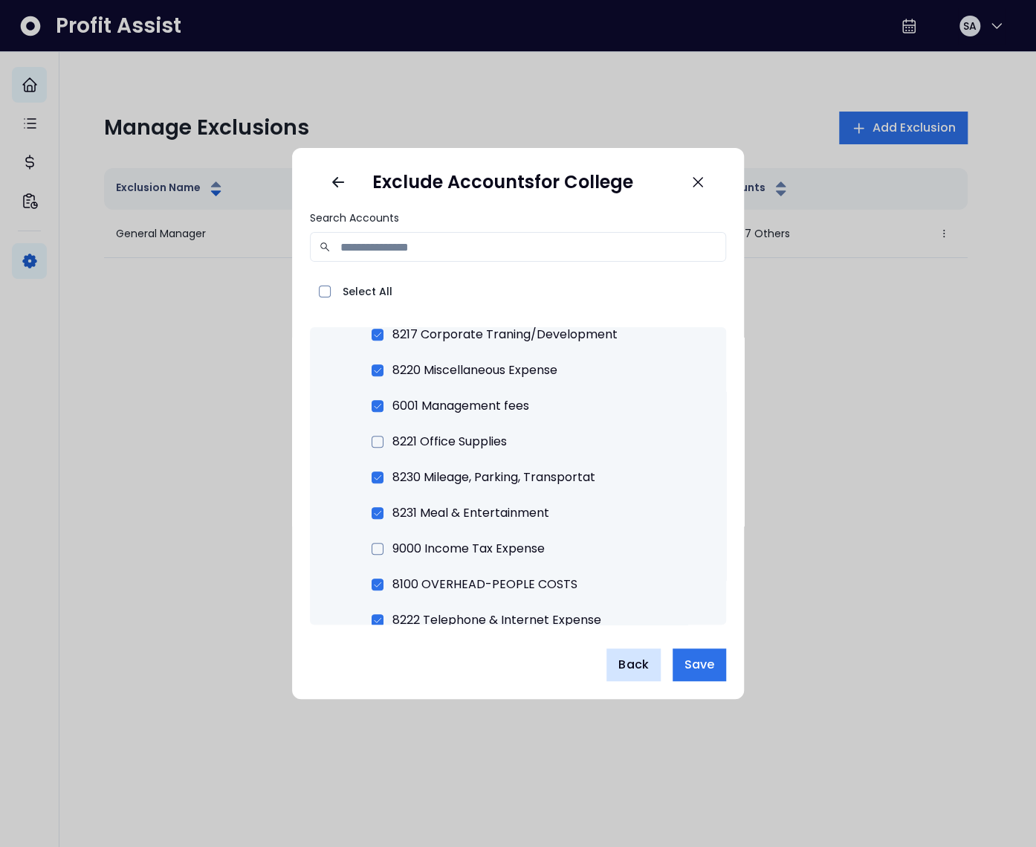
click at [634, 669] on span "Back" at bounding box center [634, 665] width 30 height 18
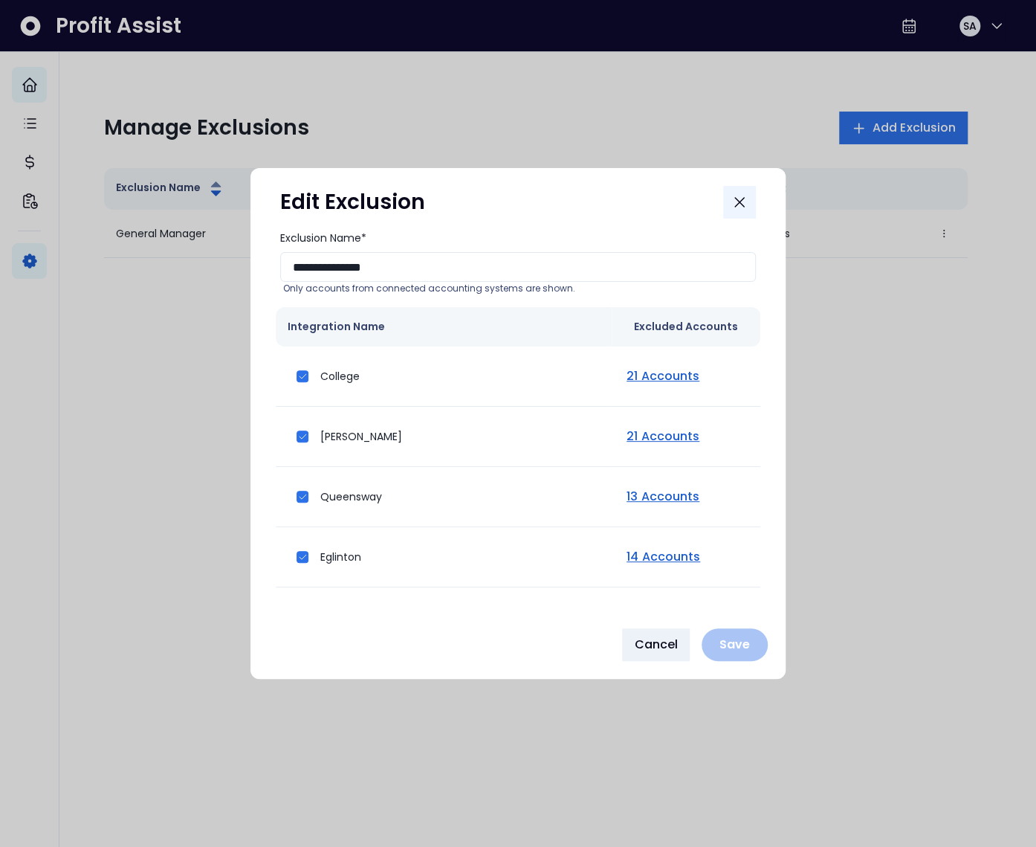
click at [742, 211] on button "Close" at bounding box center [739, 202] width 33 height 33
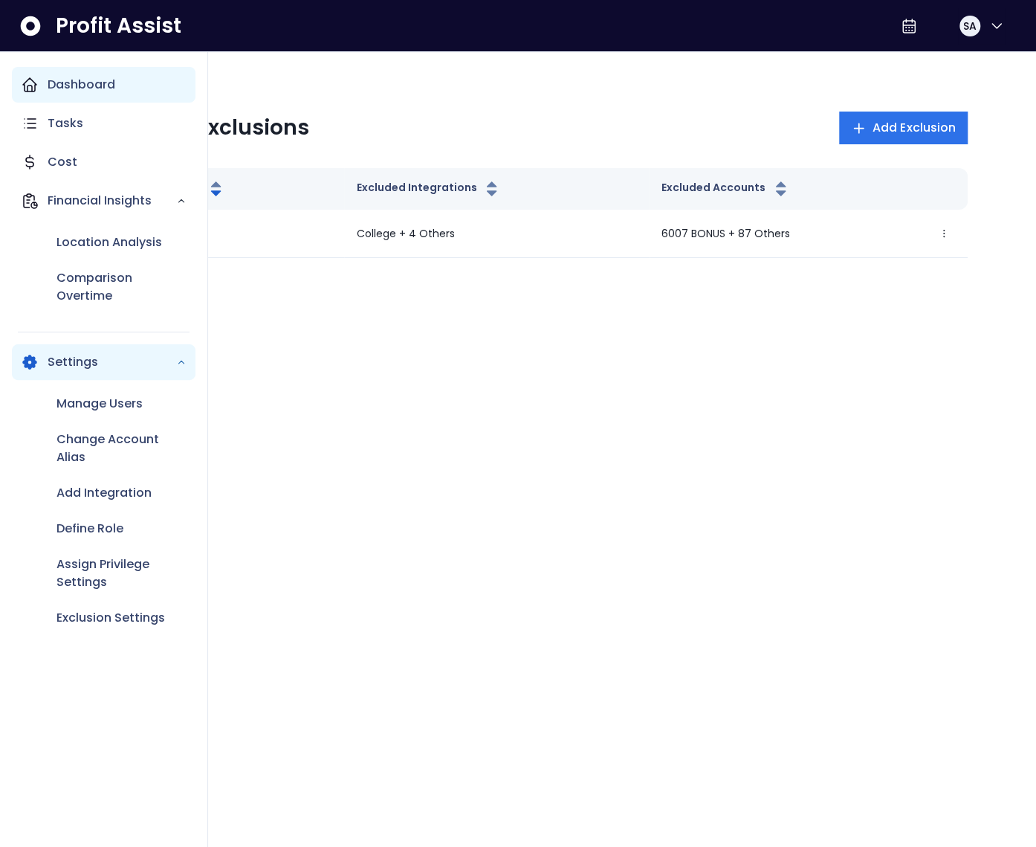
click at [42, 91] on div "Dashboard" at bounding box center [104, 85] width 184 height 36
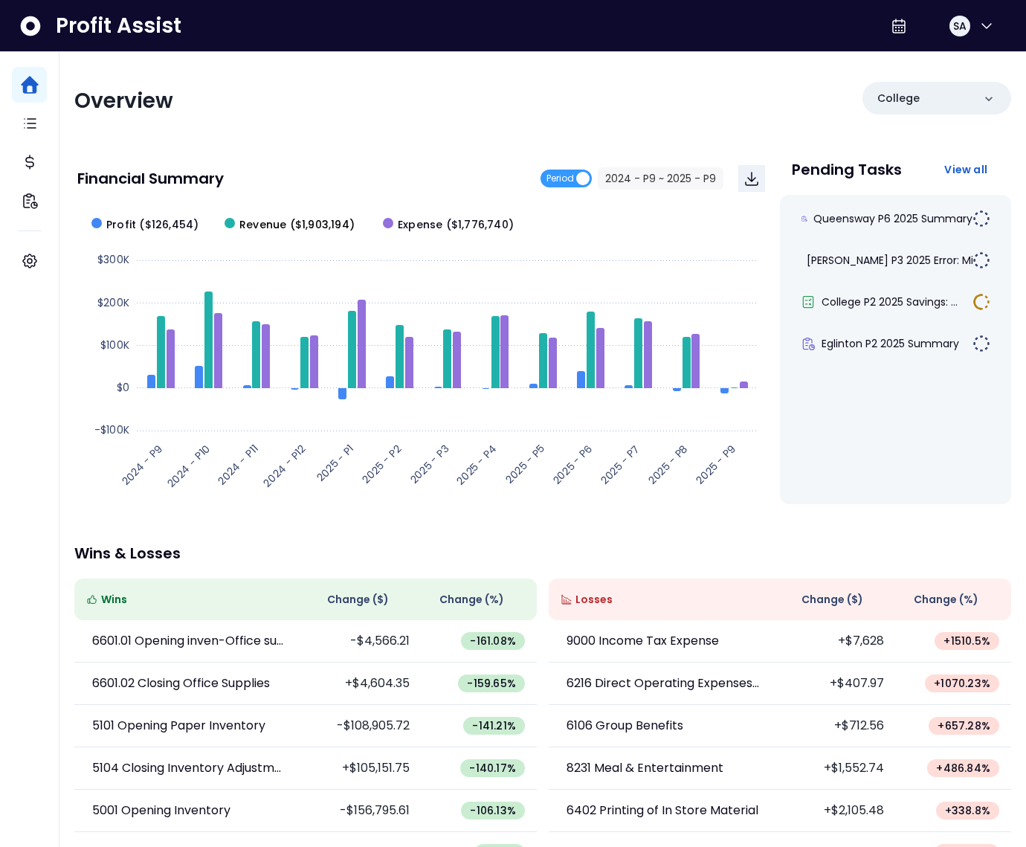
click at [300, 225] on span "Revenue ($1,903,194)" at bounding box center [296, 225] width 115 height 16
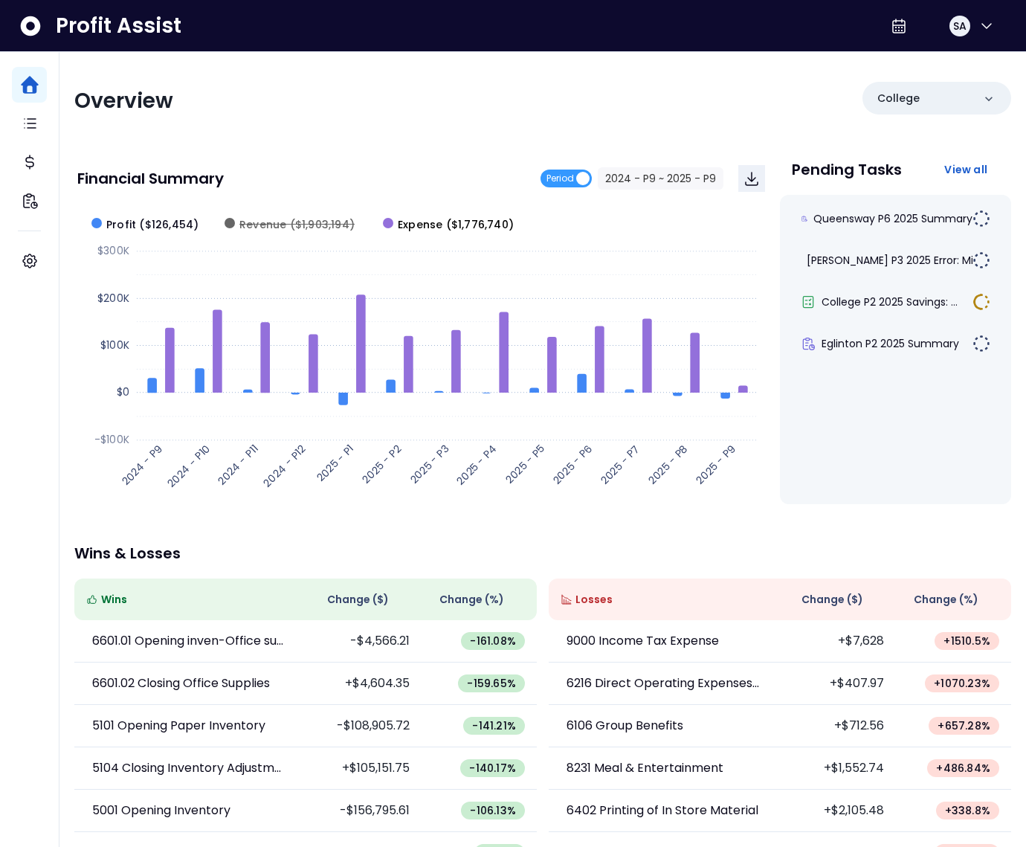
click at [416, 222] on span "Expense ($1,776,740)" at bounding box center [456, 225] width 116 height 16
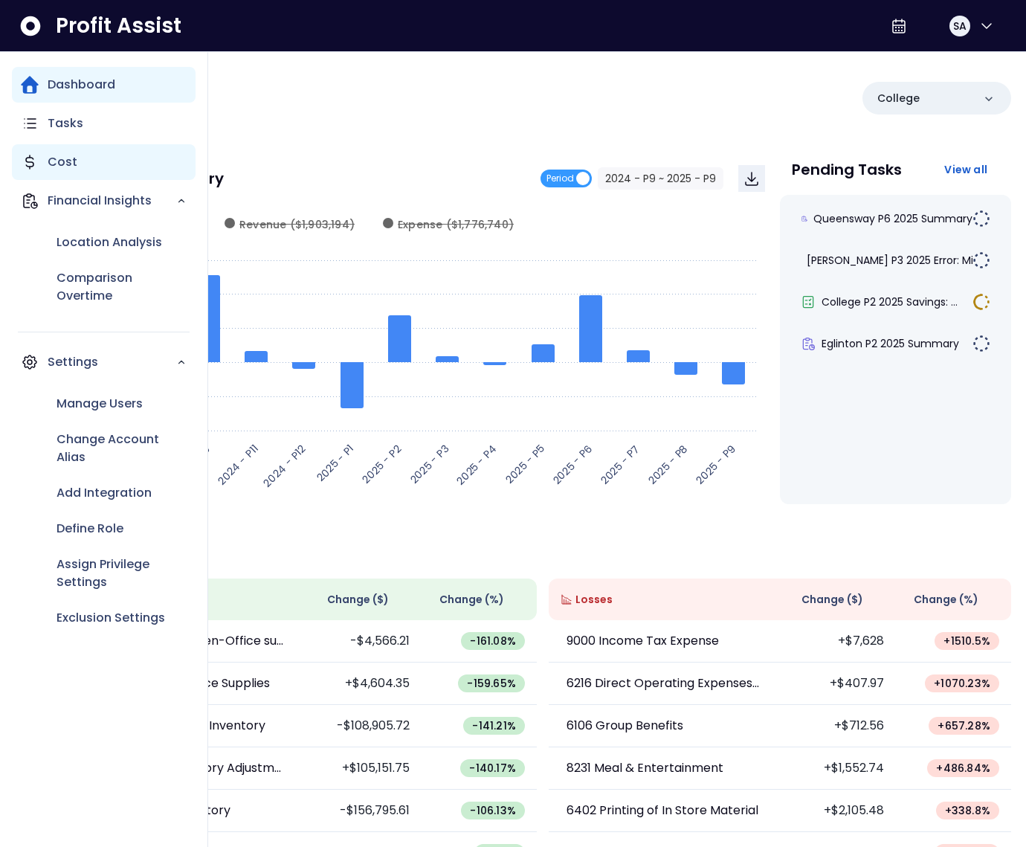
click at [96, 152] on div "Cost" at bounding box center [104, 162] width 184 height 36
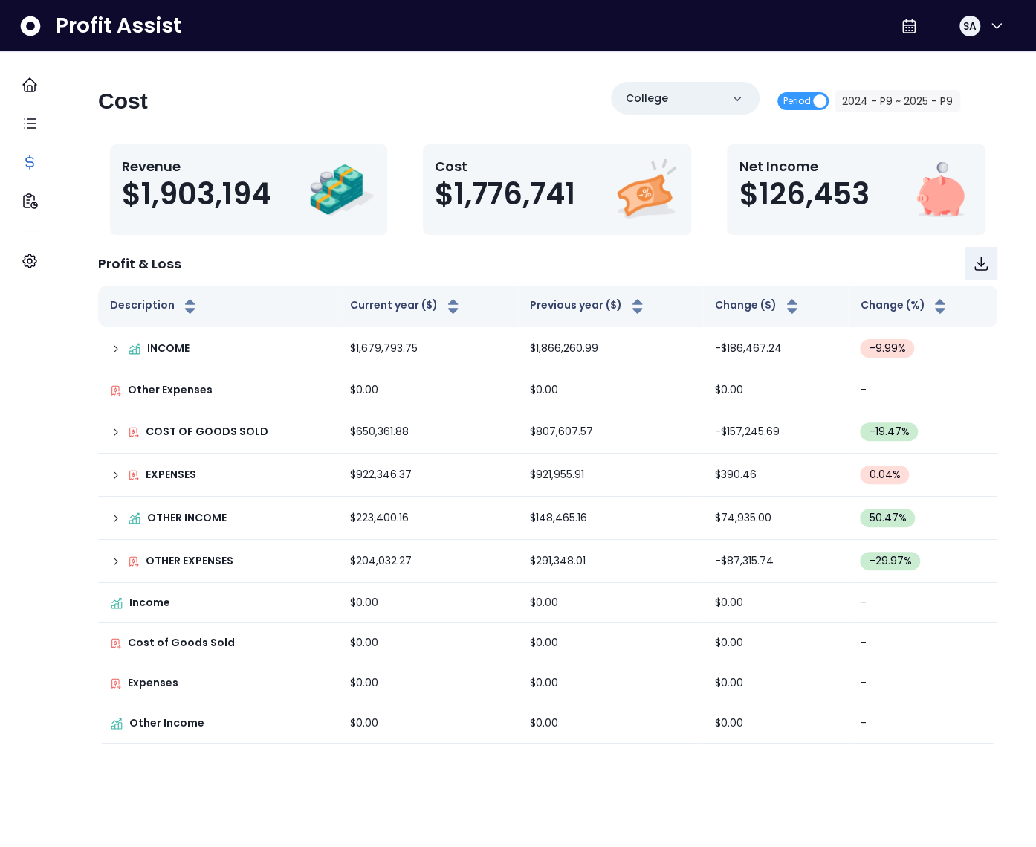
click at [378, 120] on div "Cost College Period 2024 - P9 ~ 2025 - P9" at bounding box center [529, 107] width 862 height 51
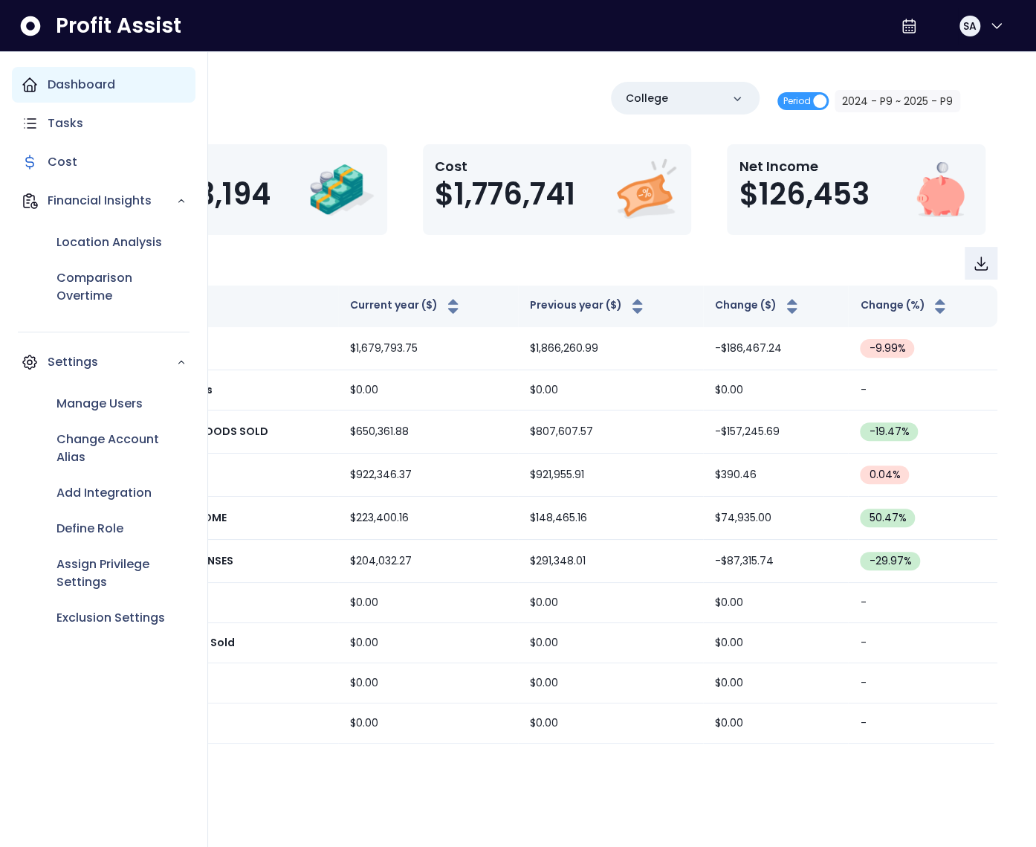
click at [49, 88] on p "Dashboard" at bounding box center [82, 85] width 68 height 18
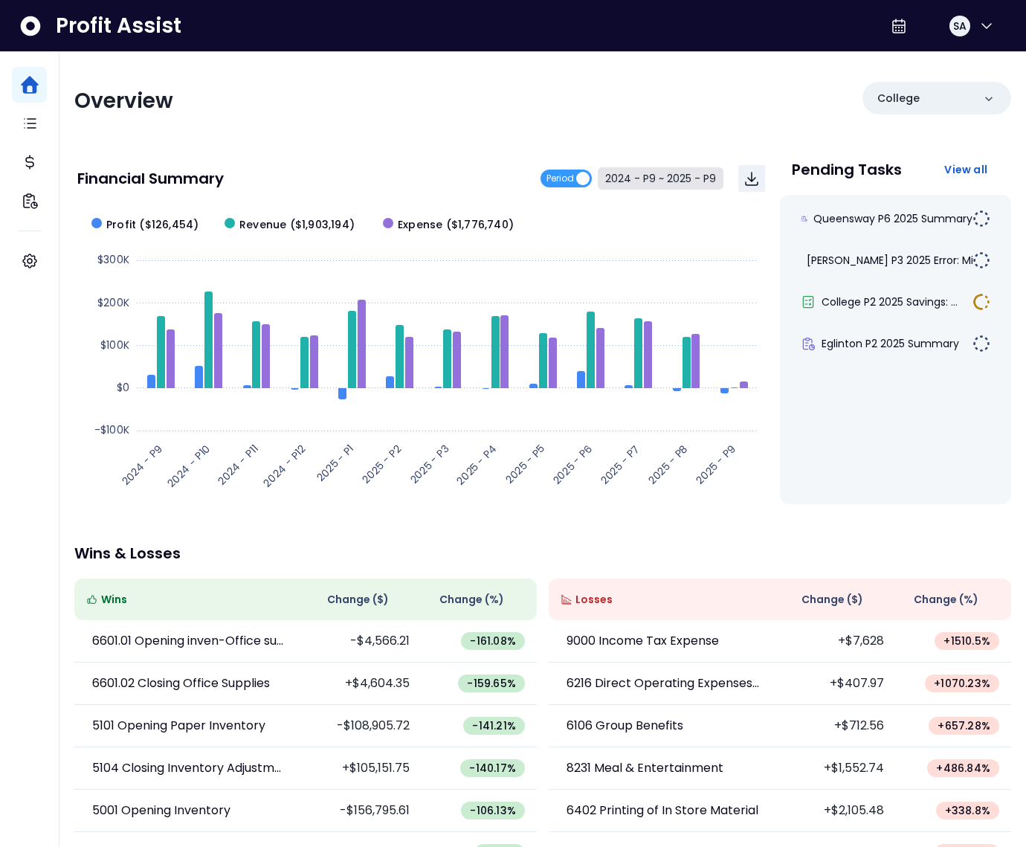
click at [657, 185] on button "2024 - P9 ~ 2025 - P9" at bounding box center [661, 178] width 126 height 22
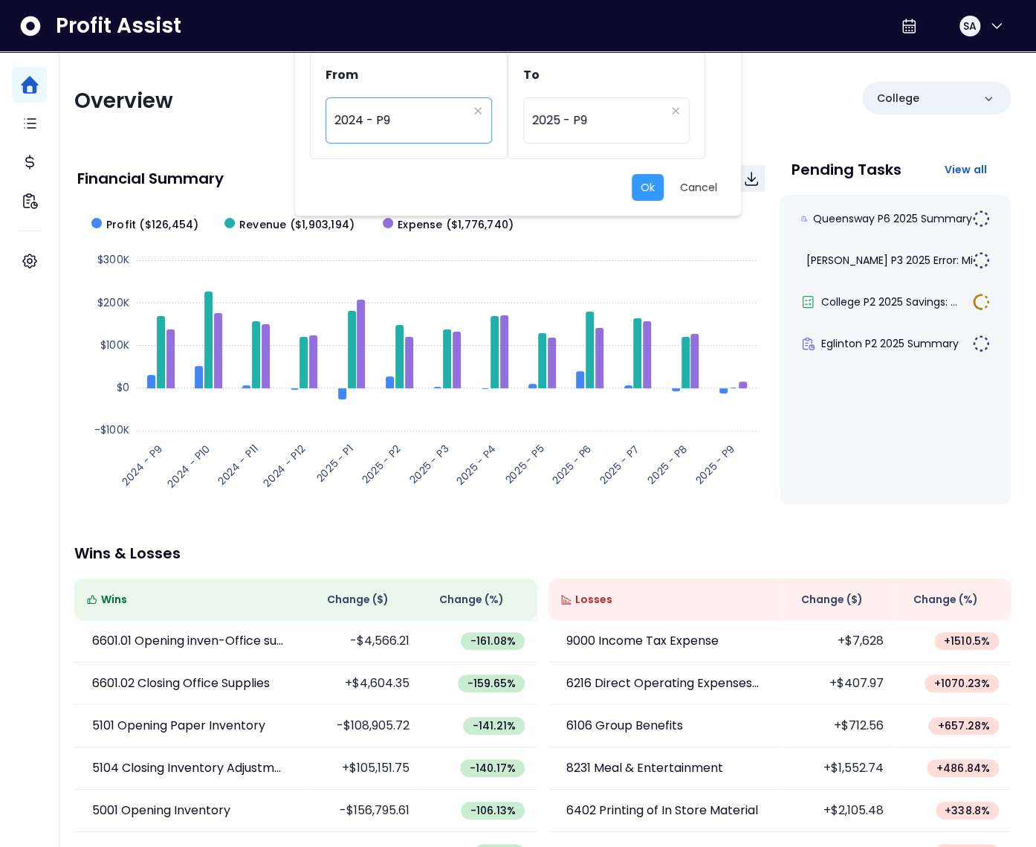
click at [401, 129] on span "2024 - P9" at bounding box center [401, 120] width 133 height 34
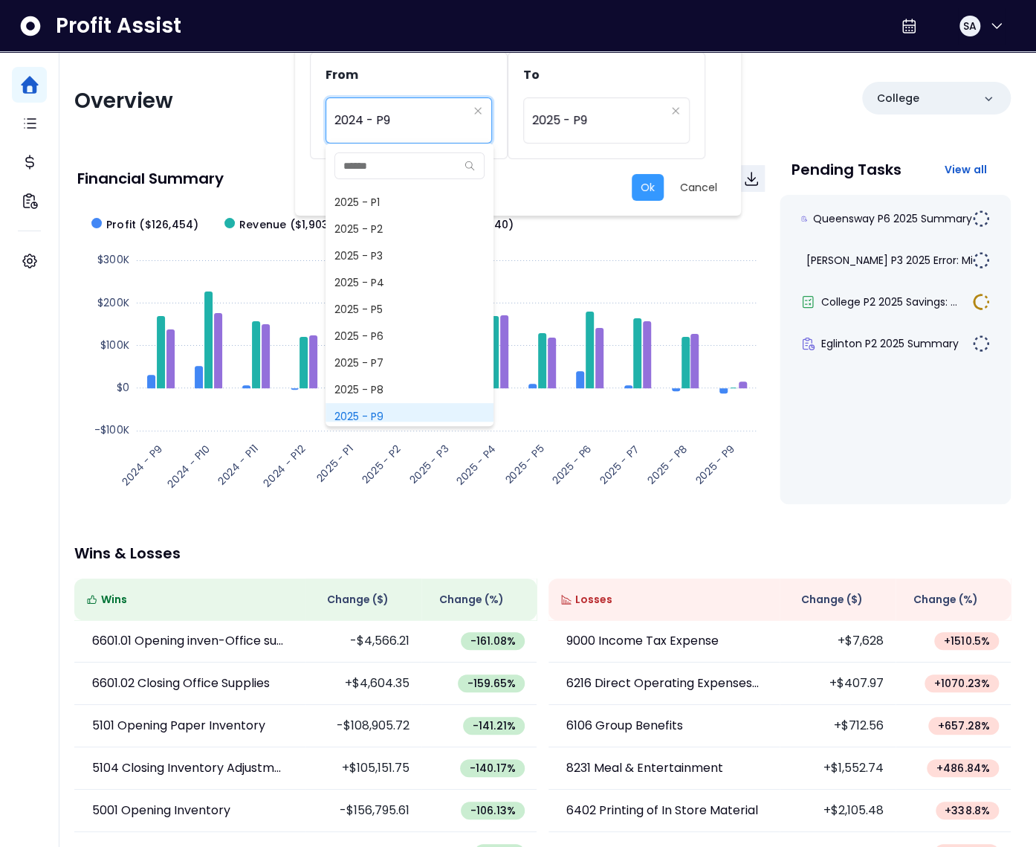
scroll to position [981, 0]
click at [381, 363] on span "2025 - P8" at bounding box center [410, 367] width 168 height 27
type input "*********"
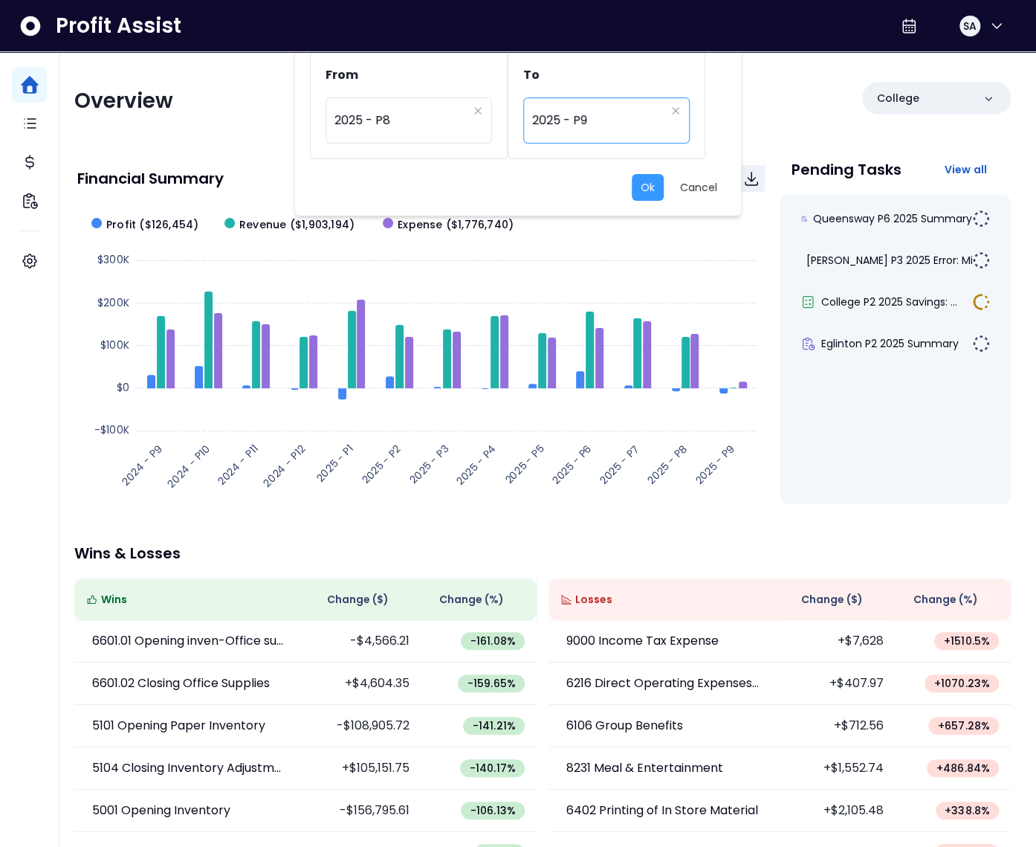
click at [572, 126] on span "2025 - P9" at bounding box center [598, 120] width 133 height 34
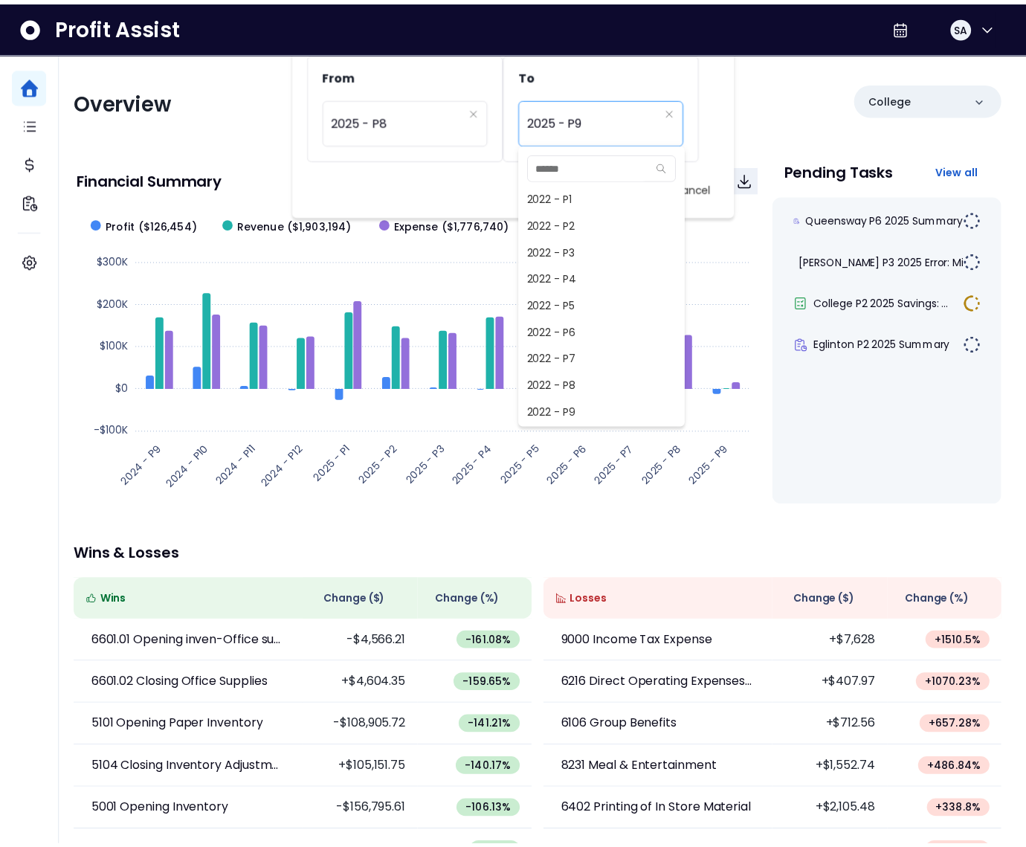
scroll to position [963, 0]
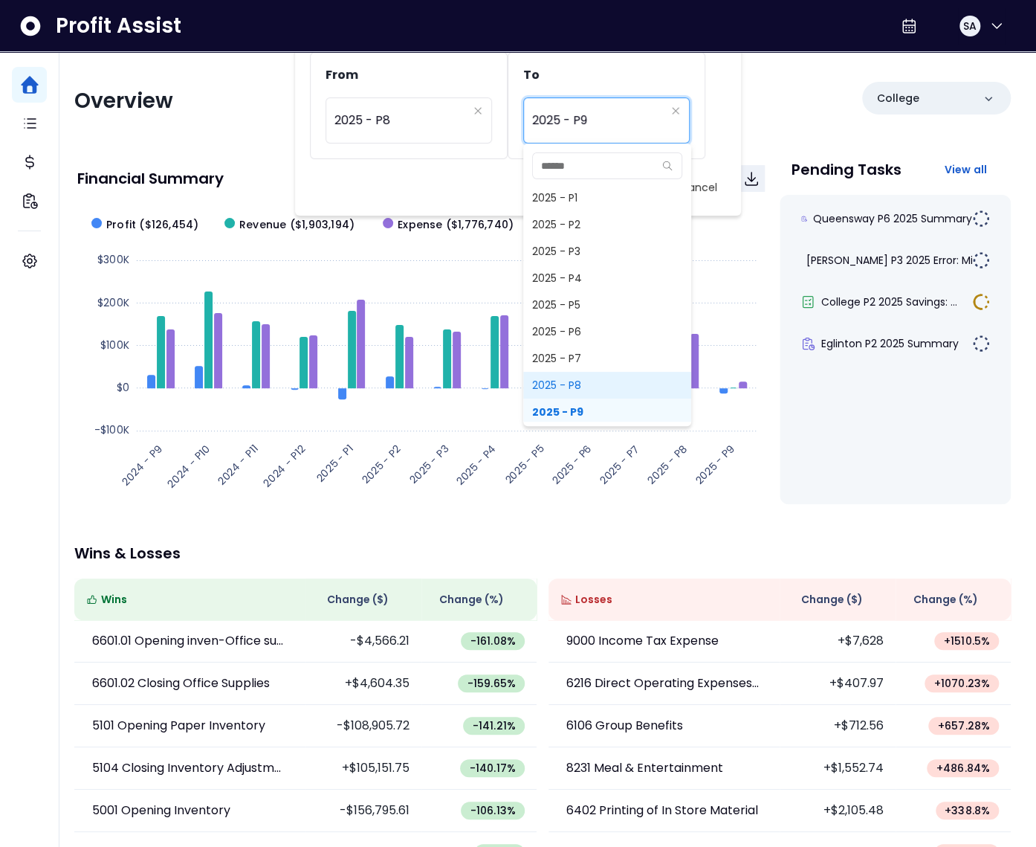
click at [574, 377] on span "2025 - P8" at bounding box center [607, 385] width 168 height 27
type input "*********"
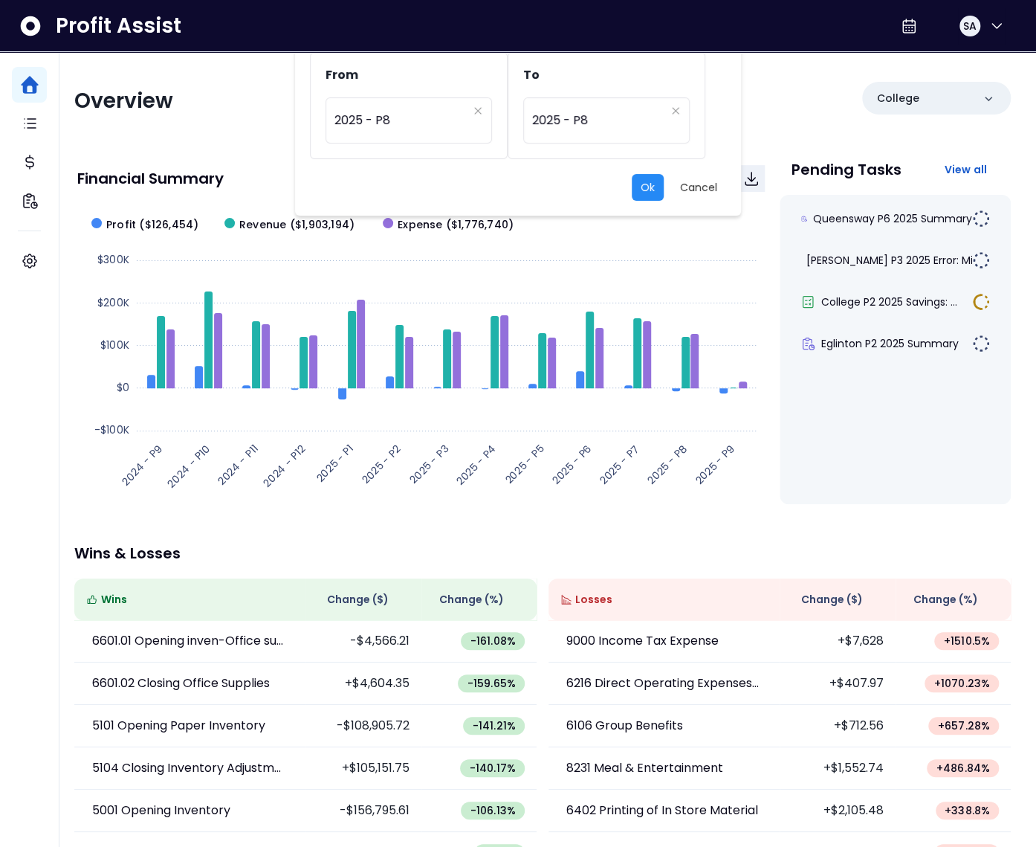
click at [647, 182] on button "Ok" at bounding box center [648, 187] width 32 height 27
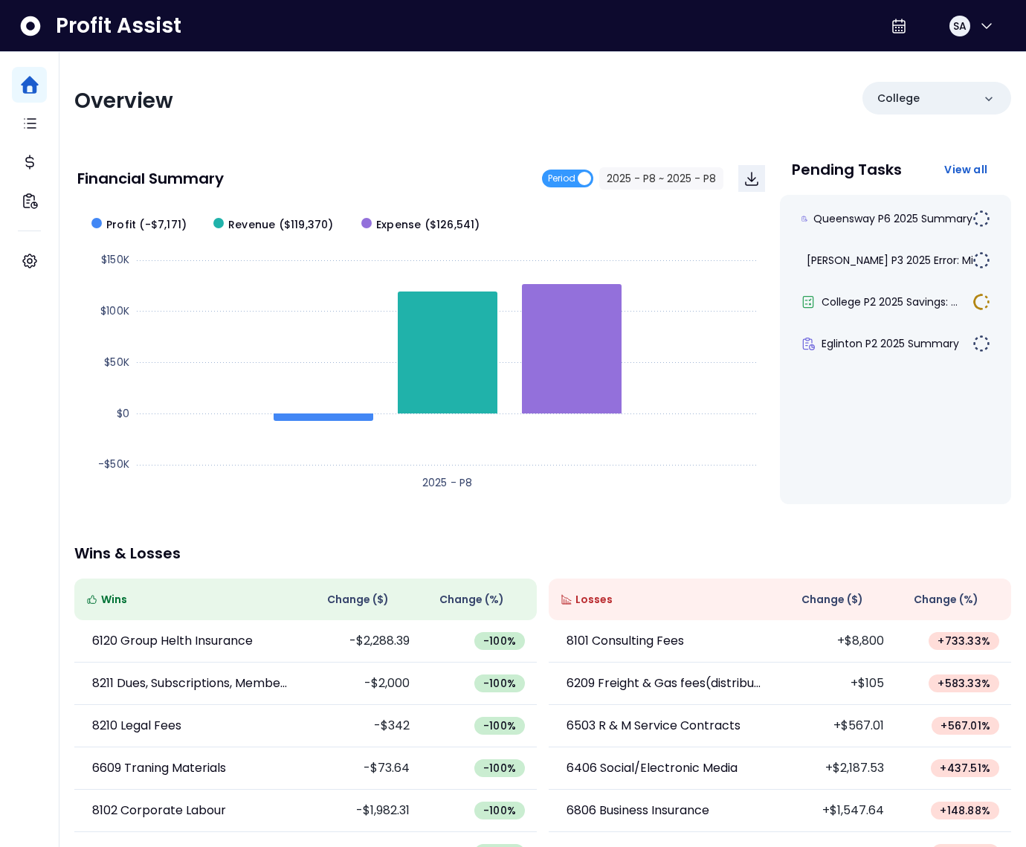
click at [839, 596] on span "Change ( $ )" at bounding box center [832, 600] width 62 height 16
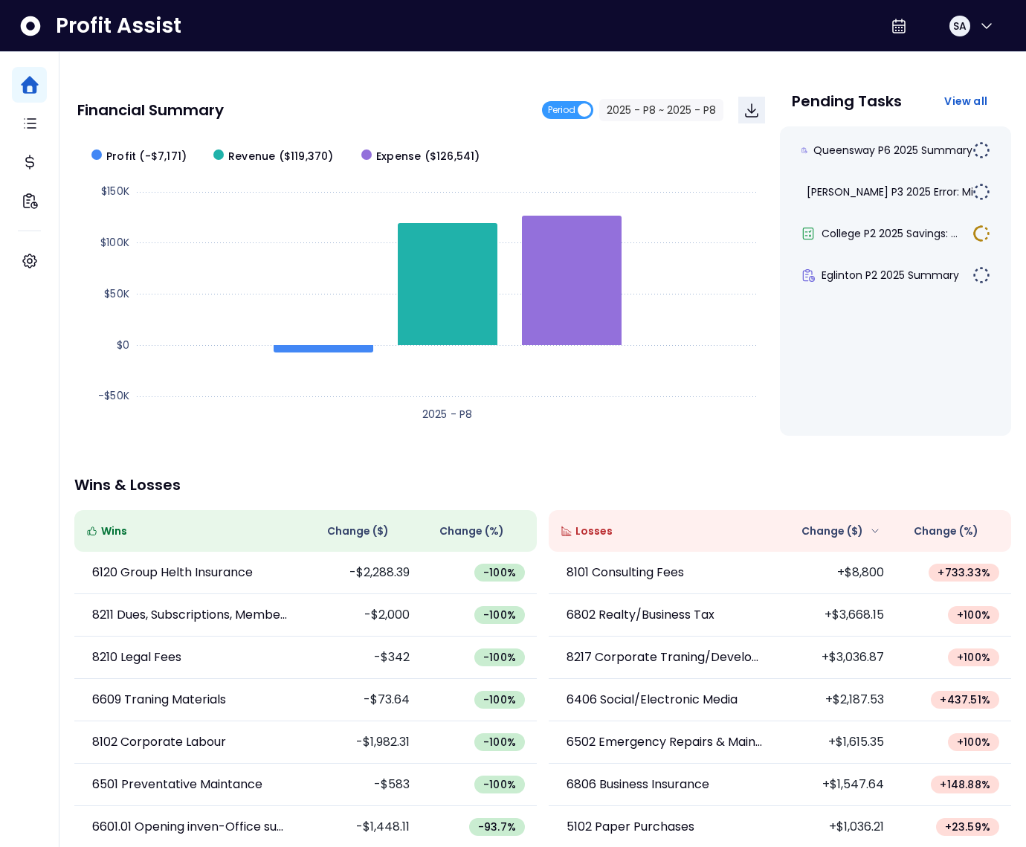
scroll to position [85, 0]
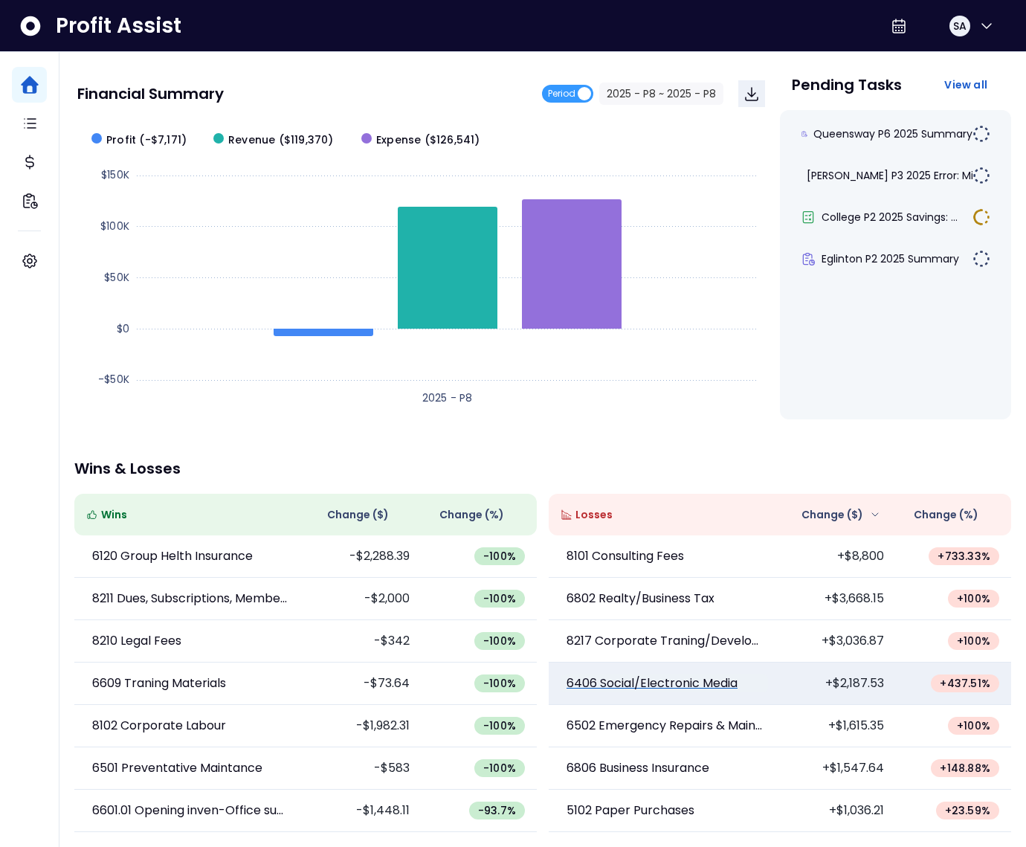
click at [681, 685] on p "6406 Social/Electronic Media" at bounding box center [652, 683] width 171 height 18
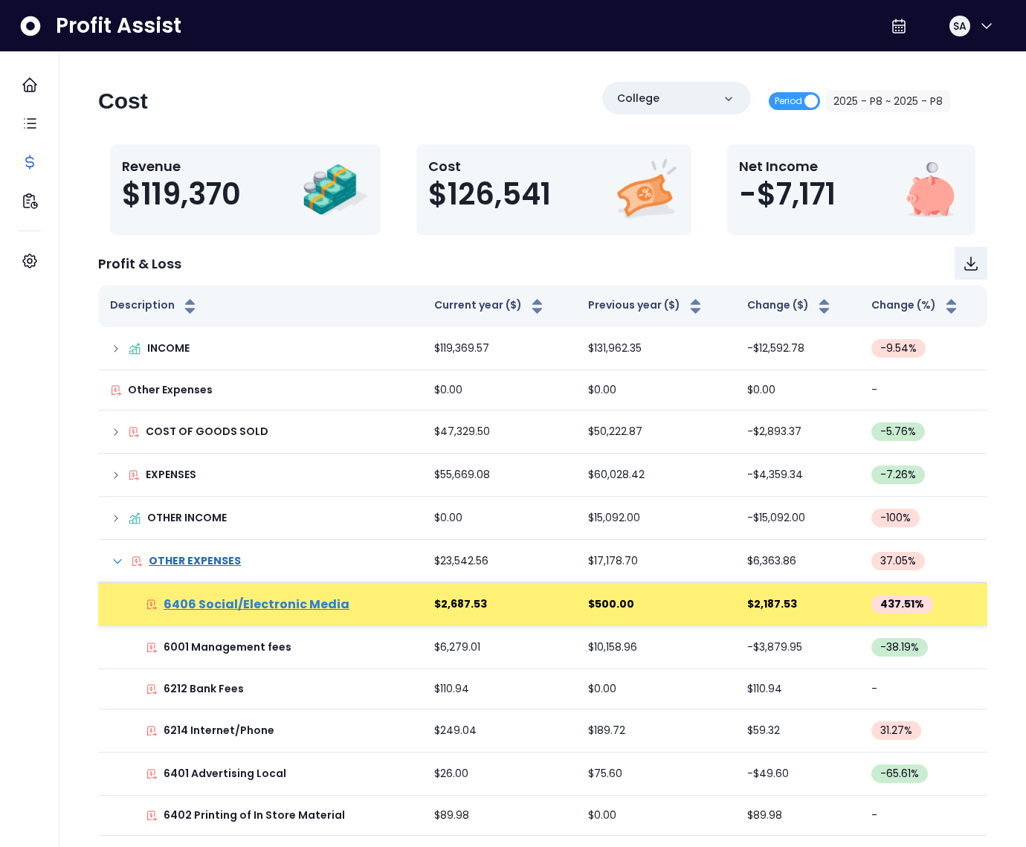
click at [297, 604] on p "6406 Social/Electronic Media" at bounding box center [257, 605] width 186 height 18
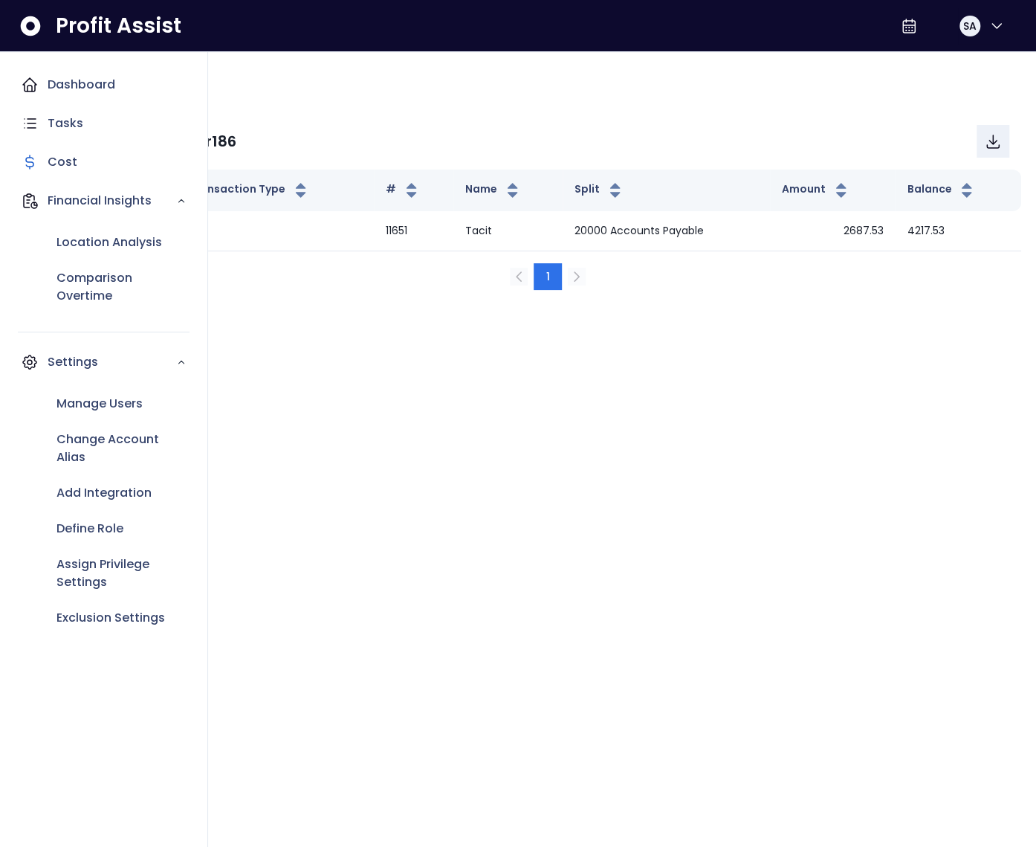
click at [33, 85] on icon "Main navigation" at bounding box center [30, 85] width 18 height 18
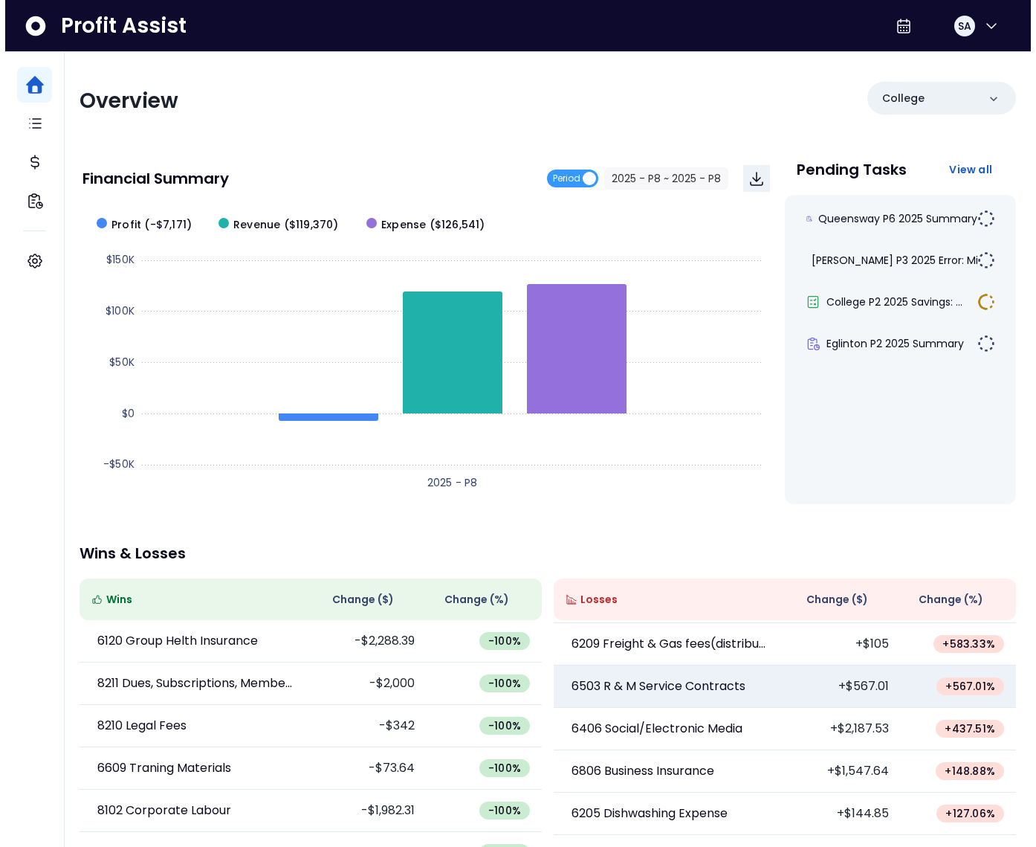
scroll to position [62, 0]
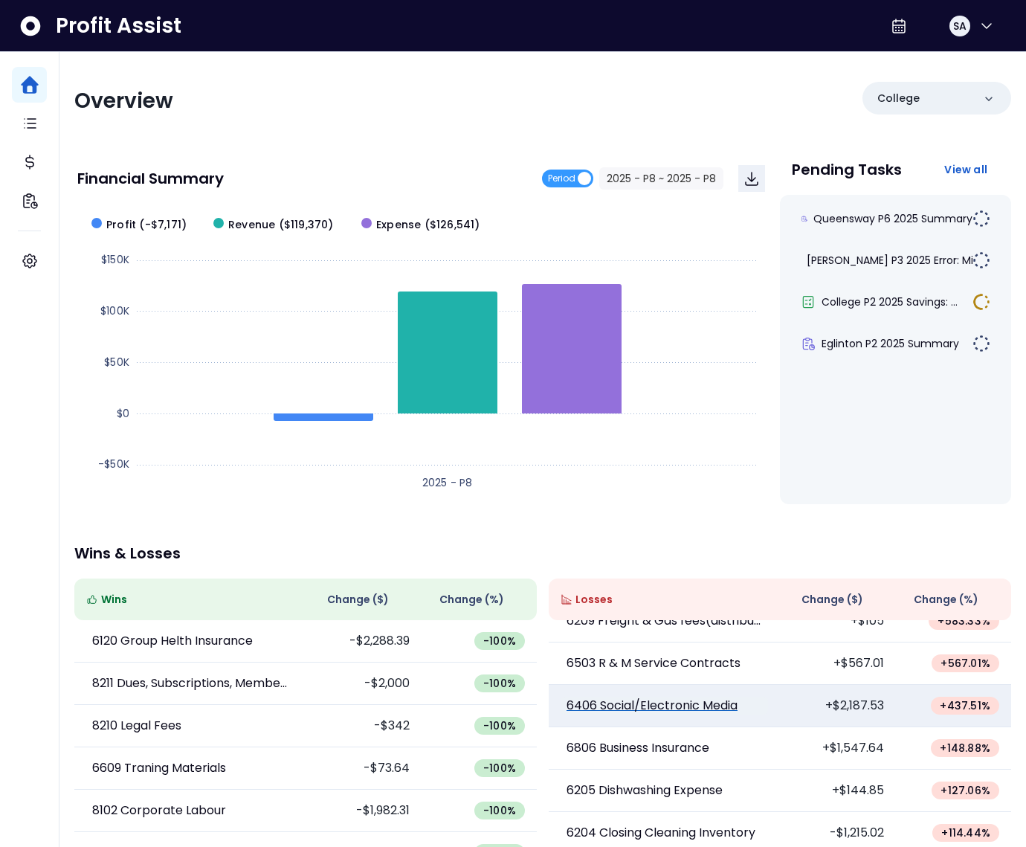
click at [667, 711] on p "6406 Social/Electronic Media" at bounding box center [652, 706] width 171 height 18
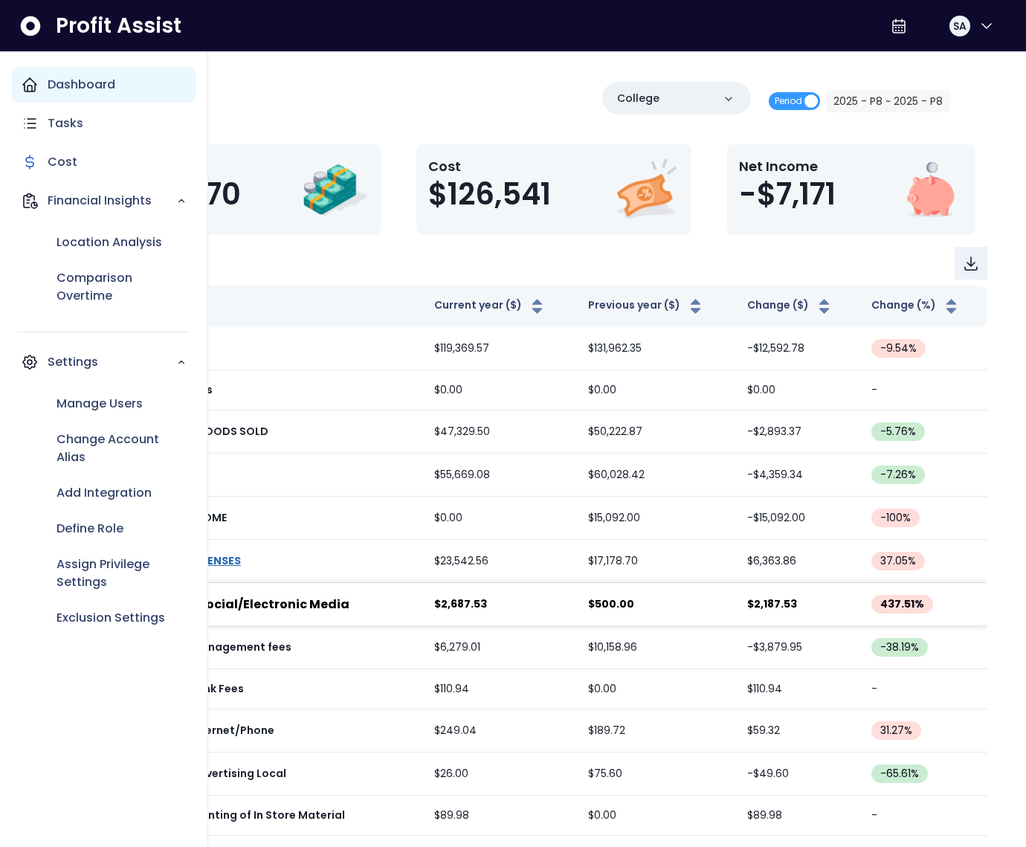
click at [42, 90] on div "Dashboard" at bounding box center [104, 85] width 184 height 36
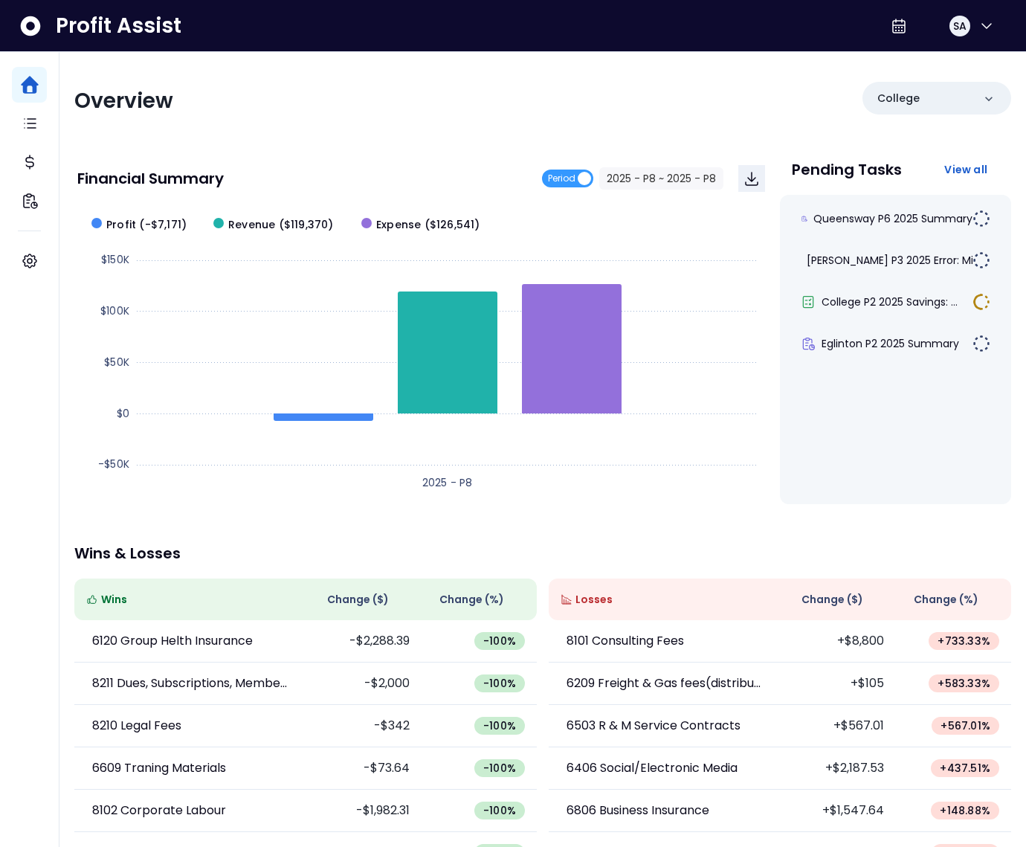
click at [680, 764] on p "6406 Social/Electronic Media" at bounding box center [652, 768] width 171 height 18
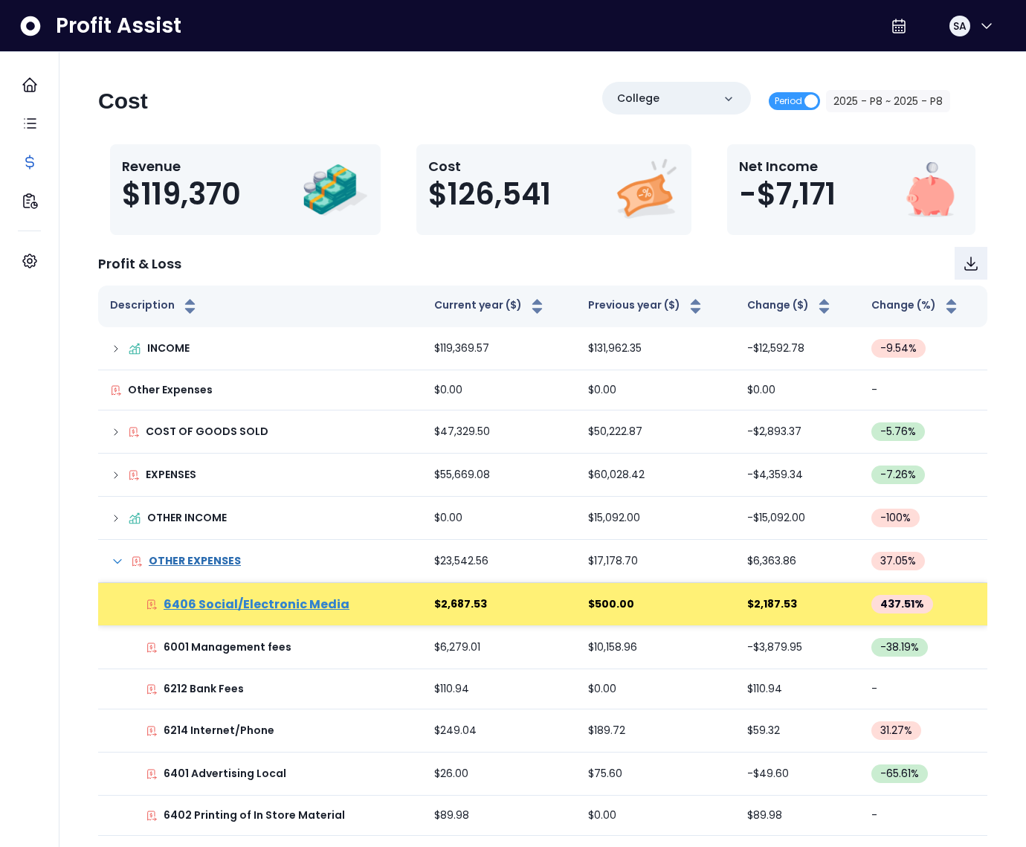
click at [309, 601] on p "6406 Social/Electronic Media" at bounding box center [257, 605] width 186 height 18
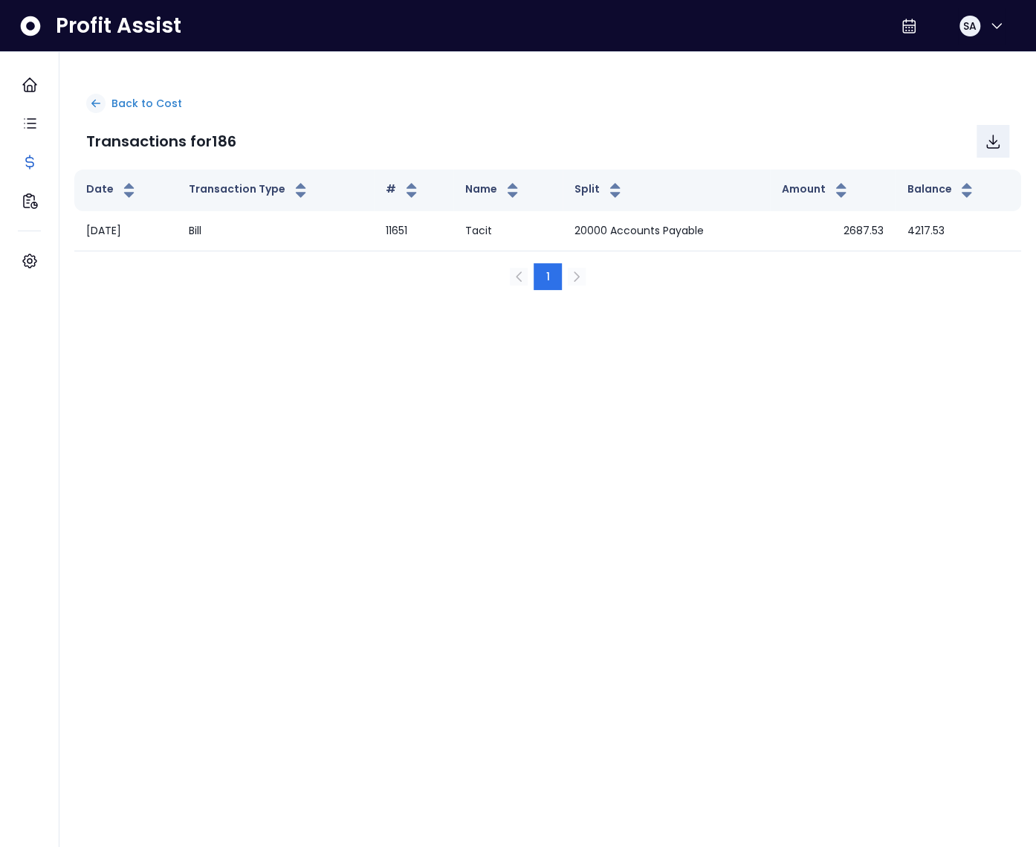
click at [116, 106] on p "Back to Cost" at bounding box center [147, 104] width 71 height 16
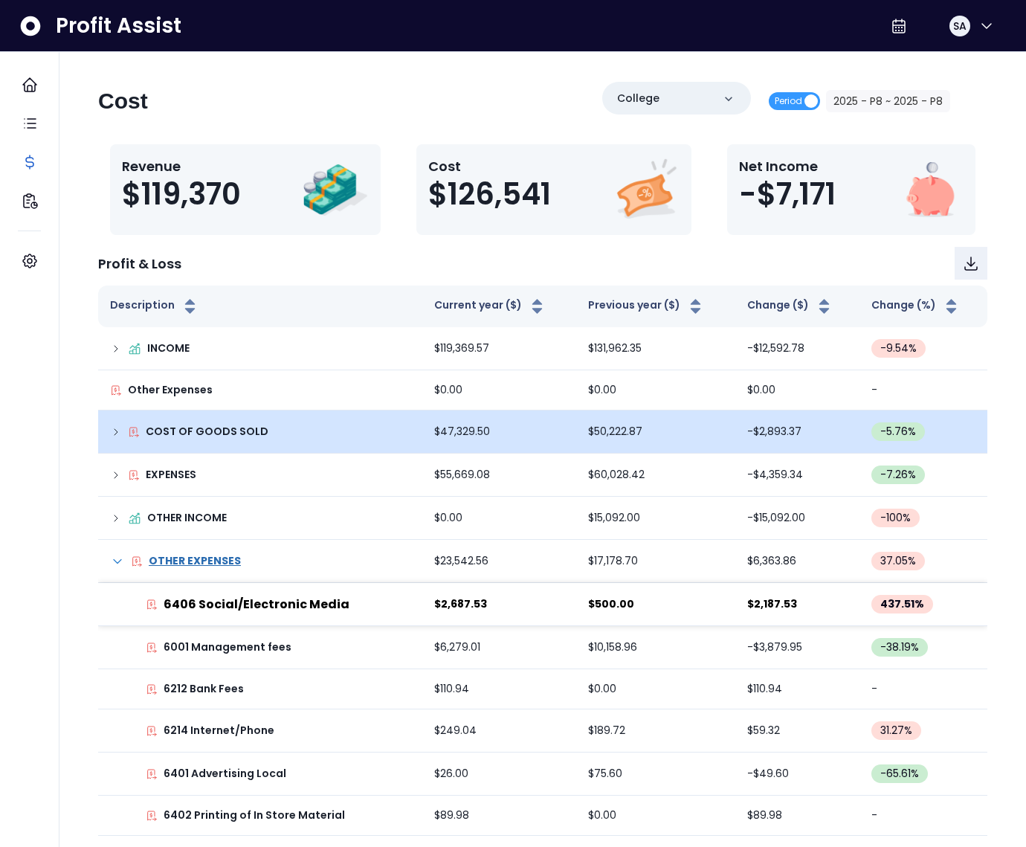
click at [114, 429] on icon at bounding box center [116, 432] width 12 height 12
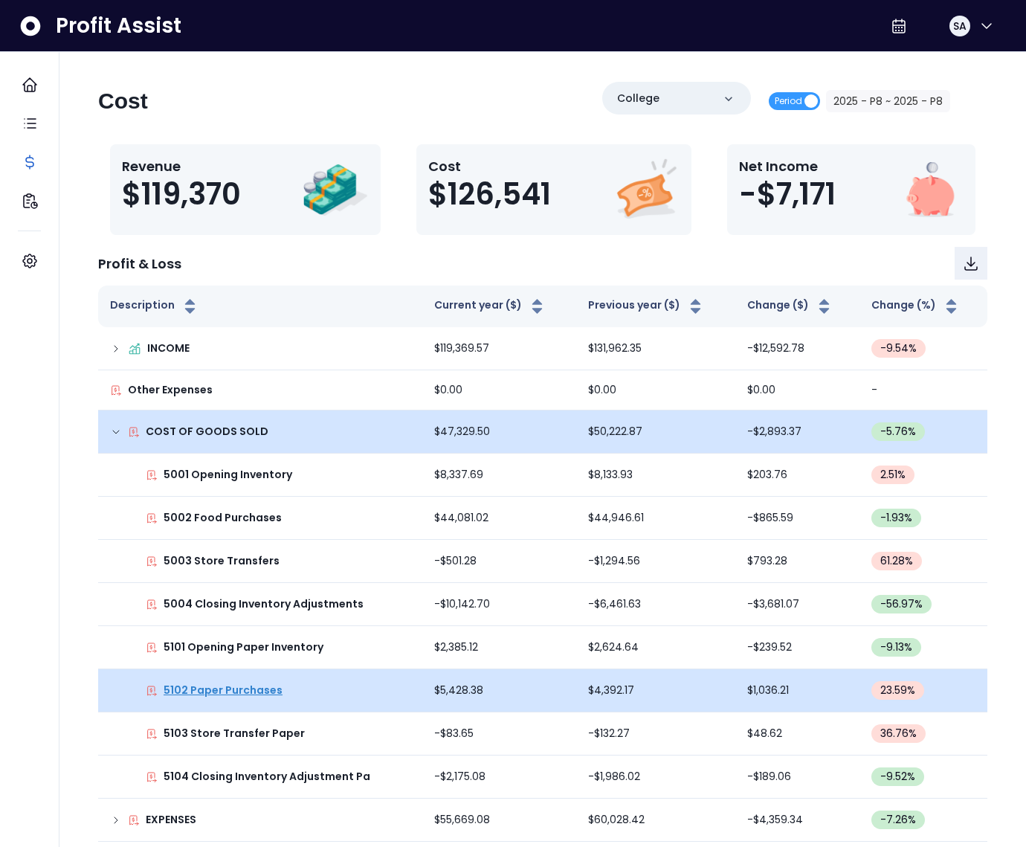
click at [238, 691] on p "5102 Paper Purchases" at bounding box center [223, 691] width 119 height 16
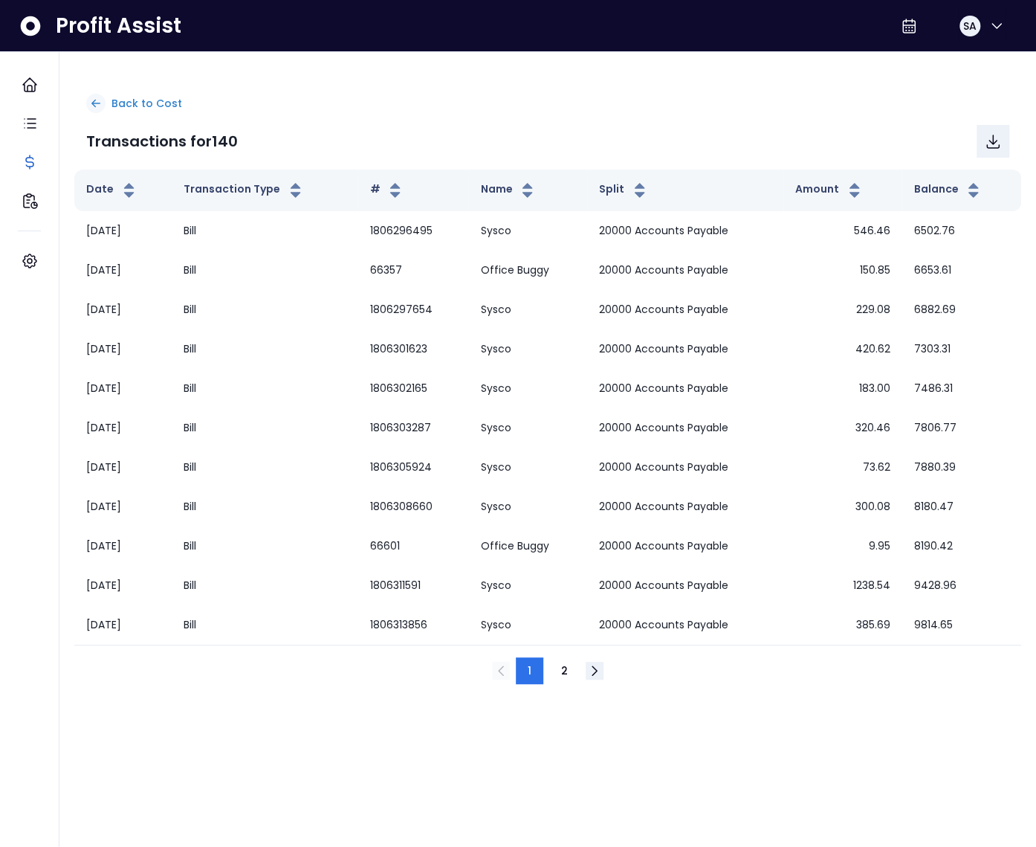
click at [146, 97] on p "Back to Cost" at bounding box center [147, 104] width 71 height 16
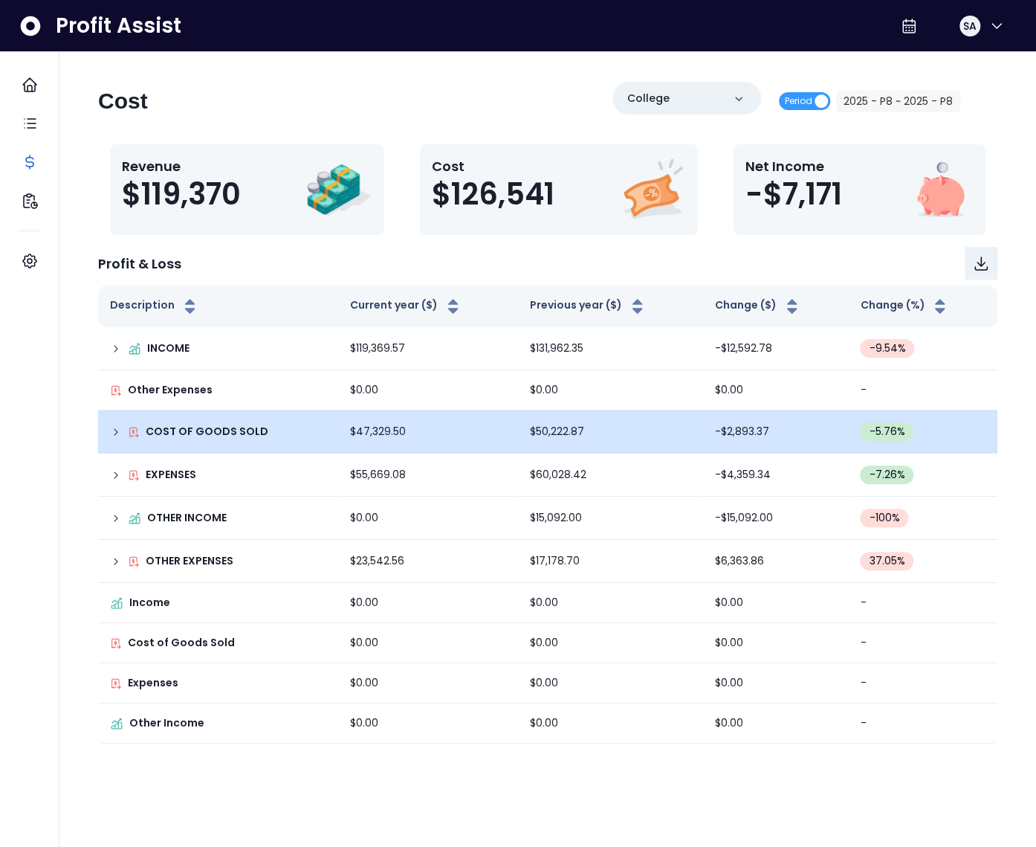
click at [124, 435] on div "COST OF GOODS SOLD" at bounding box center [218, 432] width 216 height 16
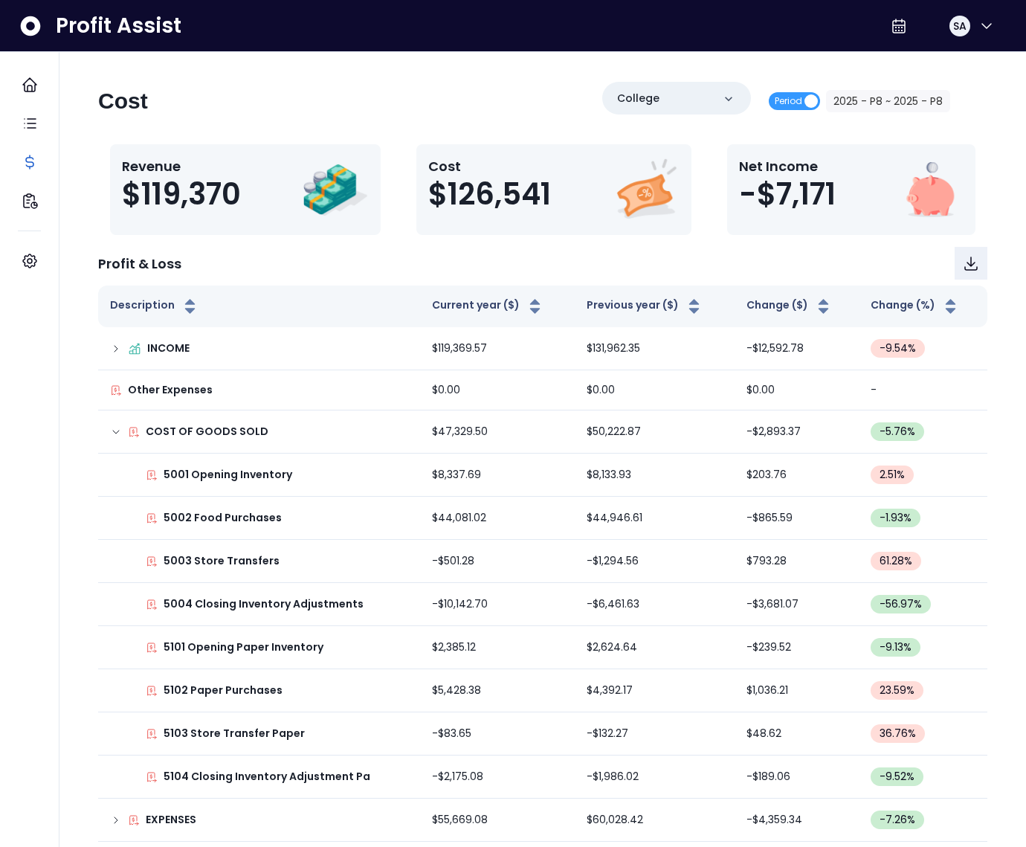
click at [344, 262] on div "Profit & Loss" at bounding box center [542, 263] width 889 height 33
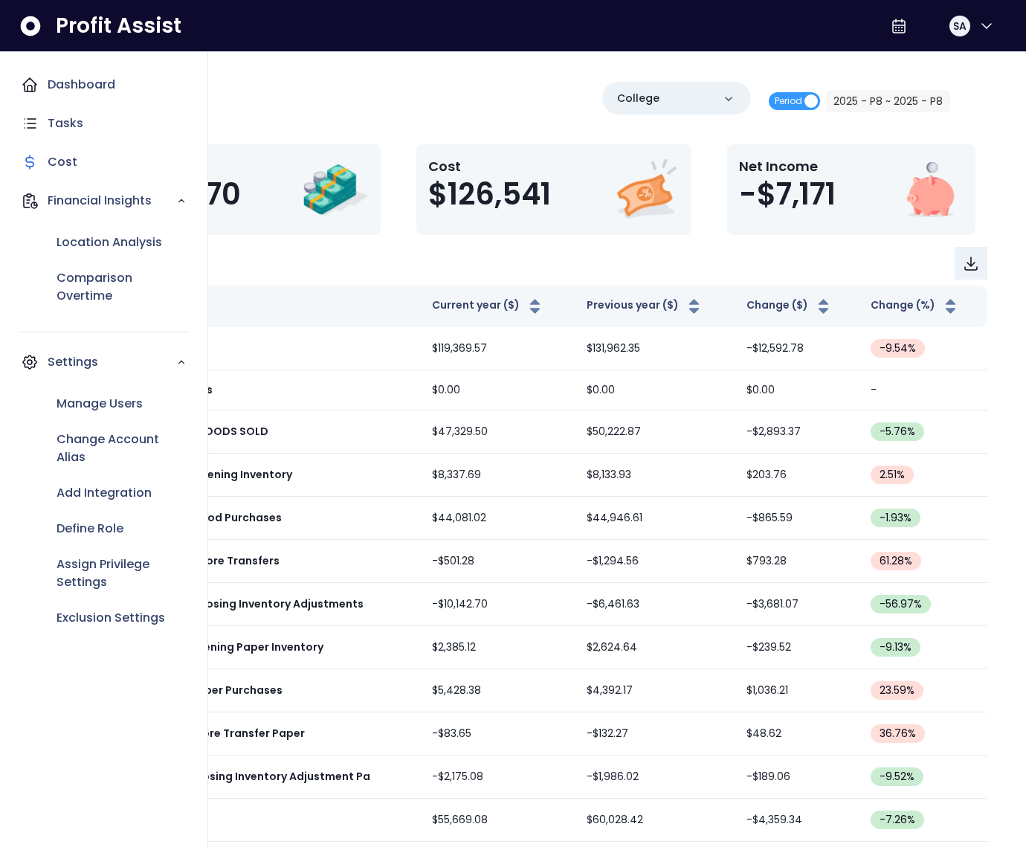
click at [31, 77] on icon "Main navigation" at bounding box center [30, 85] width 18 height 18
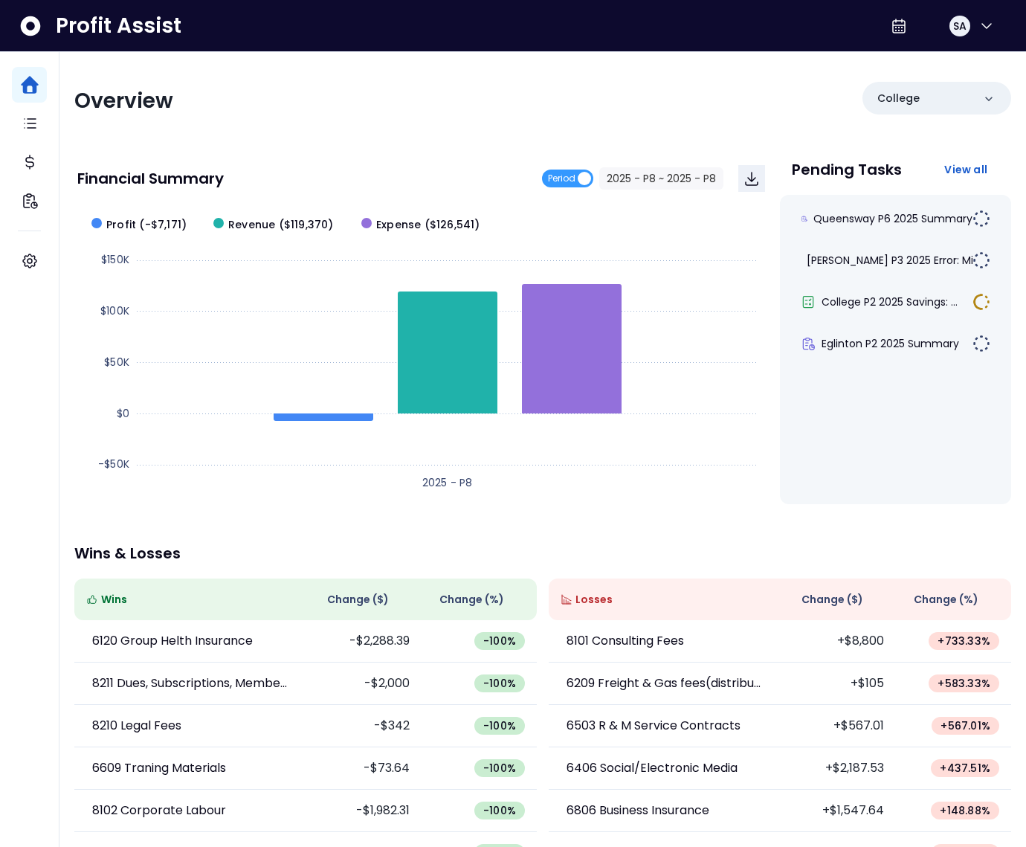
click at [230, 141] on div "Overview College Financial Summary Period 2025 - P8 ~ 2025 - P8 Created with Hi…" at bounding box center [542, 492] width 967 height 880
click at [872, 213] on span "Queensway P6 2025 Summary" at bounding box center [892, 218] width 159 height 15
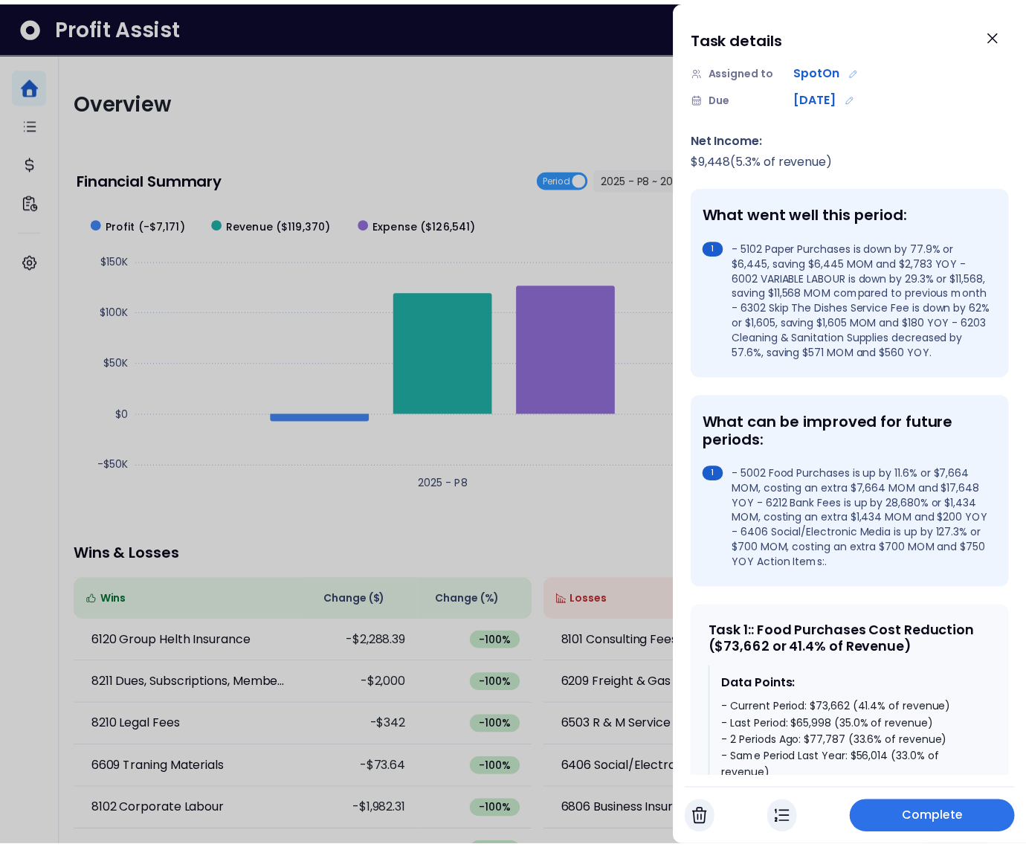
scroll to position [377, 0]
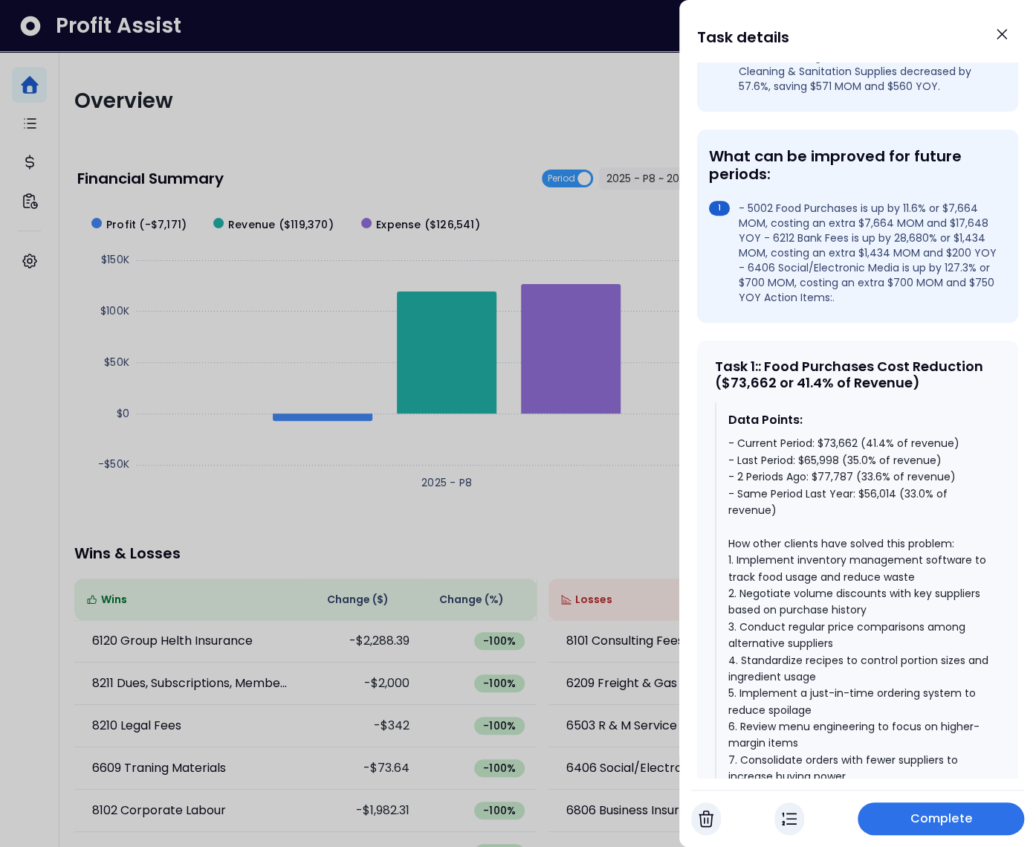
click at [395, 494] on div at bounding box center [518, 423] width 1036 height 847
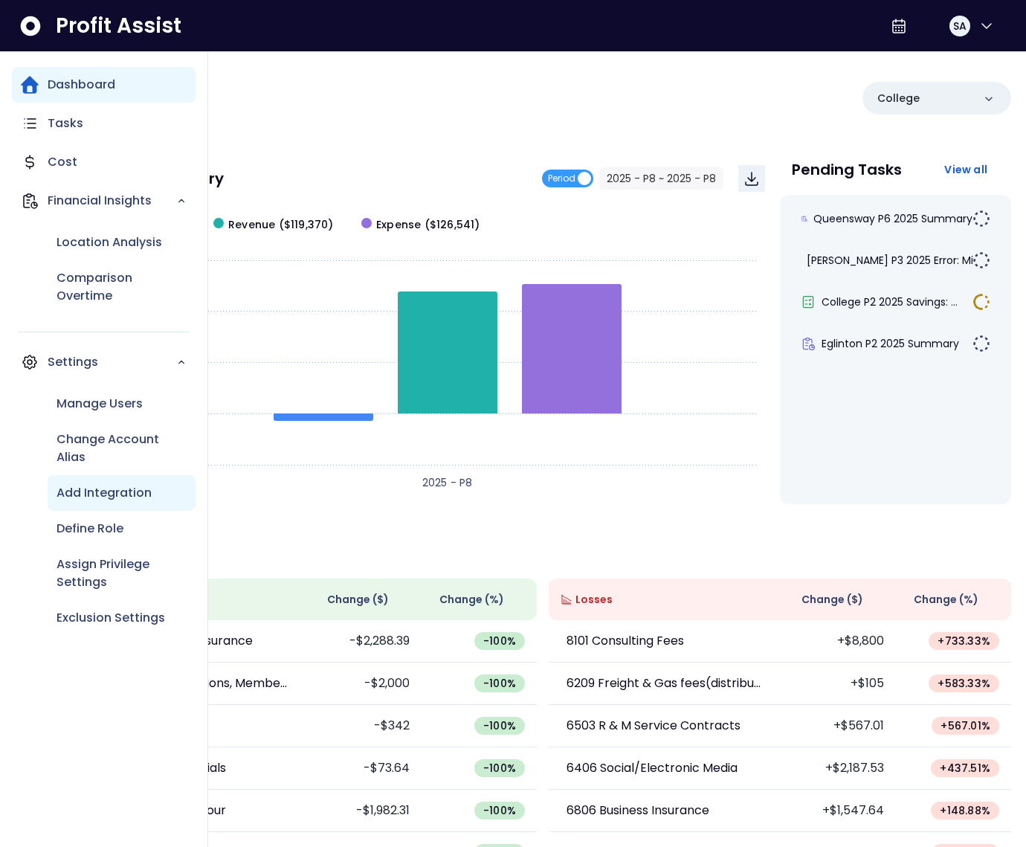
click at [91, 503] on div "Add Integration" at bounding box center [122, 493] width 148 height 36
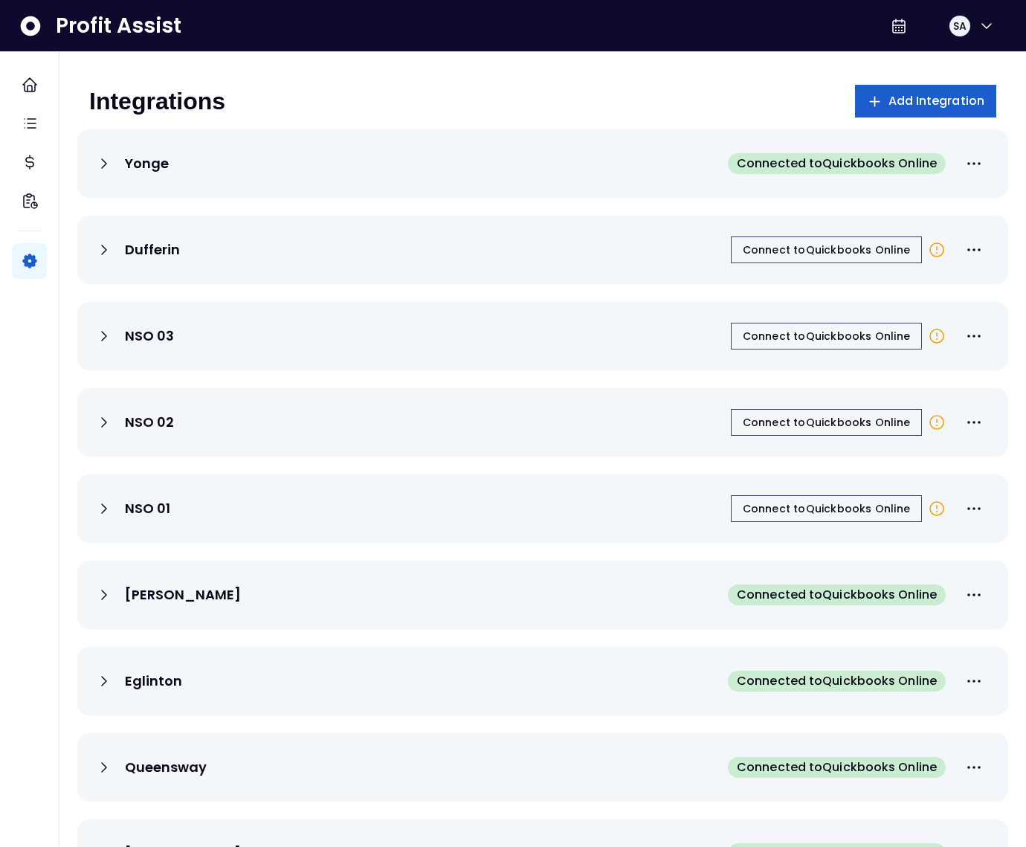
click at [911, 102] on span "Add Integration" at bounding box center [936, 101] width 97 height 18
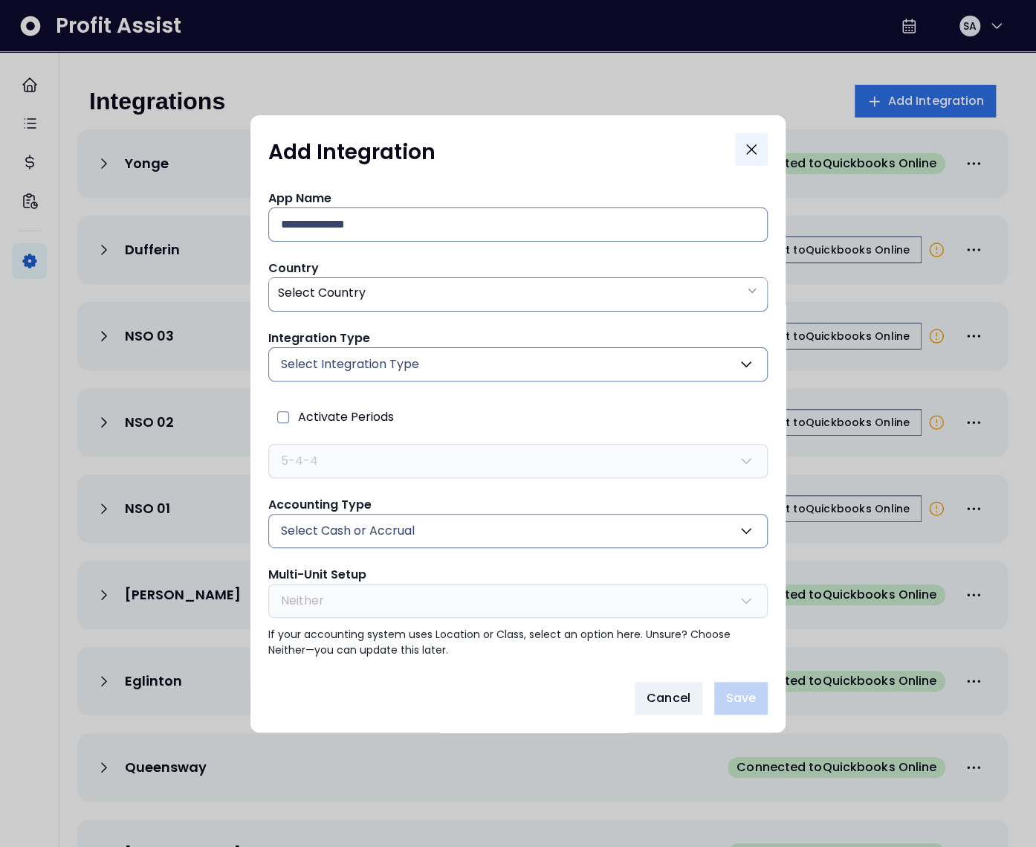
click at [749, 153] on icon "Close" at bounding box center [752, 150] width 18 height 18
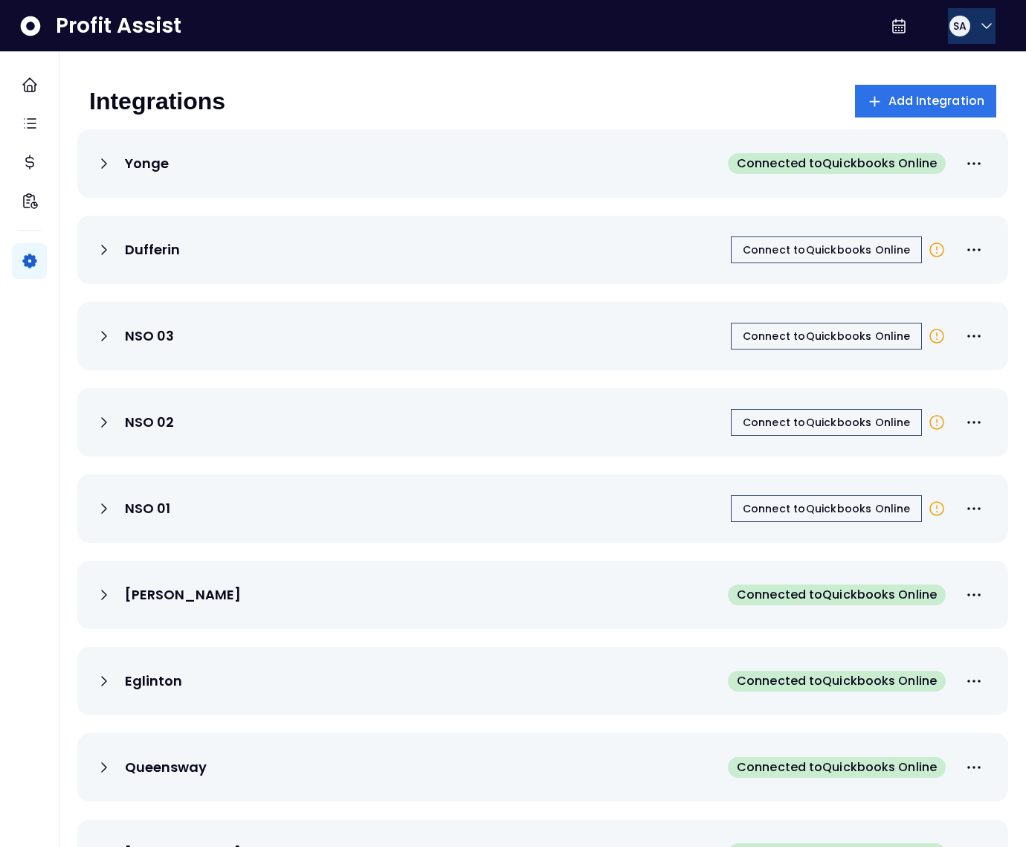
click at [967, 26] on button "SA" at bounding box center [972, 26] width 48 height 36
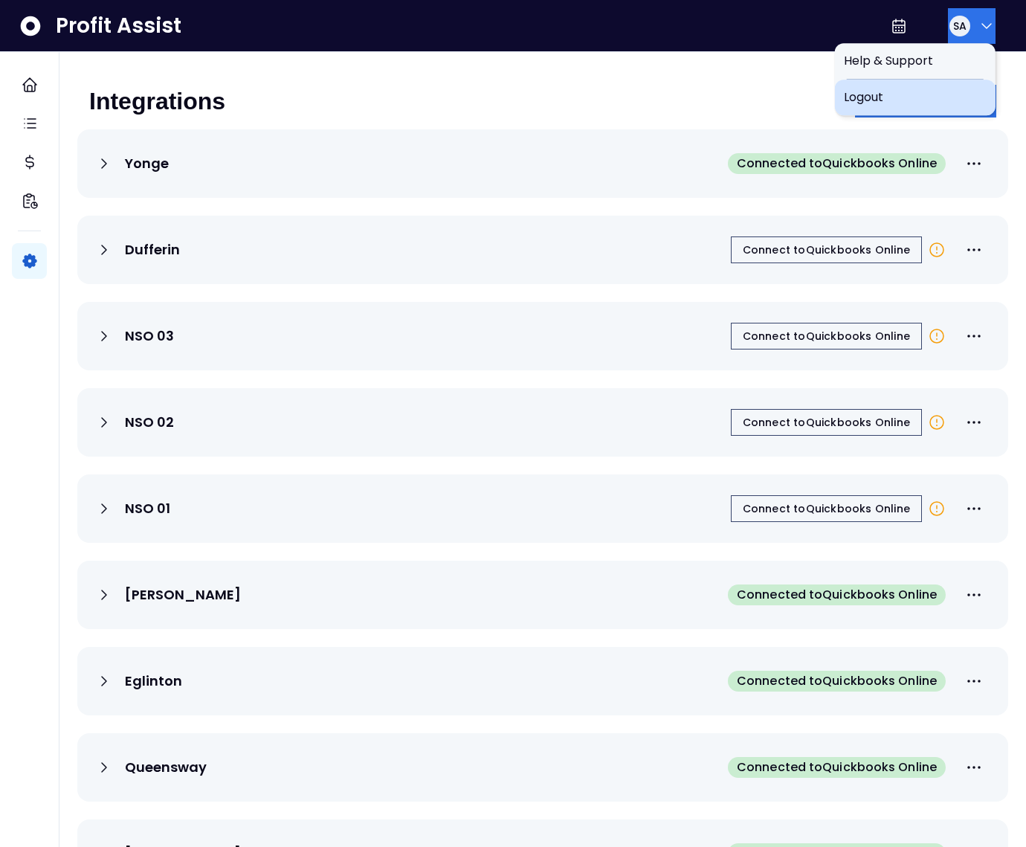
click at [895, 96] on span "Logout" at bounding box center [915, 97] width 143 height 18
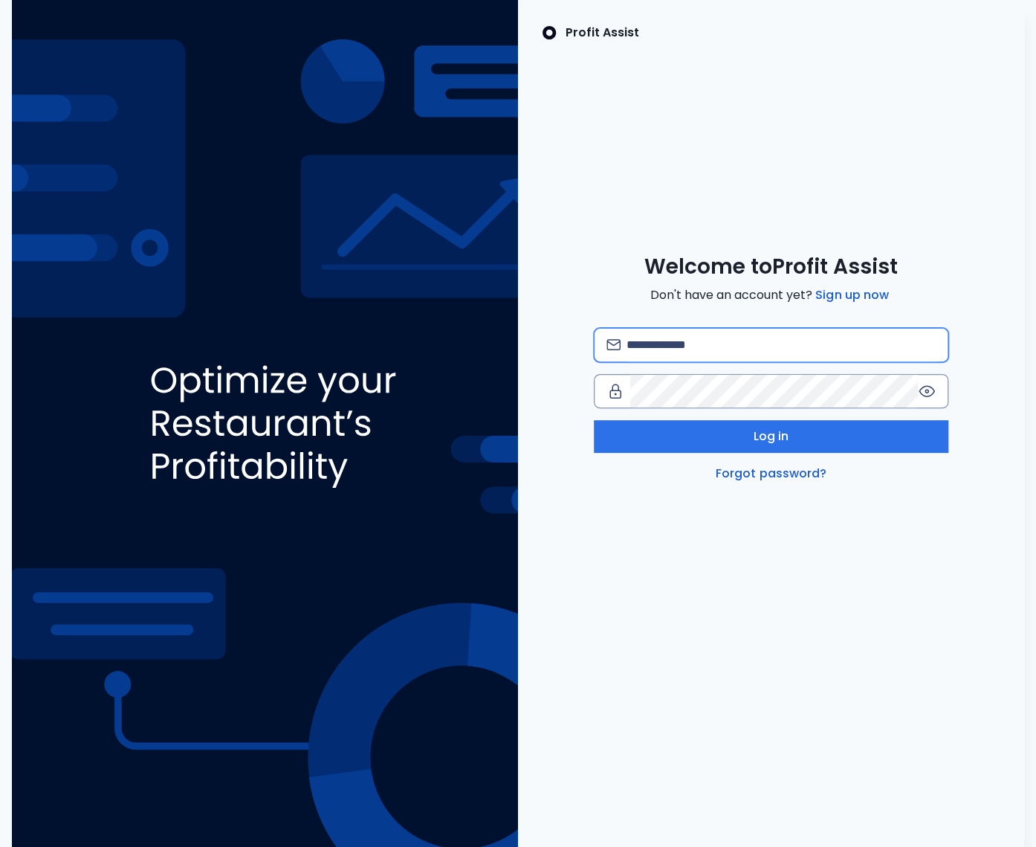
click at [672, 357] on input "email" at bounding box center [781, 345] width 309 height 33
type input "**********"
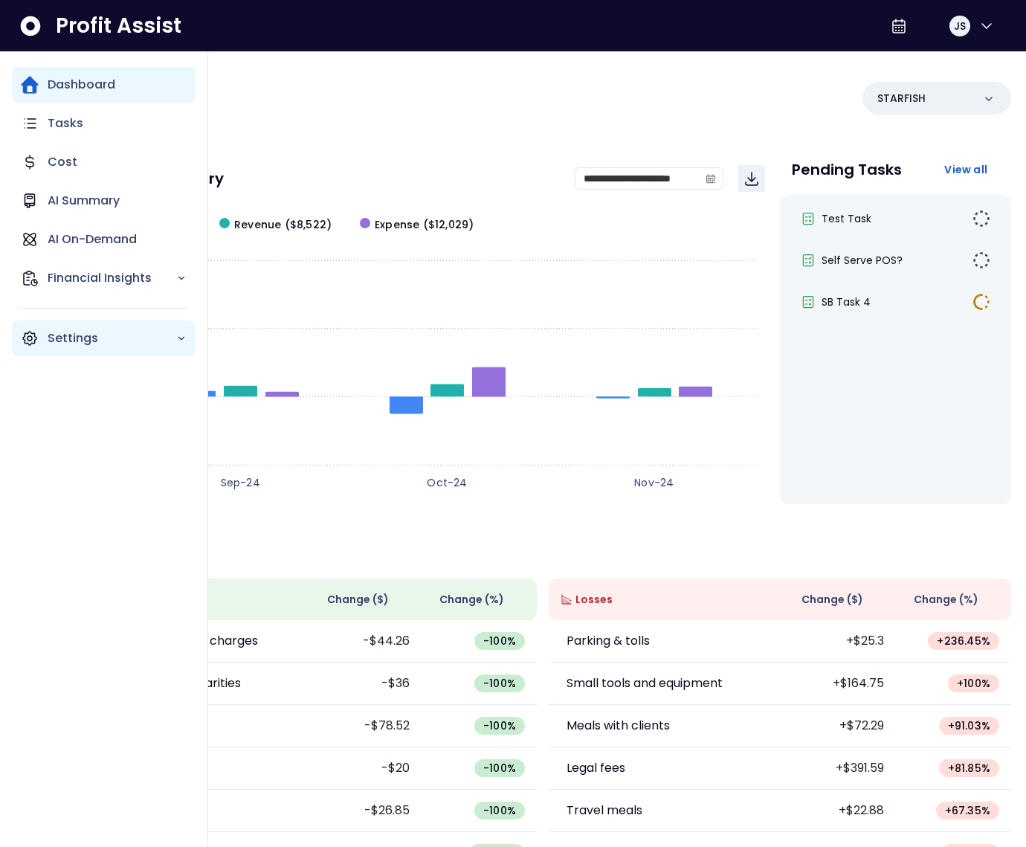
click at [31, 342] on icon "Main navigation" at bounding box center [29, 338] width 13 height 13
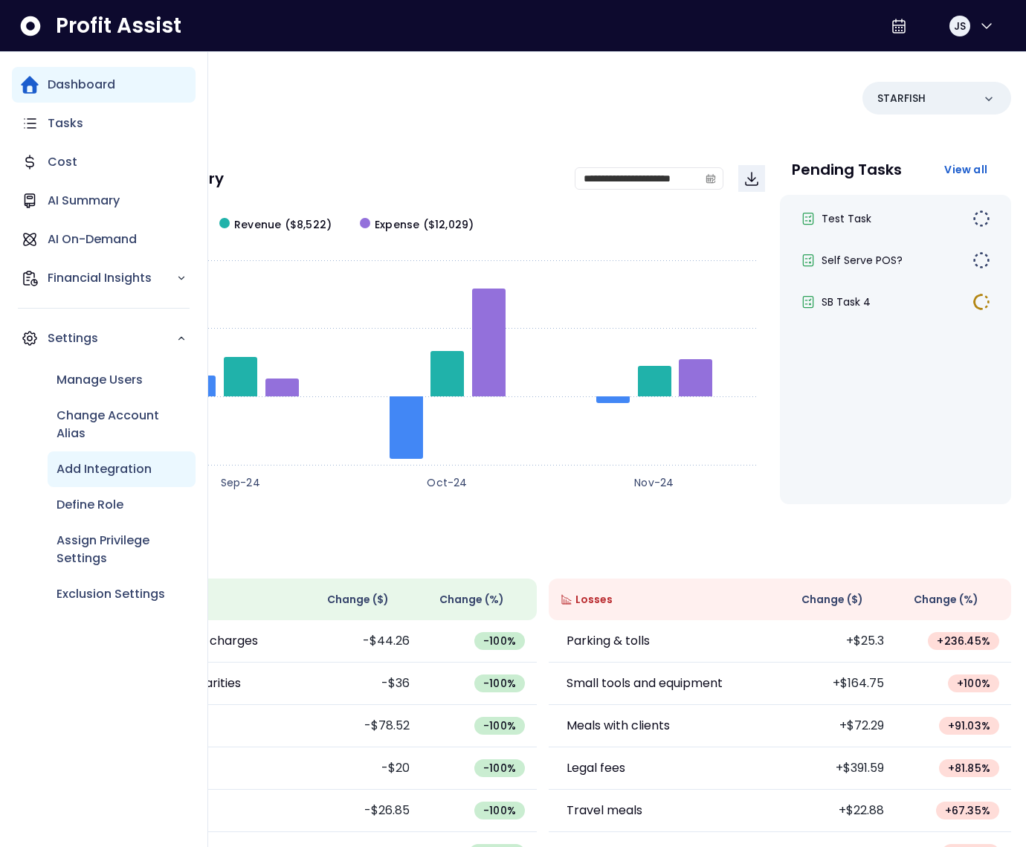
click at [103, 474] on p "Add Integration" at bounding box center [104, 469] width 95 height 18
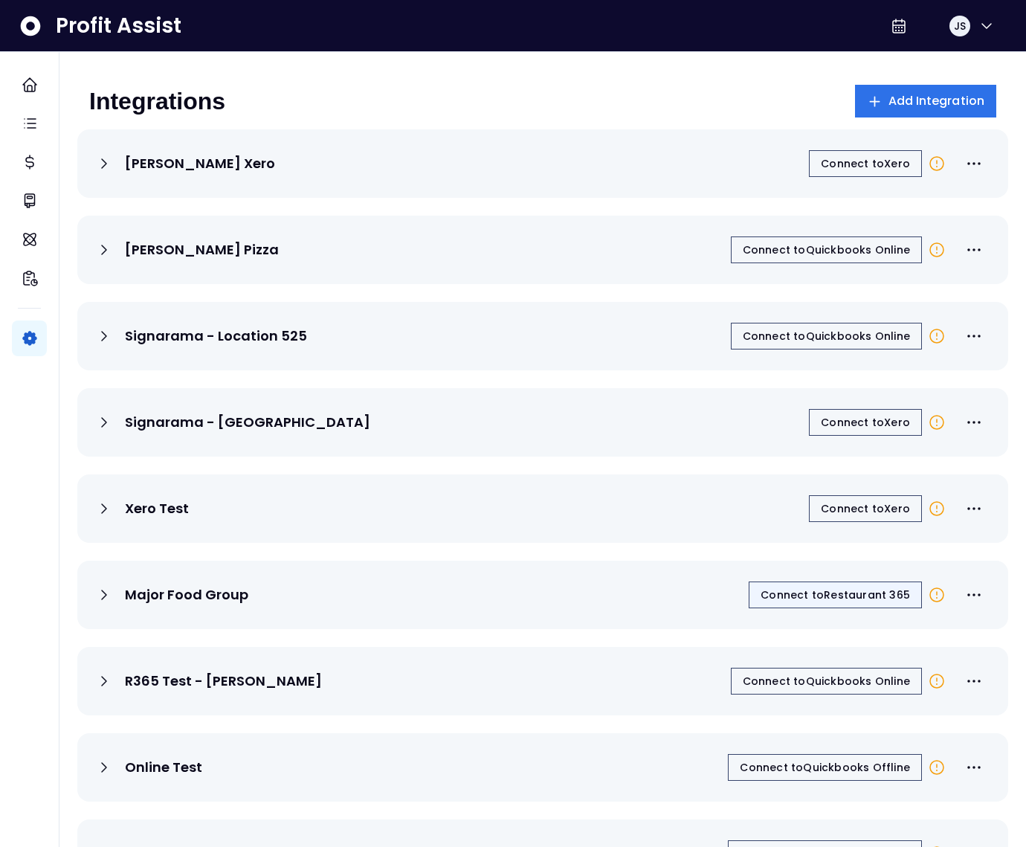
click at [831, 599] on span "Connect to Restaurant 365" at bounding box center [835, 594] width 149 height 15
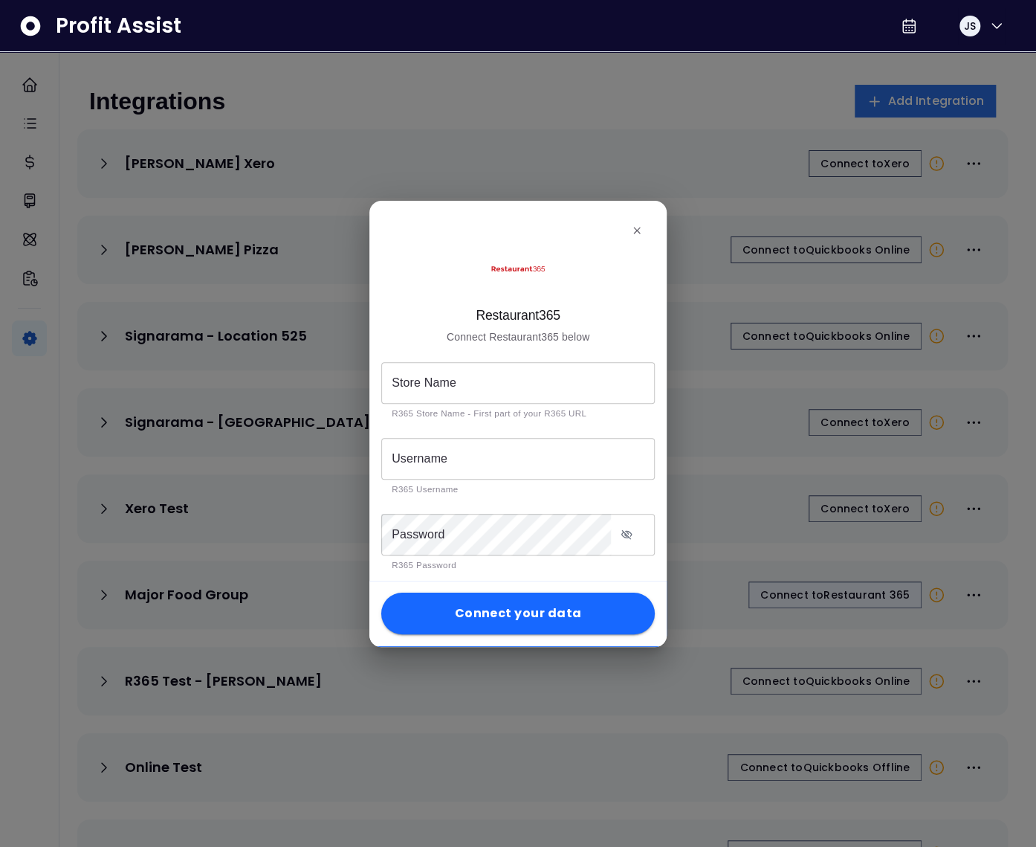
click at [807, 598] on div at bounding box center [518, 423] width 1036 height 847
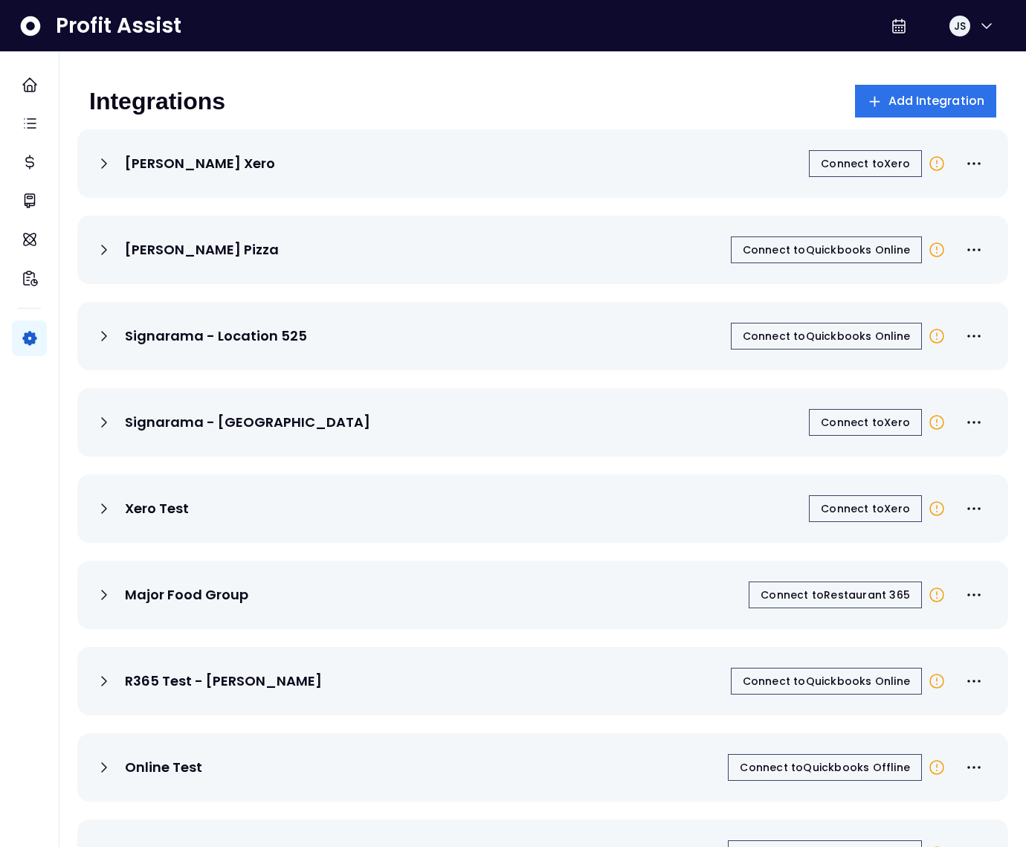
click at [807, 597] on span "Connect to Restaurant 365" at bounding box center [835, 594] width 149 height 15
